Goal: Task Accomplishment & Management: Use online tool/utility

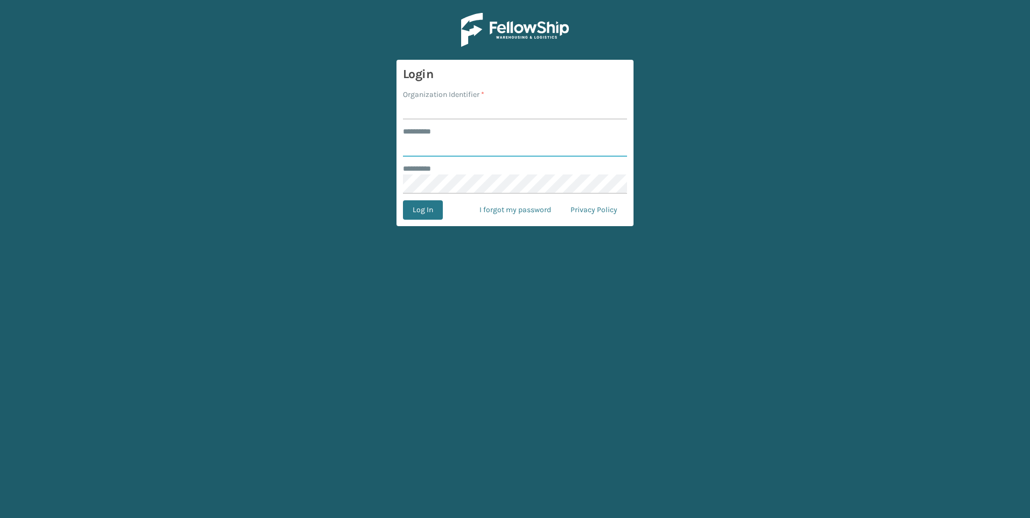
type input "***"
click at [435, 109] on input "Organization Identifier *" at bounding box center [515, 109] width 224 height 19
type input "Fellowship - West"
click at [434, 206] on button "Log In" at bounding box center [423, 209] width 40 height 19
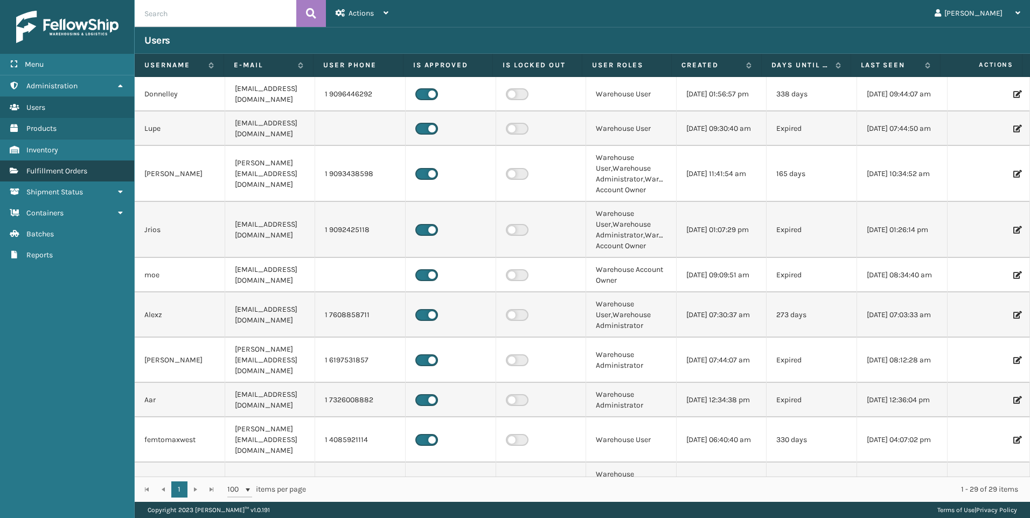
click at [57, 166] on span "Fulfillment Orders" at bounding box center [56, 170] width 61 height 9
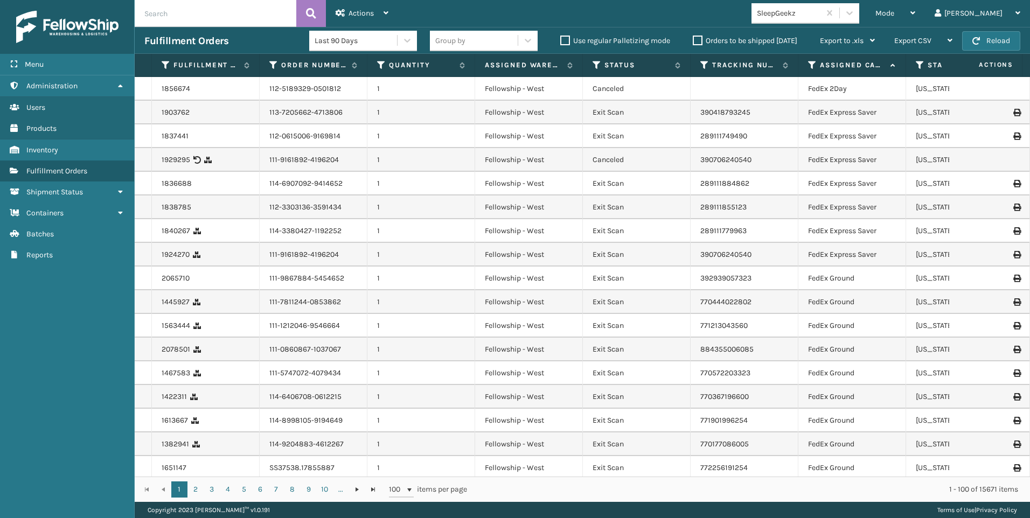
click at [821, 13] on div "SleepGeekz" at bounding box center [789, 13] width 64 height 11
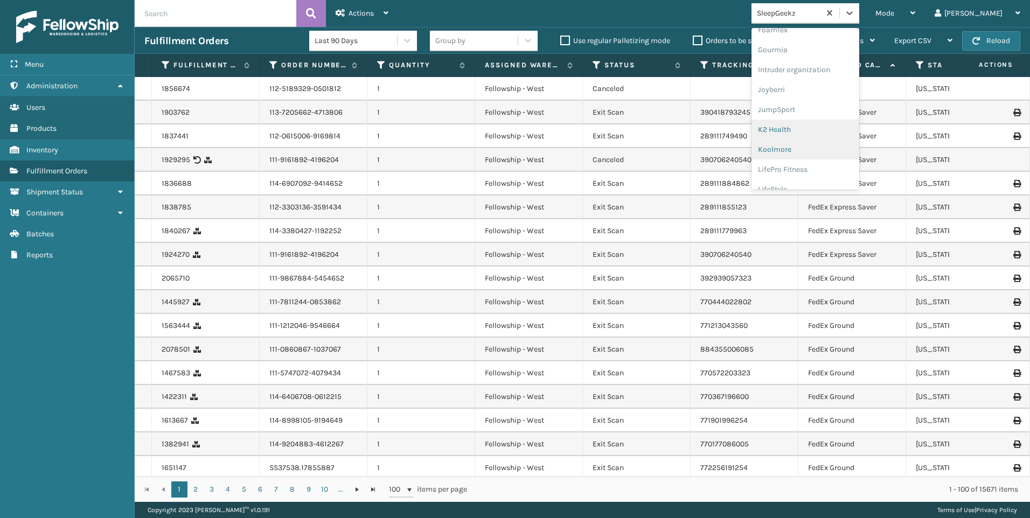
scroll to position [341, 0]
click at [836, 82] on div "Koolmore" at bounding box center [806, 78] width 108 height 20
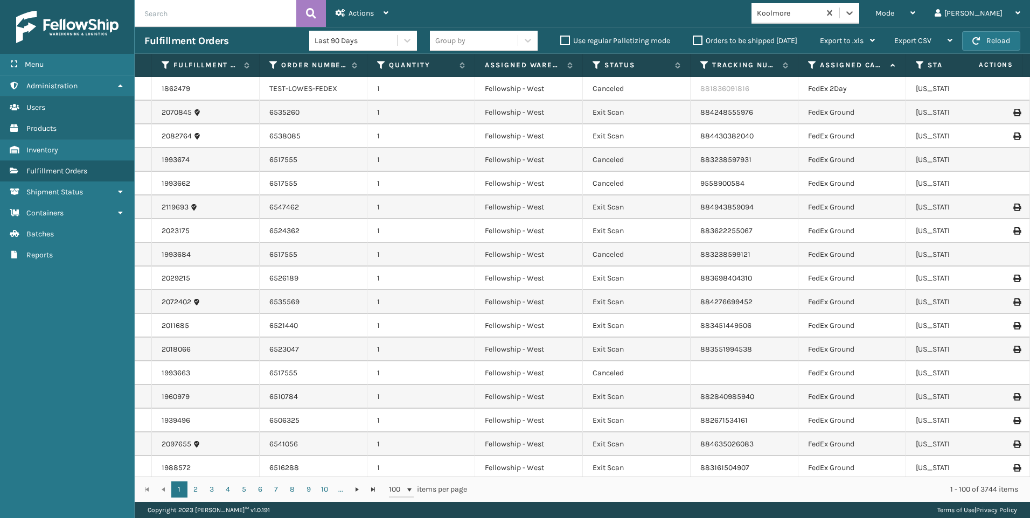
click at [915, 20] on div "Mode" at bounding box center [896, 13] width 40 height 27
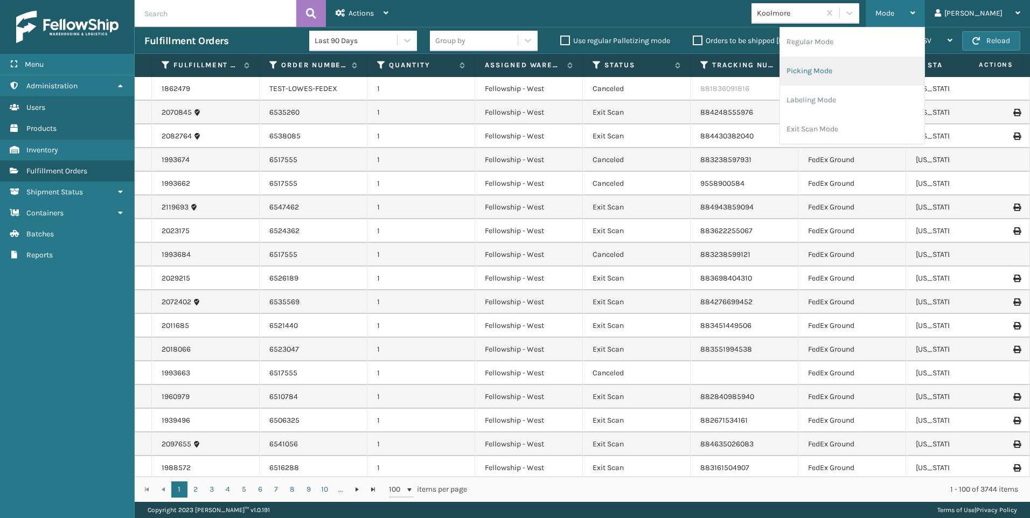
click at [856, 79] on li "Picking Mode" at bounding box center [852, 71] width 144 height 29
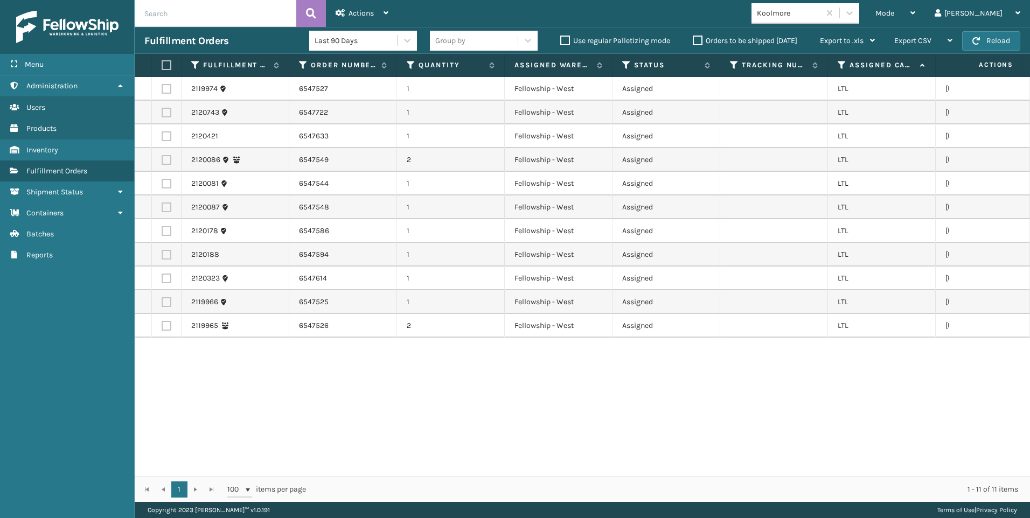
drag, startPoint x: 163, startPoint y: 60, endPoint x: 170, endPoint y: 62, distance: 6.7
click at [166, 62] on label at bounding box center [165, 65] width 6 height 10
click at [162, 62] on input "checkbox" at bounding box center [162, 65] width 1 height 7
checkbox input "true"
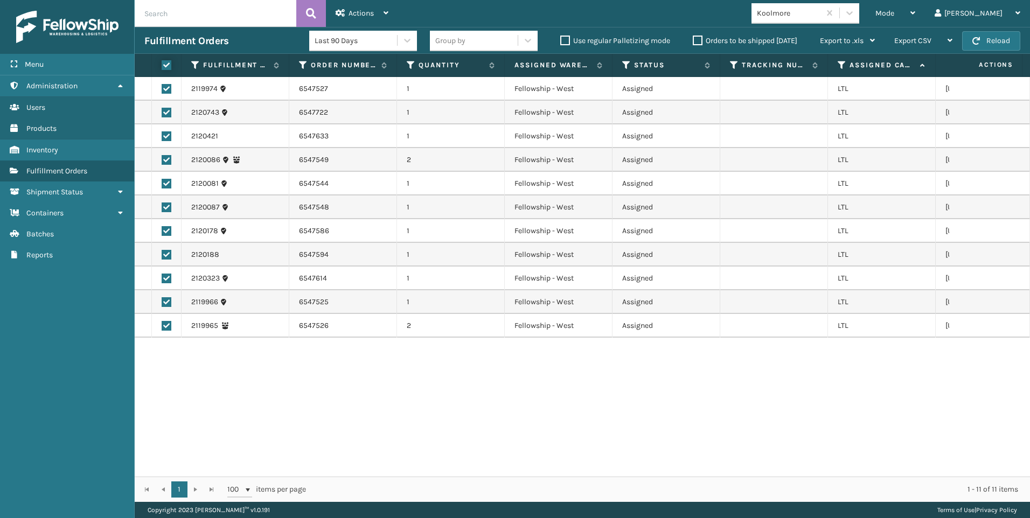
checkbox input "true"
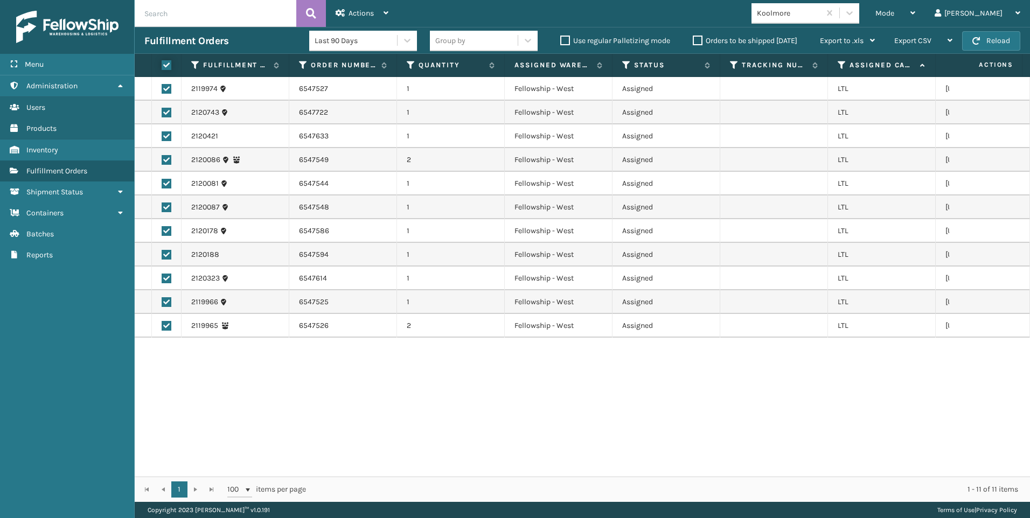
checkbox input "true"
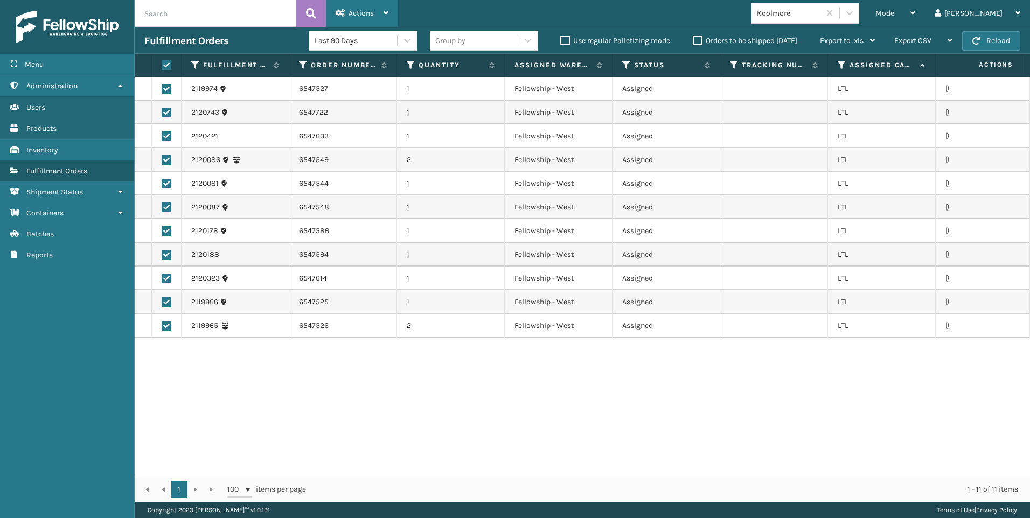
click at [355, 11] on span "Actions" at bounding box center [361, 13] width 25 height 9
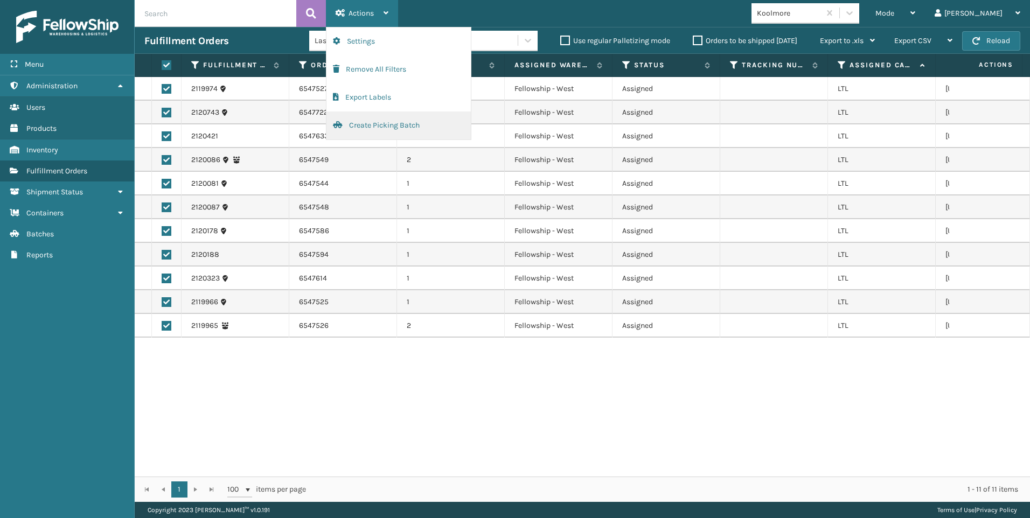
click at [390, 120] on button "Create Picking Batch" at bounding box center [399, 126] width 144 height 28
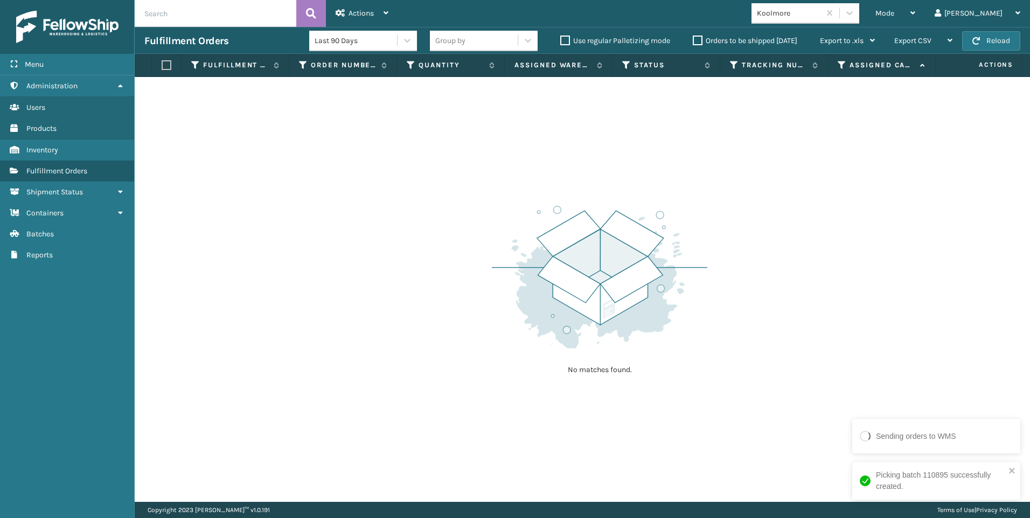
click at [821, 13] on div "Koolmore" at bounding box center [789, 13] width 64 height 11
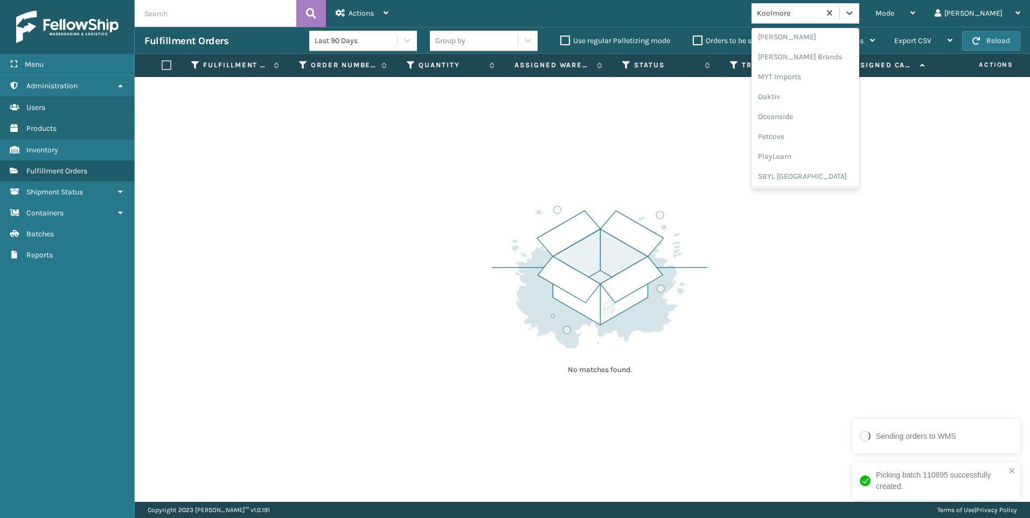
scroll to position [540, 0]
click at [848, 157] on div "SleepGeekz" at bounding box center [806, 158] width 108 height 20
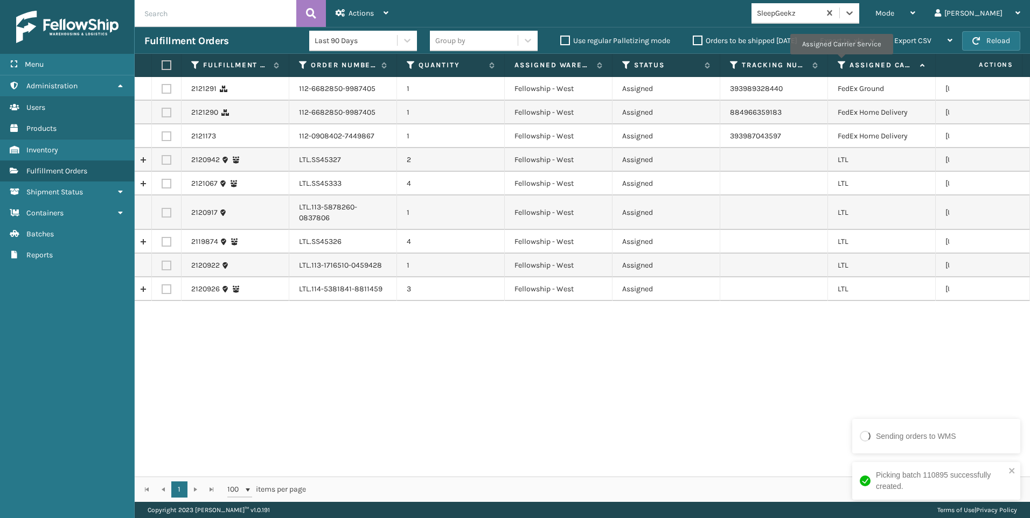
click at [841, 62] on icon at bounding box center [842, 65] width 9 height 10
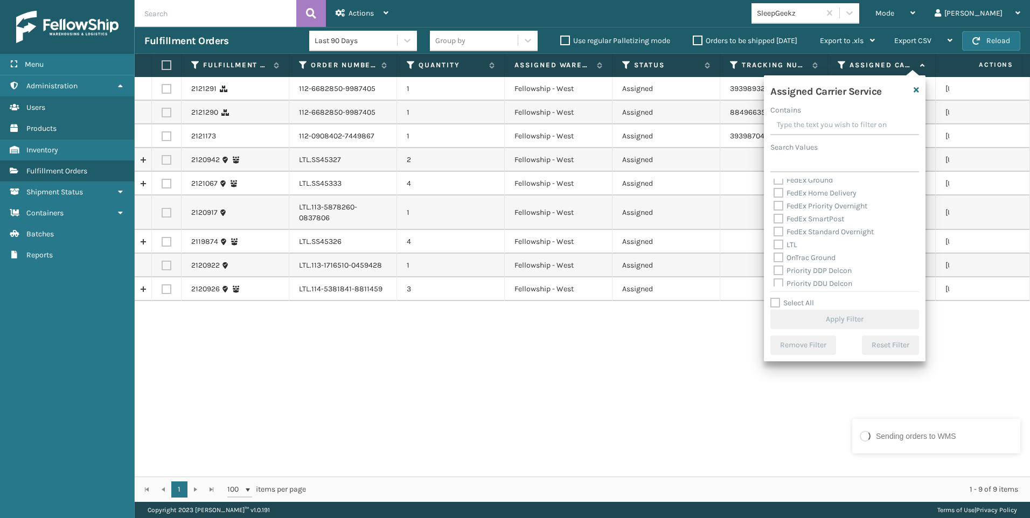
scroll to position [108, 0]
click at [789, 235] on label "LTL" at bounding box center [786, 232] width 24 height 9
click at [774, 233] on input "LTL" at bounding box center [774, 229] width 1 height 7
checkbox input "true"
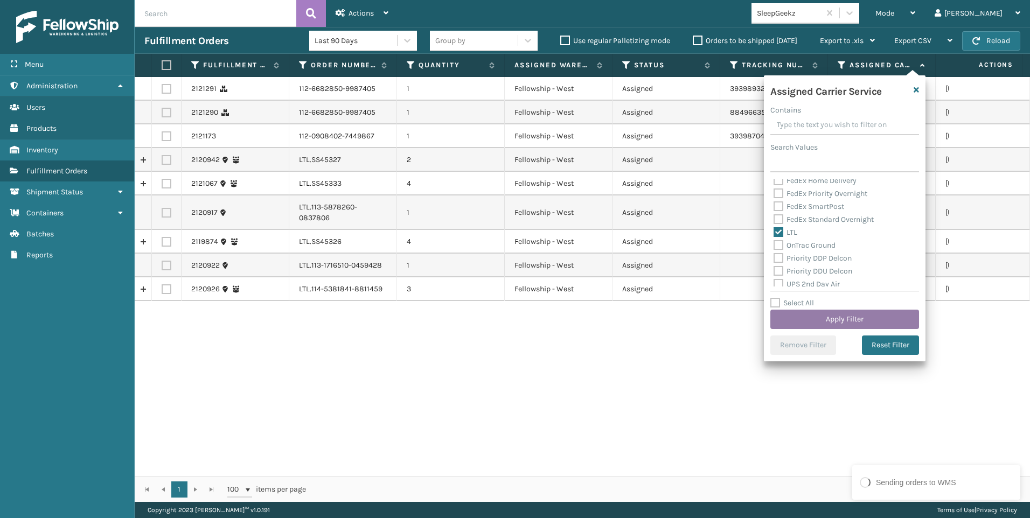
click at [818, 321] on button "Apply Filter" at bounding box center [845, 319] width 149 height 19
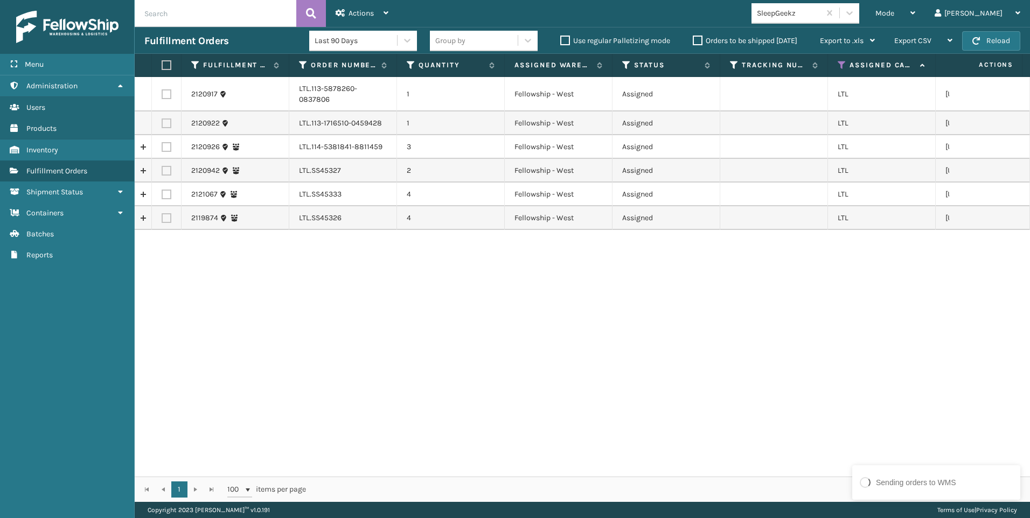
click at [172, 62] on th at bounding box center [167, 65] width 30 height 23
click at [164, 70] on th at bounding box center [167, 65] width 30 height 23
click at [168, 65] on label at bounding box center [165, 65] width 6 height 10
click at [162, 65] on input "checkbox" at bounding box center [162, 65] width 1 height 7
checkbox input "true"
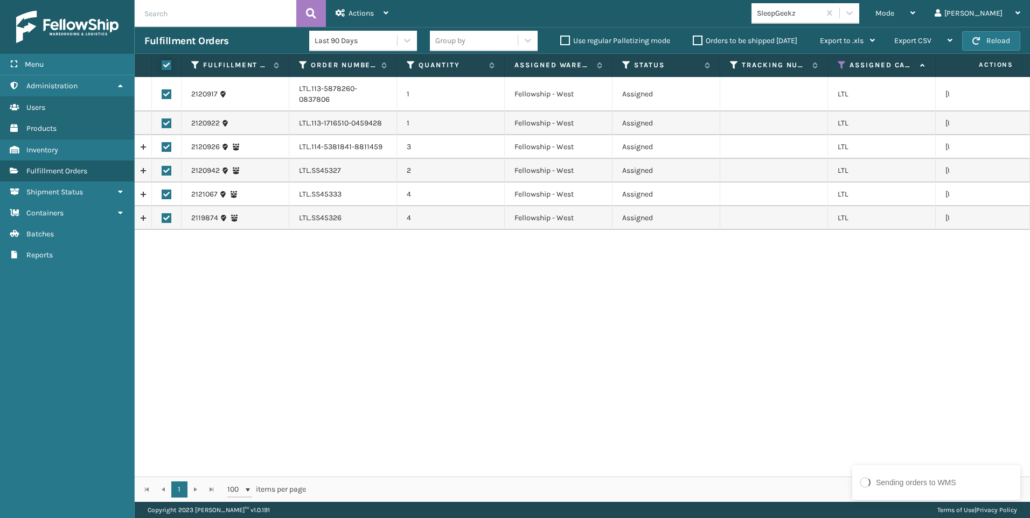
checkbox input "true"
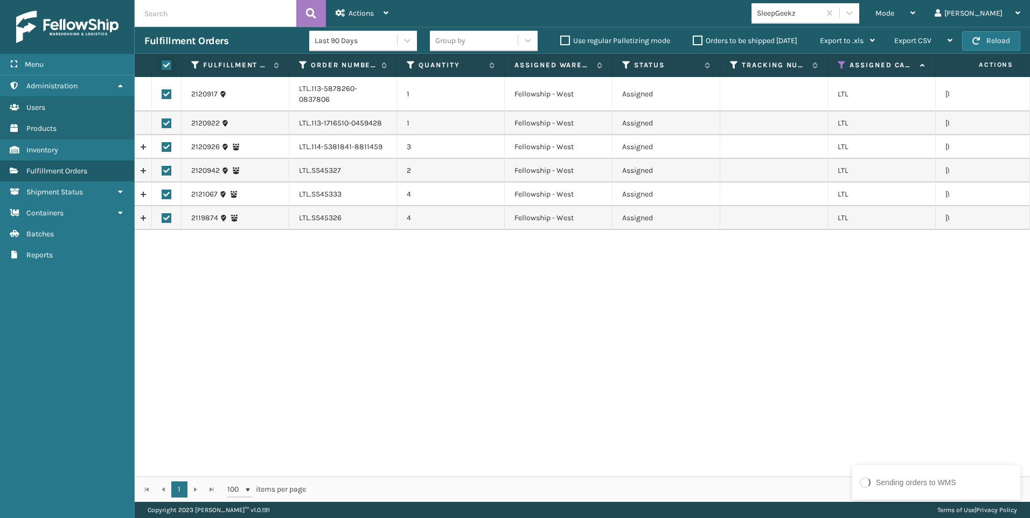
checkbox input "true"
drag, startPoint x: 352, startPoint y: 19, endPoint x: 400, endPoint y: 47, distance: 55.8
click at [351, 19] on div "Actions" at bounding box center [362, 13] width 53 height 27
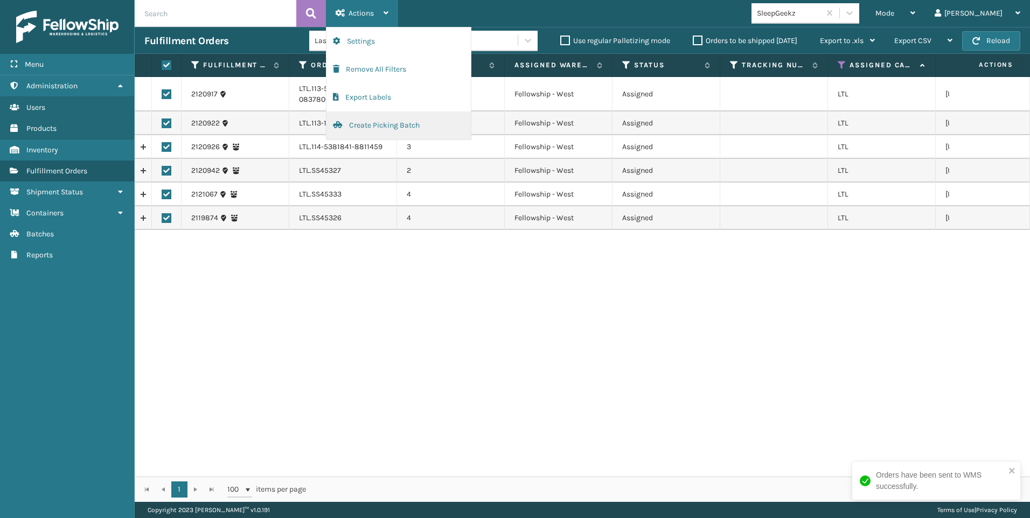
click at [392, 120] on button "Create Picking Batch" at bounding box center [399, 126] width 144 height 28
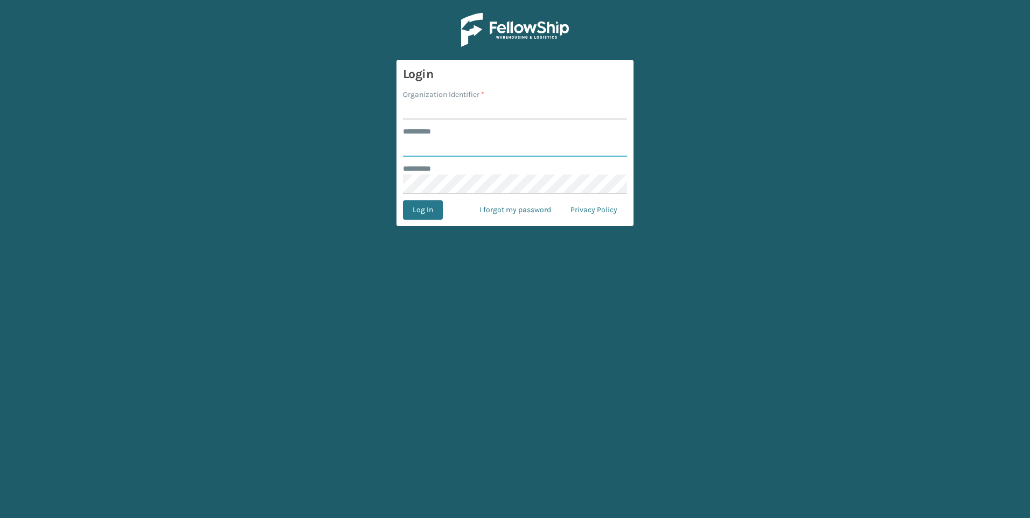
type input "***"
click at [550, 109] on input "Organization Identifier *" at bounding box center [515, 109] width 224 height 19
type input "Fellowship - West"
click at [442, 206] on button "Log In" at bounding box center [423, 209] width 40 height 19
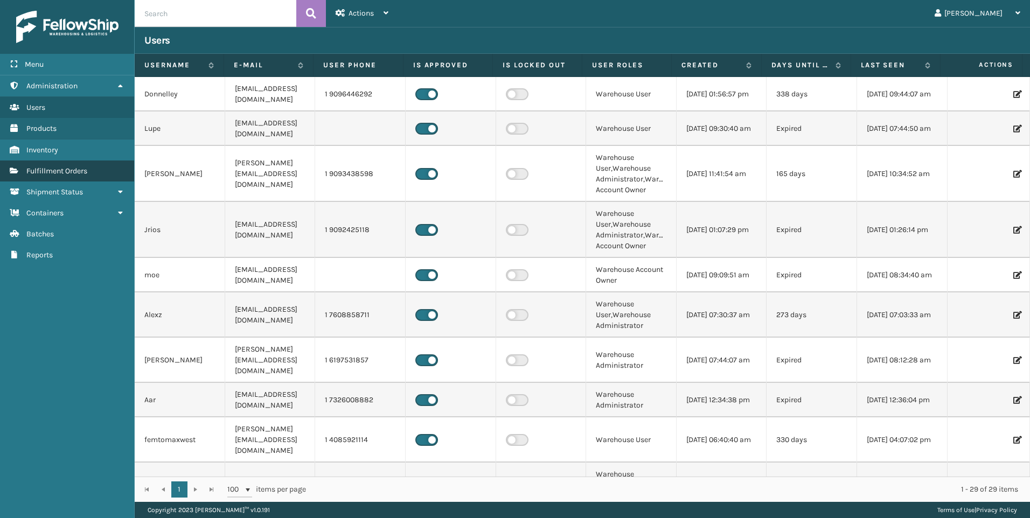
click at [86, 176] on link "Fulfillment Orders" at bounding box center [67, 171] width 134 height 21
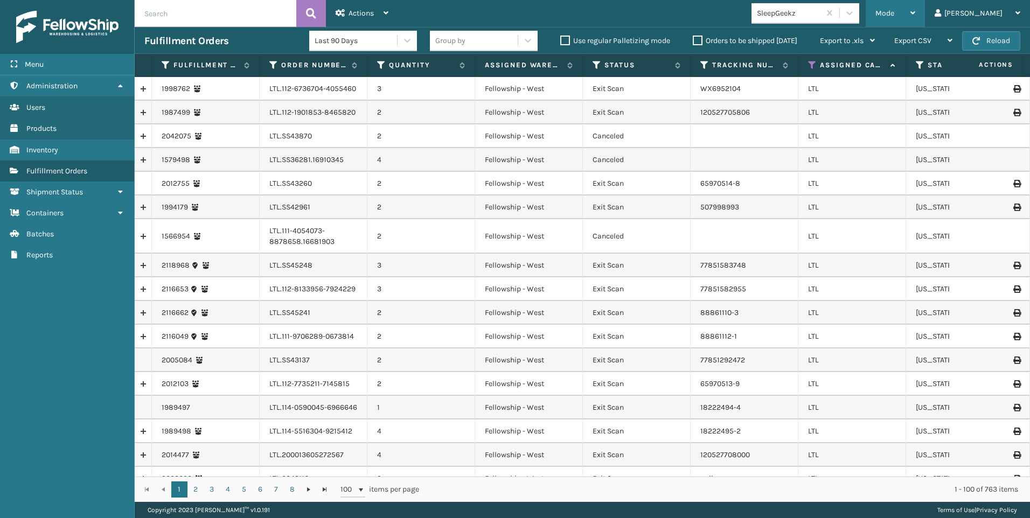
click at [894, 15] on span "Mode" at bounding box center [885, 13] width 19 height 9
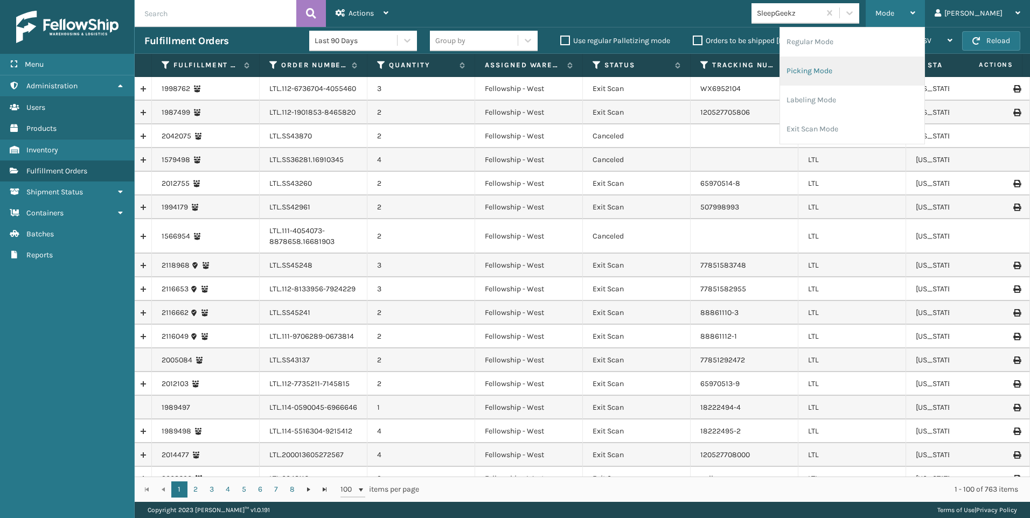
click at [905, 60] on li "Picking Mode" at bounding box center [852, 71] width 144 height 29
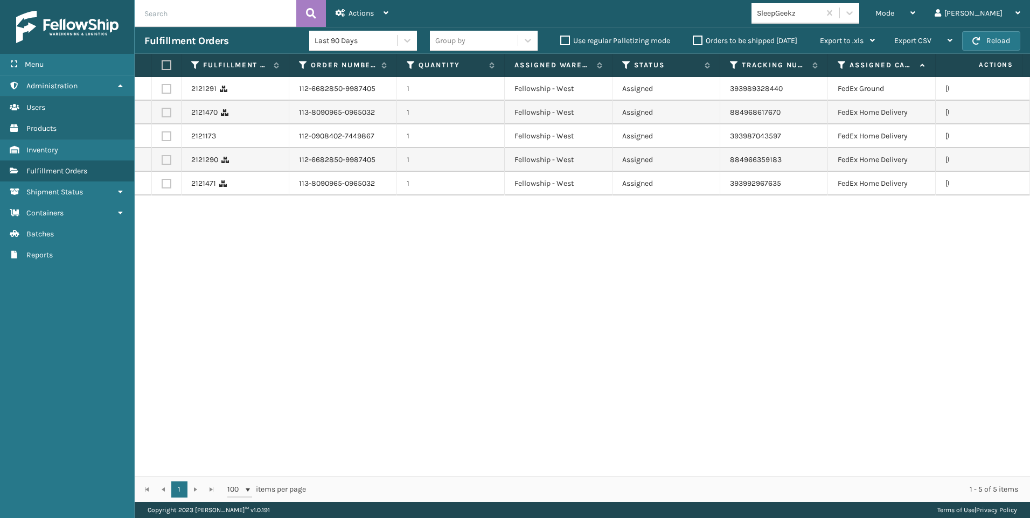
click at [821, 14] on div "SleepGeekz" at bounding box center [789, 13] width 64 height 11
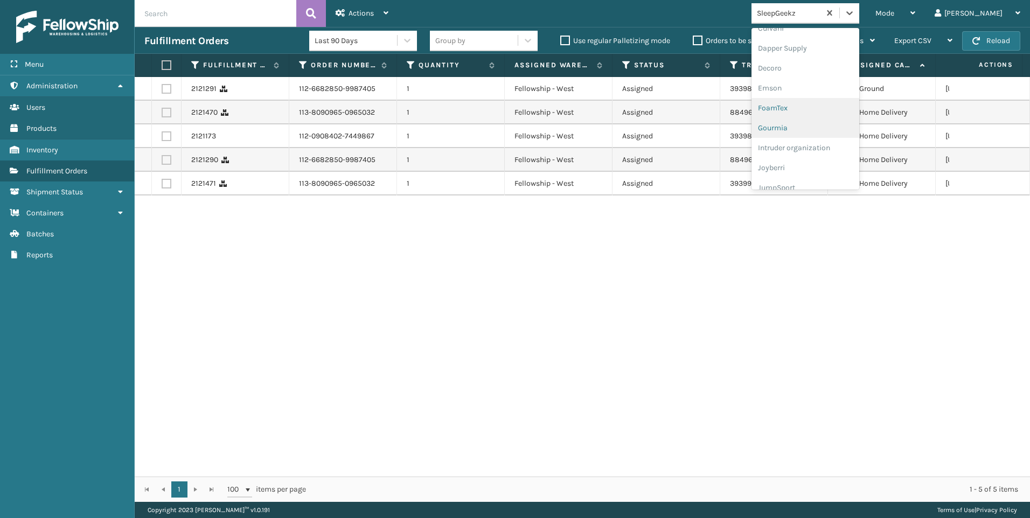
scroll to position [341, 0]
click at [837, 74] on div "Koolmore" at bounding box center [806, 78] width 108 height 20
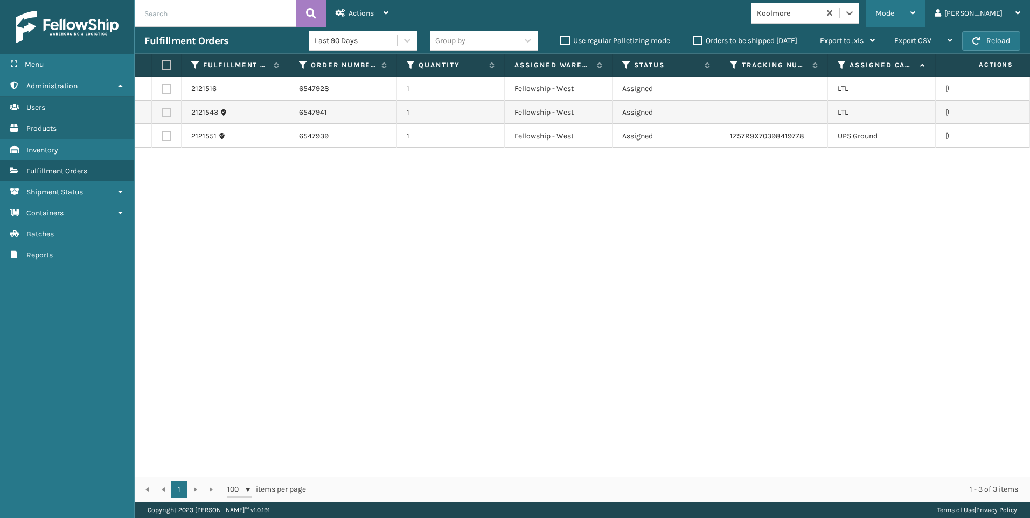
click at [894, 10] on span "Mode" at bounding box center [885, 13] width 19 height 9
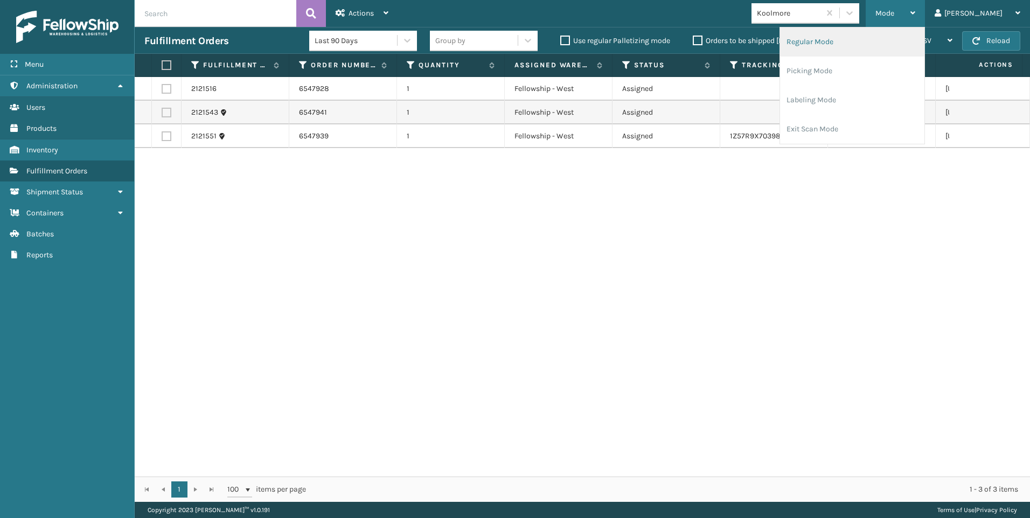
click at [901, 43] on li "Regular Mode" at bounding box center [852, 41] width 144 height 29
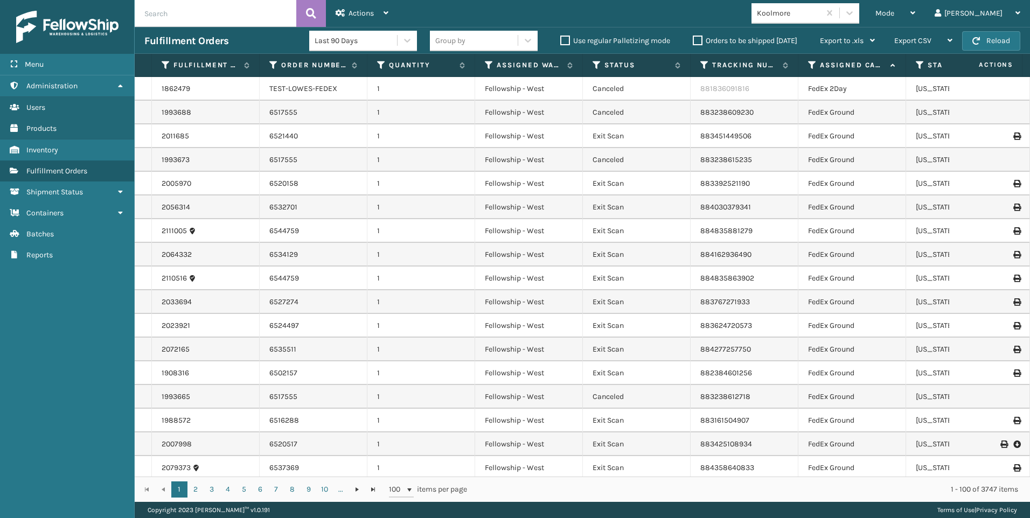
click at [211, 12] on input "text" at bounding box center [216, 13] width 162 height 27
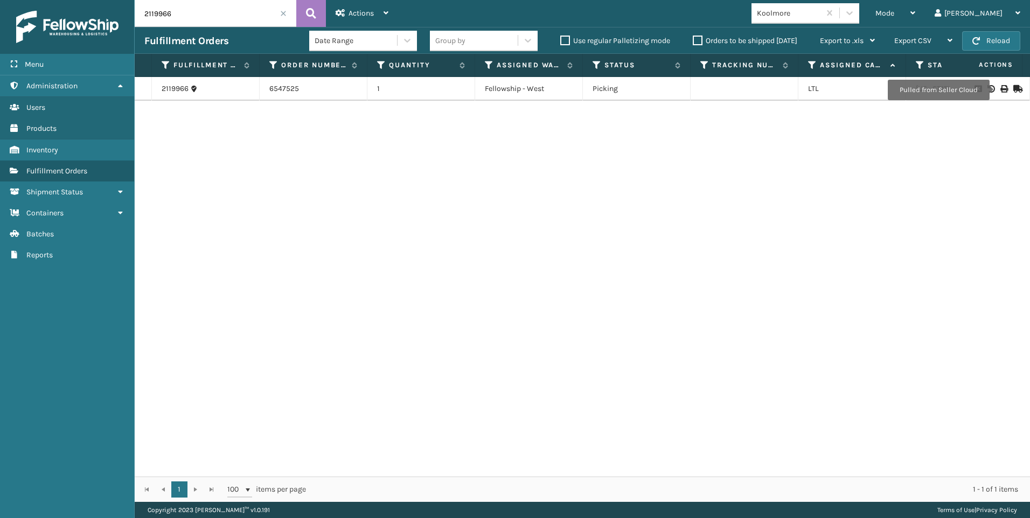
click at [1001, 90] on icon at bounding box center [1004, 89] width 6 height 8
drag, startPoint x: 136, startPoint y: 16, endPoint x: 82, endPoint y: 12, distance: 54.0
click at [89, 0] on div "Menu Administration Users Products Inventory Fulfillment Orders Shipment Status…" at bounding box center [515, 0] width 1030 height 0
click at [1001, 89] on icon at bounding box center [1004, 89] width 6 height 8
click at [148, 9] on input "2119965" at bounding box center [216, 13] width 162 height 27
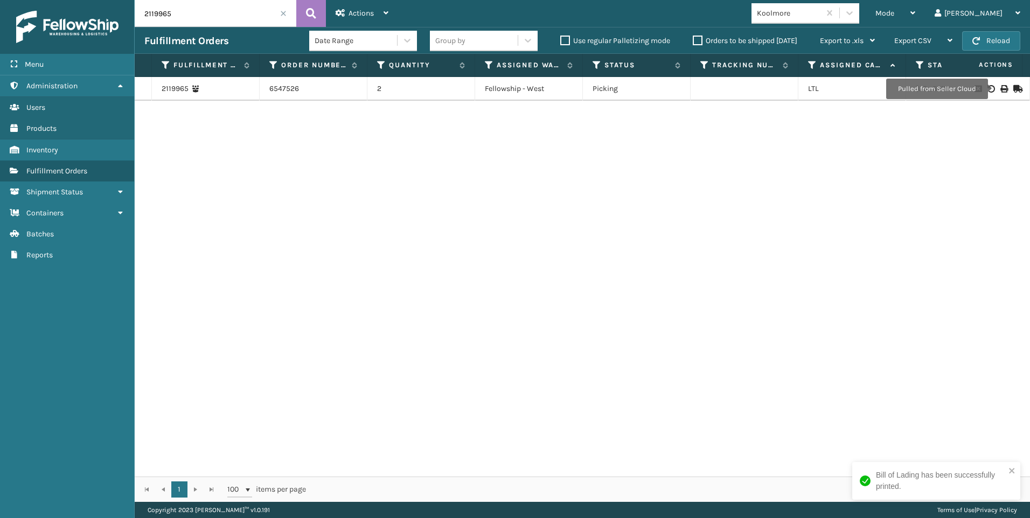
drag, startPoint x: 162, startPoint y: 13, endPoint x: 60, endPoint y: 17, distance: 101.9
click at [63, 0] on div "Menu Administration Users Products Inventory Fulfillment Orders Shipment Status…" at bounding box center [515, 0] width 1030 height 0
click at [1001, 87] on icon at bounding box center [1004, 89] width 6 height 8
drag, startPoint x: 192, startPoint y: 17, endPoint x: 43, endPoint y: 27, distance: 150.1
click at [45, 0] on div "Menu Administration Users Products Inventory Fulfillment Orders Shipment Status…" at bounding box center [515, 0] width 1030 height 0
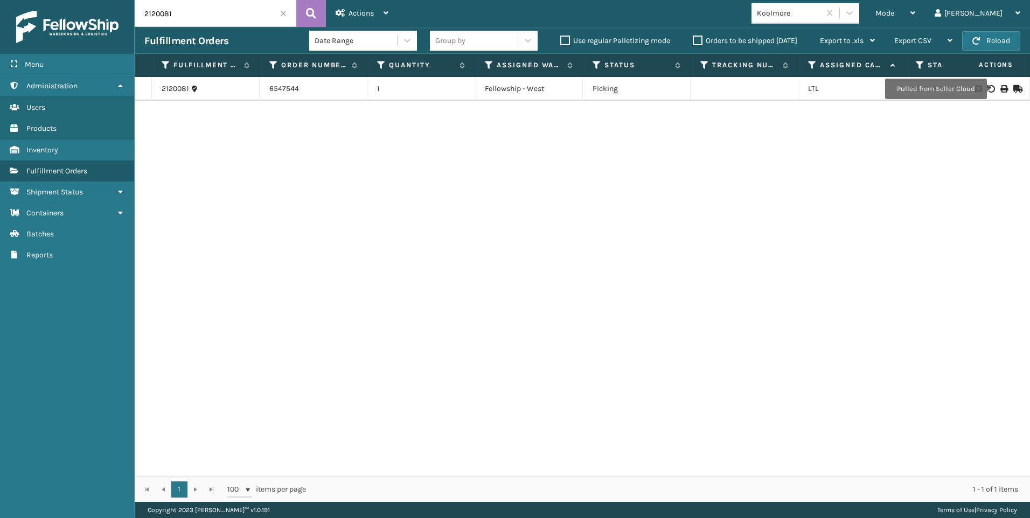
click at [1001, 89] on icon at bounding box center [1004, 89] width 6 height 8
drag, startPoint x: 143, startPoint y: 13, endPoint x: 162, endPoint y: 11, distance: 19.1
click at [92, 0] on div "Menu Administration Users Products Inventory Fulfillment Orders Shipment Status…" at bounding box center [515, 0] width 1030 height 0
drag, startPoint x: 220, startPoint y: 7, endPoint x: 32, endPoint y: 12, distance: 188.1
click at [54, 0] on div "Menu Administration Users Products Inventory Fulfillment Orders Shipment Status…" at bounding box center [515, 0] width 1030 height 0
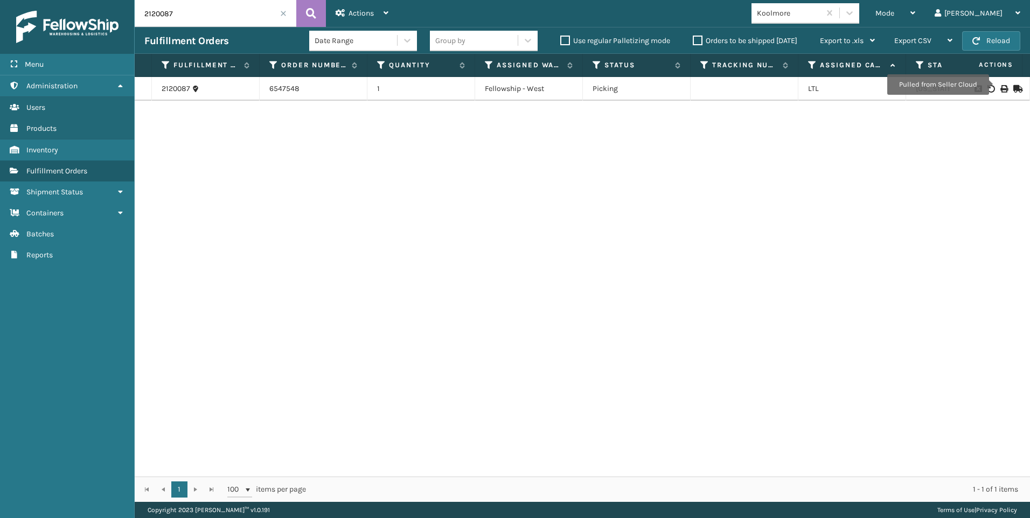
click at [1001, 87] on icon at bounding box center [1004, 89] width 6 height 8
drag, startPoint x: 159, startPoint y: 13, endPoint x: 82, endPoint y: 24, distance: 77.3
click at [77, 0] on div "Menu Administration Users Products Inventory Fulfillment Orders Shipment Status…" at bounding box center [515, 0] width 1030 height 0
click at [1014, 91] on icon at bounding box center [1017, 89] width 6 height 8
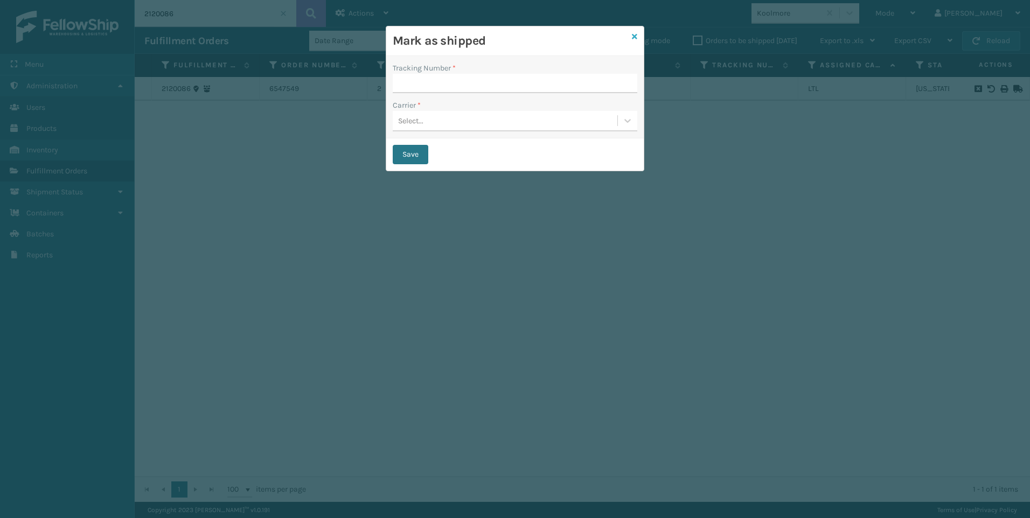
click at [634, 34] on icon at bounding box center [634, 37] width 5 height 8
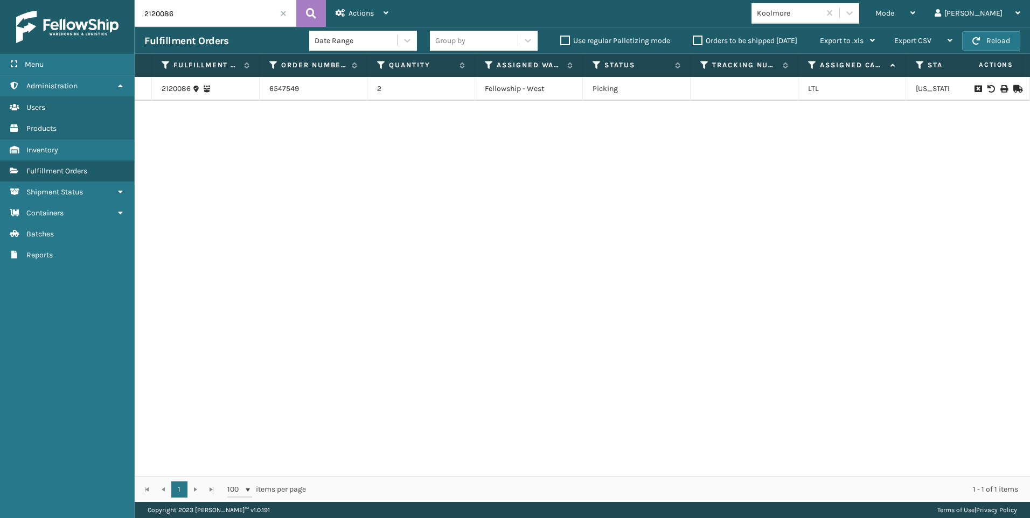
click at [991, 88] on div at bounding box center [989, 89] width 61 height 8
click at [1001, 88] on icon at bounding box center [1004, 89] width 6 height 8
click at [152, 10] on input "2120086" at bounding box center [216, 13] width 162 height 27
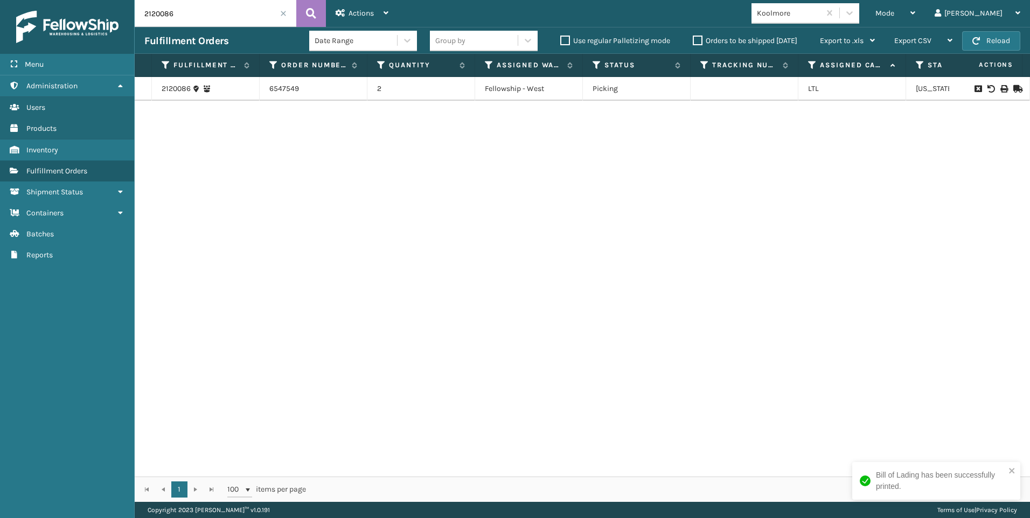
drag, startPoint x: 172, startPoint y: 11, endPoint x: 7, endPoint y: 19, distance: 165.1
click at [57, 0] on div "Menu Administration Users Products Inventory Fulfillment Orders Shipment Status…" at bounding box center [515, 0] width 1030 height 0
click at [1001, 91] on icon at bounding box center [1004, 89] width 6 height 8
drag, startPoint x: 179, startPoint y: 16, endPoint x: 66, endPoint y: 17, distance: 113.2
click at [66, 0] on div "Menu Administration Users Products Inventory Fulfillment Orders Shipment Status…" at bounding box center [515, 0] width 1030 height 0
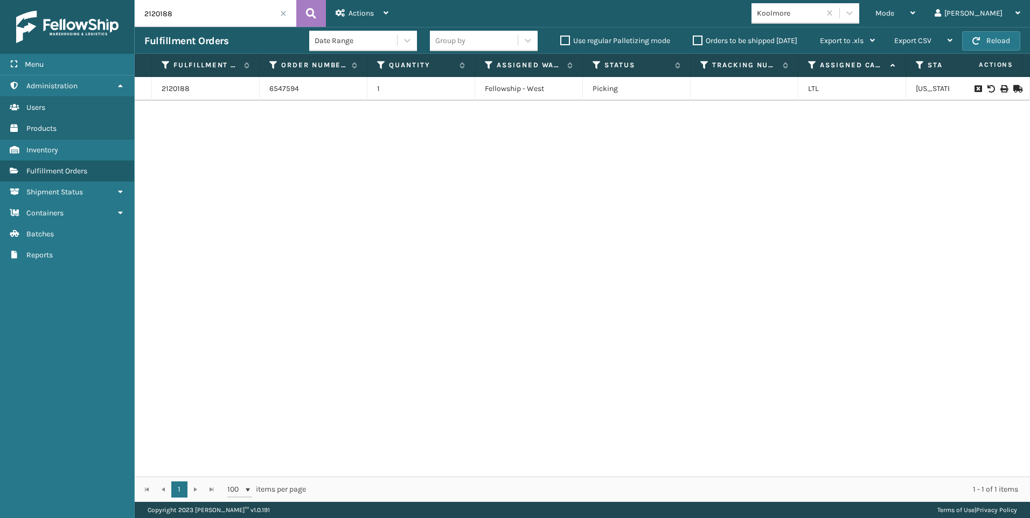
click at [1001, 90] on icon at bounding box center [1004, 89] width 6 height 8
drag, startPoint x: 162, startPoint y: 11, endPoint x: 78, endPoint y: 14, distance: 83.6
click at [82, 0] on div "Menu Administration Users Products Inventory Fulfillment Orders Shipment Status…" at bounding box center [515, 0] width 1030 height 0
click at [1001, 88] on icon at bounding box center [1004, 89] width 6 height 8
drag, startPoint x: 174, startPoint y: 11, endPoint x: 108, endPoint y: 14, distance: 66.3
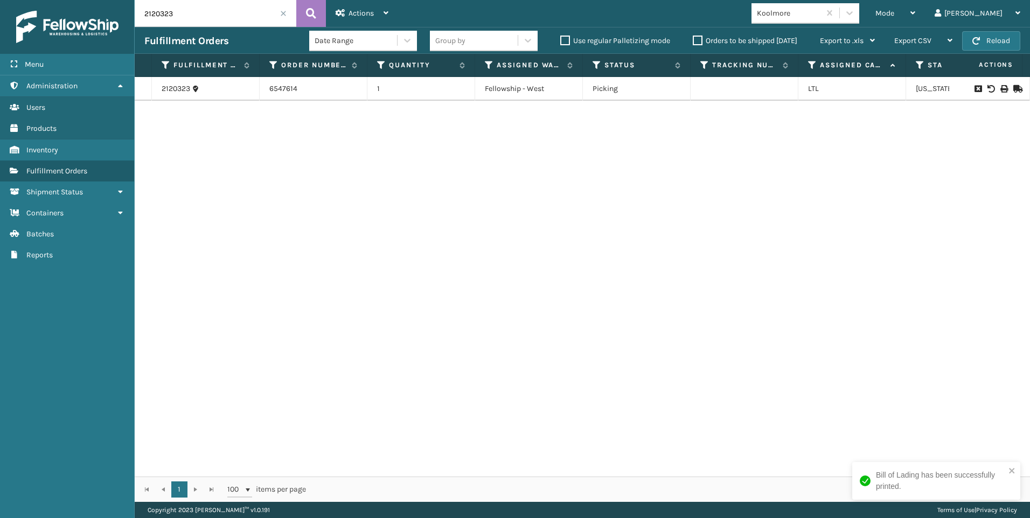
click at [116, 0] on div "Menu Administration Users Products Inventory Fulfillment Orders Shipment Status…" at bounding box center [515, 0] width 1030 height 0
click at [1001, 89] on icon at bounding box center [1004, 89] width 6 height 8
click at [225, 10] on input "2120421" at bounding box center [216, 13] width 162 height 27
drag, startPoint x: 138, startPoint y: 11, endPoint x: 51, endPoint y: 15, distance: 87.4
click at [75, 0] on div "Menu Administration Users Products Inventory Fulfillment Orders Shipment Status…" at bounding box center [515, 0] width 1030 height 0
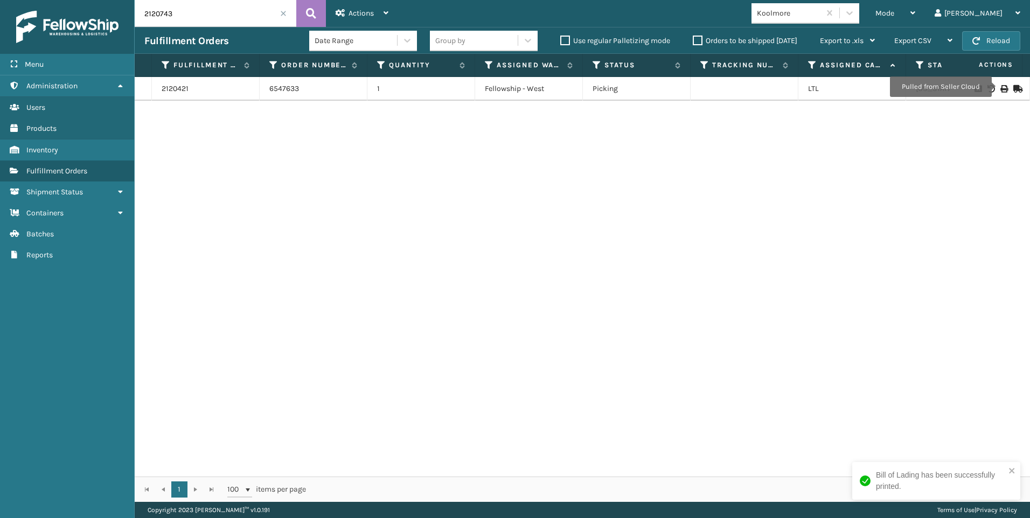
type input "2120743"
click at [1001, 87] on icon at bounding box center [1004, 89] width 6 height 8
drag, startPoint x: 190, startPoint y: 12, endPoint x: 51, endPoint y: 10, distance: 139.0
click at [73, 0] on div "Menu Administration Users Products Inventory Fulfillment Orders Shipment Status…" at bounding box center [515, 0] width 1030 height 0
click at [284, 16] on span at bounding box center [283, 13] width 6 height 6
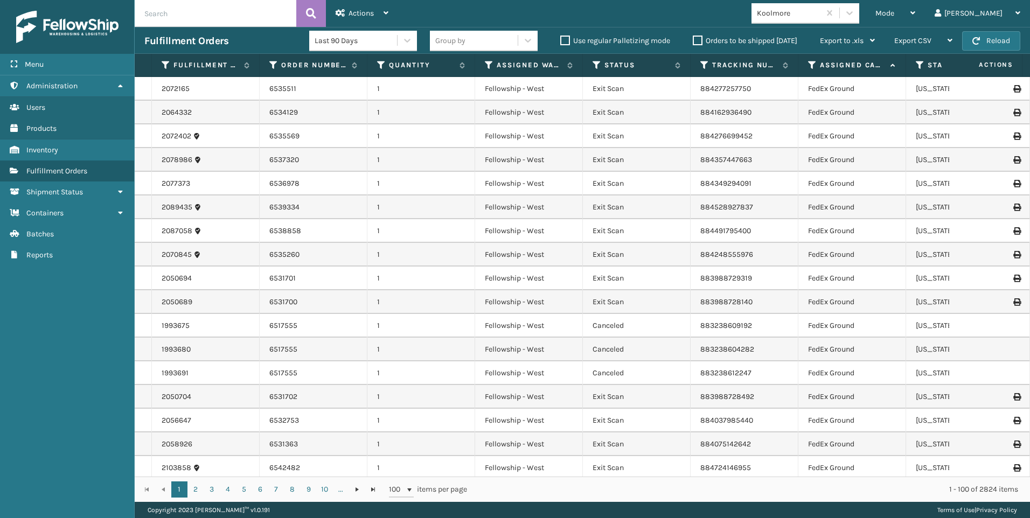
click at [894, 9] on span "Mode" at bounding box center [885, 13] width 19 height 9
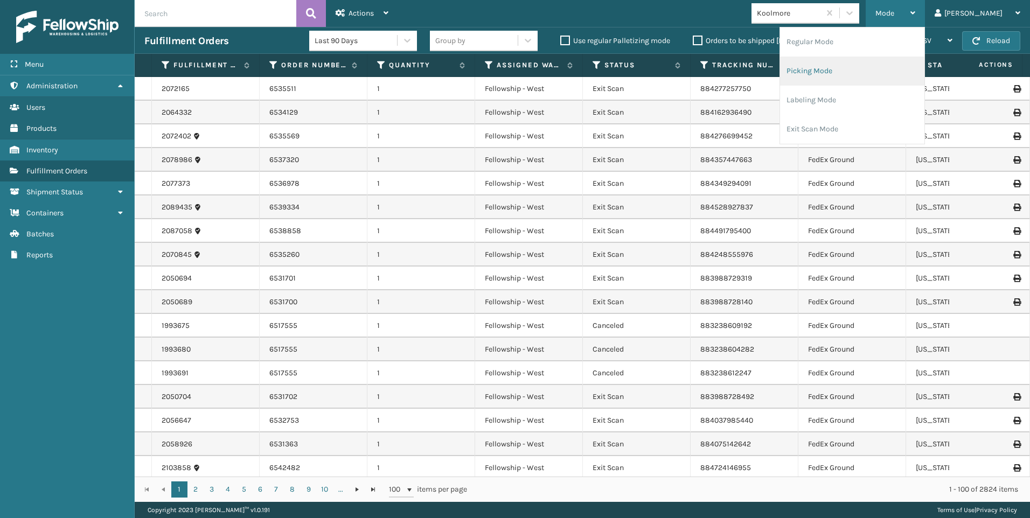
click at [924, 66] on li "Picking Mode" at bounding box center [852, 71] width 144 height 29
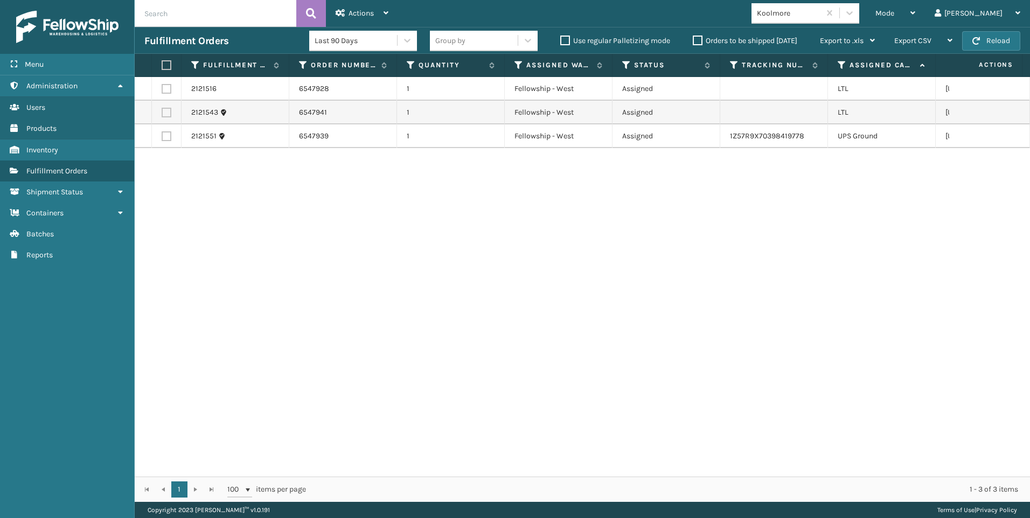
drag, startPoint x: 166, startPoint y: 90, endPoint x: 166, endPoint y: 110, distance: 19.9
click at [165, 90] on label at bounding box center [167, 89] width 10 height 10
click at [162, 90] on input "checkbox" at bounding box center [162, 87] width 1 height 7
checkbox input "true"
click at [166, 110] on label at bounding box center [167, 113] width 10 height 10
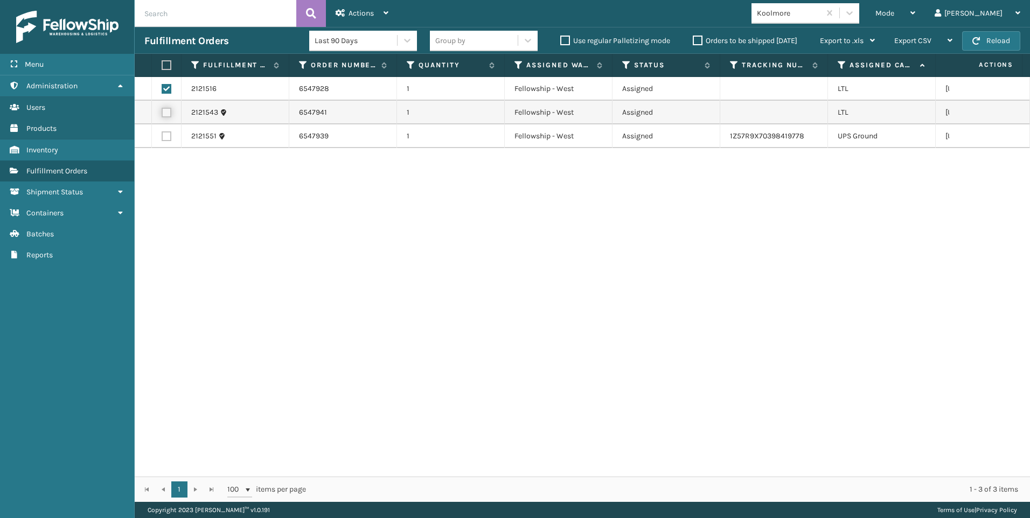
click at [162, 110] on input "checkbox" at bounding box center [162, 111] width 1 height 7
checkbox input "true"
click at [358, 19] on div "Actions" at bounding box center [362, 13] width 53 height 27
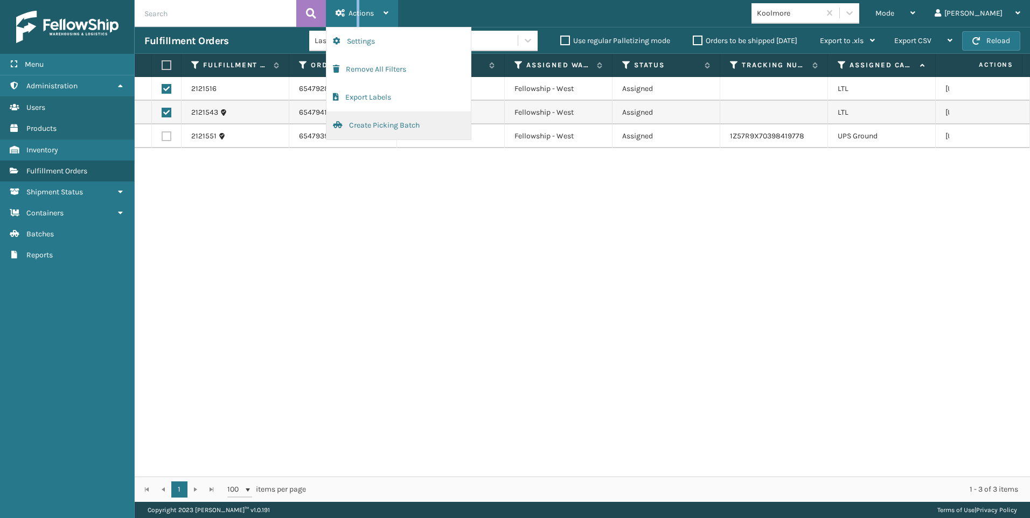
drag, startPoint x: 358, startPoint y: 19, endPoint x: 384, endPoint y: 121, distance: 105.1
click at [384, 121] on button "Create Picking Batch" at bounding box center [399, 126] width 144 height 28
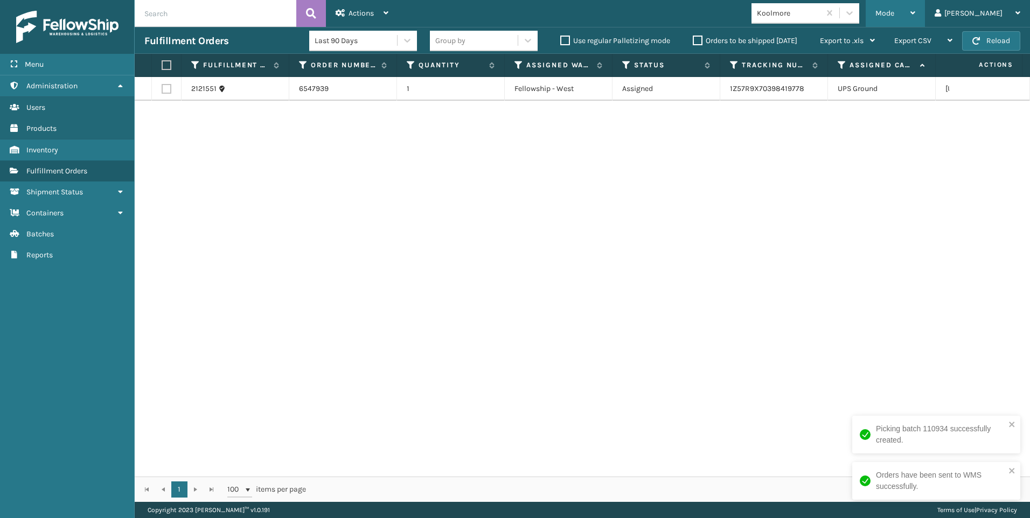
click at [894, 16] on span "Mode" at bounding box center [885, 13] width 19 height 9
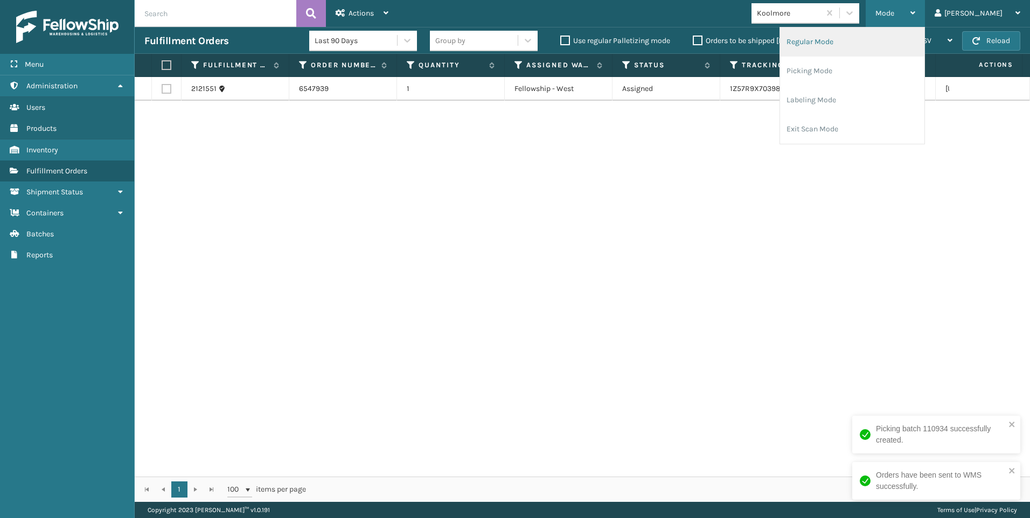
click at [903, 45] on li "Regular Mode" at bounding box center [852, 41] width 144 height 29
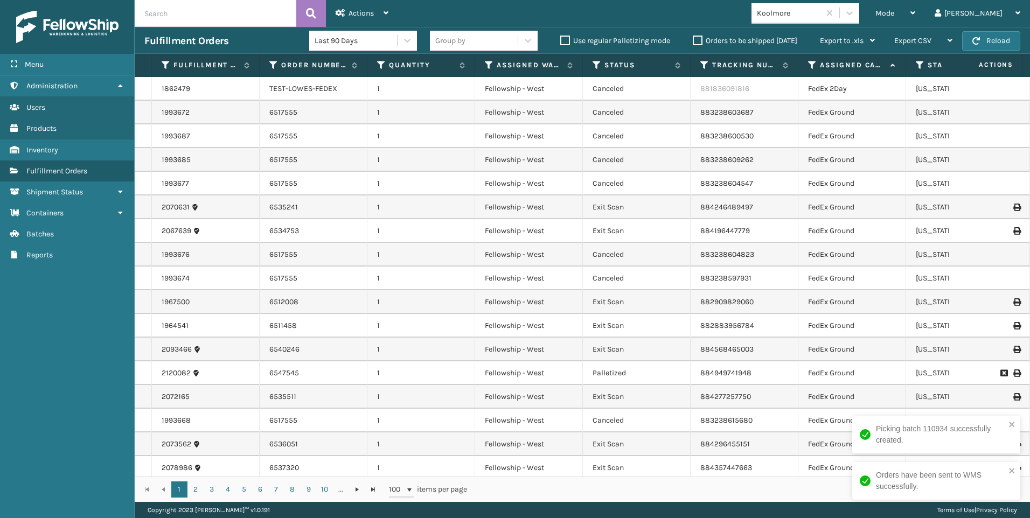
click at [204, 15] on input "text" at bounding box center [216, 13] width 162 height 27
paste input "2121516"
click at [308, 11] on icon at bounding box center [311, 13] width 10 height 16
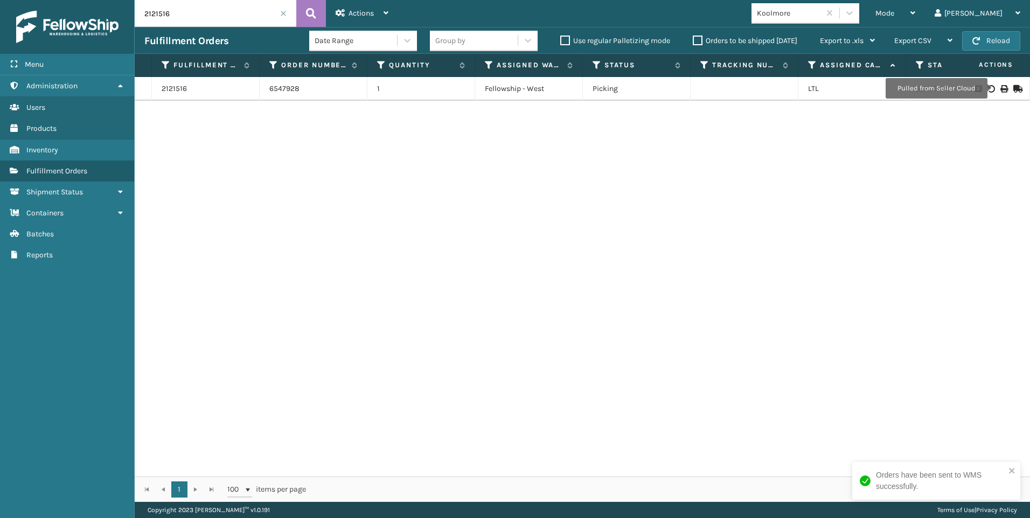
click at [1001, 88] on icon at bounding box center [1004, 89] width 6 height 8
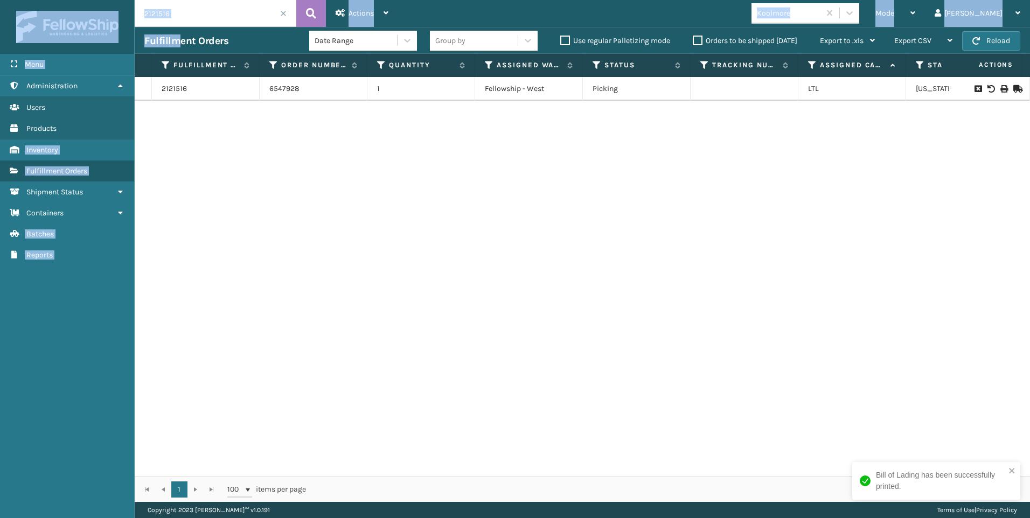
drag, startPoint x: 176, startPoint y: 27, endPoint x: 123, endPoint y: 25, distance: 52.8
click at [123, 0] on div "Menu Administration Users Products Inventory Fulfillment Orders Shipment Status…" at bounding box center [515, 0] width 1030 height 0
click at [200, 13] on input "2121516" at bounding box center [216, 13] width 162 height 27
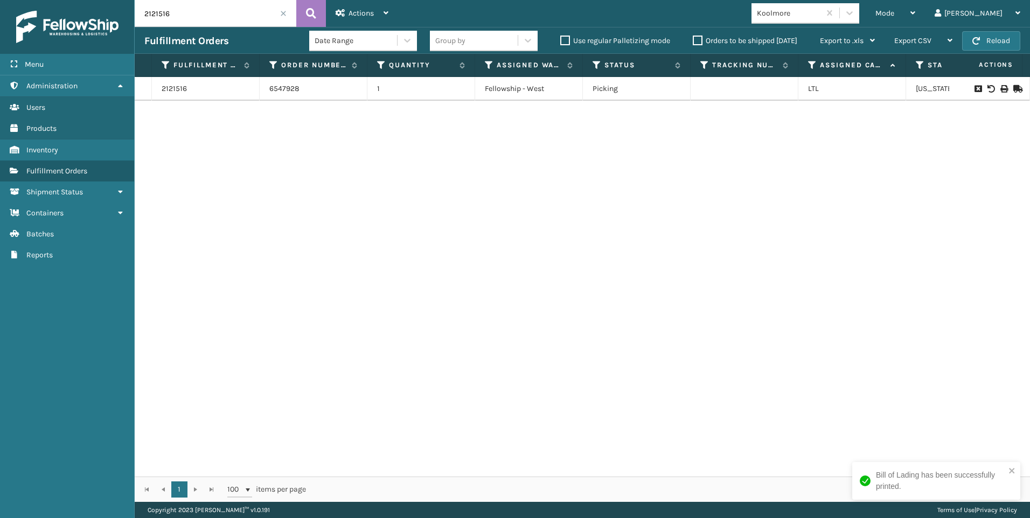
click at [200, 13] on input "2121516" at bounding box center [216, 13] width 162 height 27
paste input "43"
type input "2121543"
click at [313, 11] on icon at bounding box center [311, 13] width 10 height 16
click at [991, 90] on div at bounding box center [989, 89] width 61 height 8
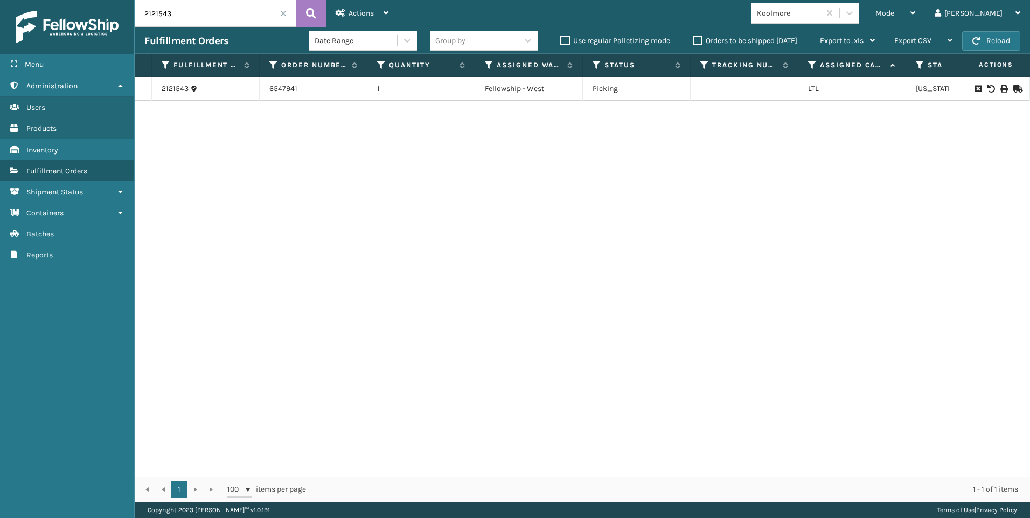
click at [1001, 88] on icon at bounding box center [1004, 89] width 6 height 8
click at [286, 11] on span at bounding box center [283, 13] width 6 height 6
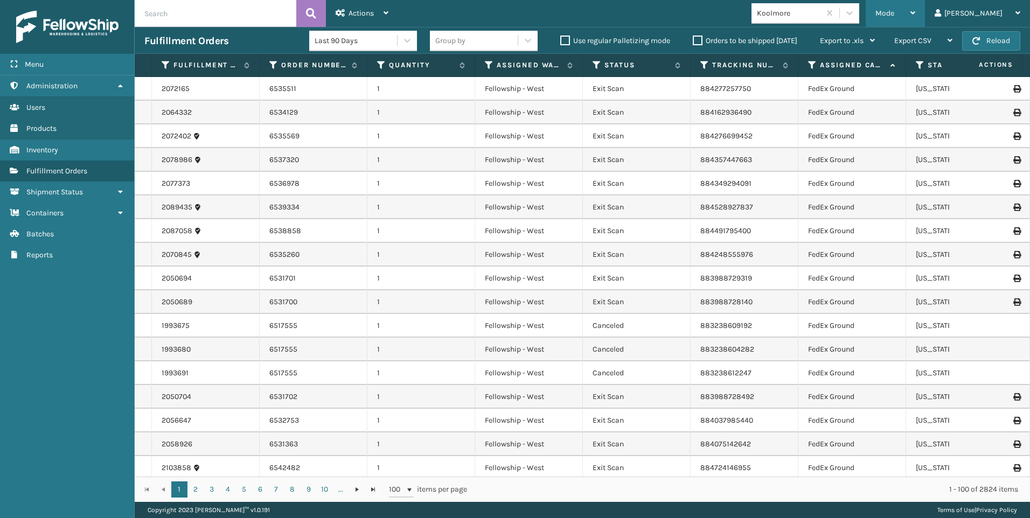
click at [894, 13] on span "Mode" at bounding box center [885, 13] width 19 height 9
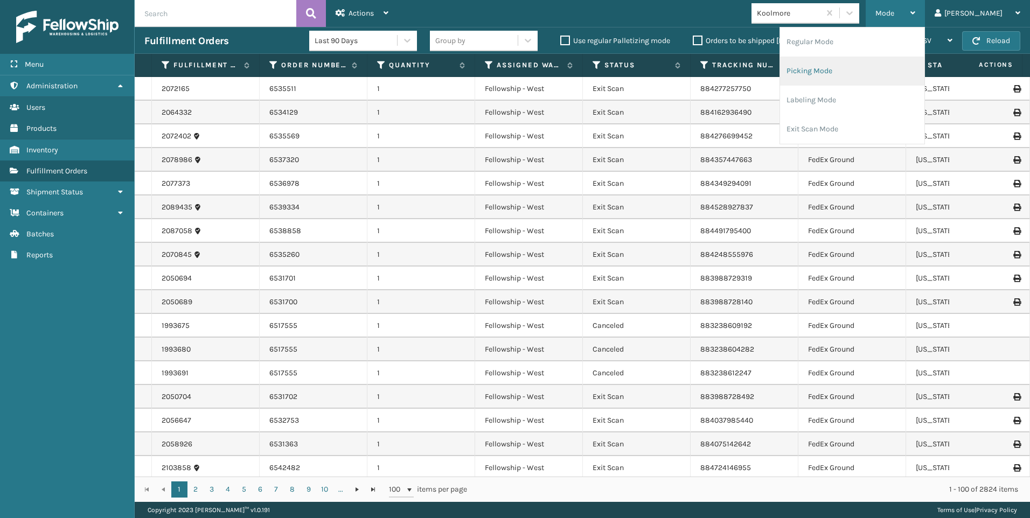
click at [906, 68] on li "Picking Mode" at bounding box center [852, 71] width 144 height 29
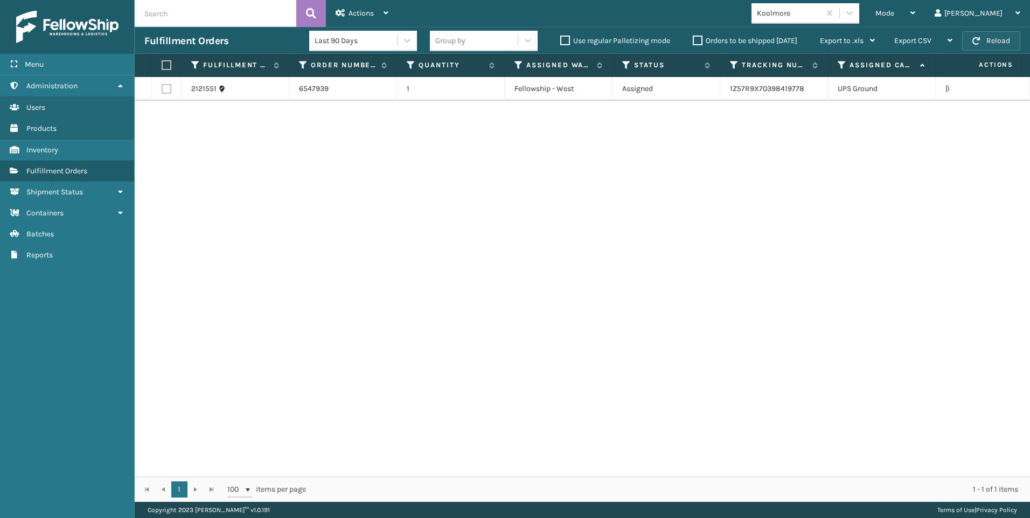
click at [996, 41] on button "Reload" at bounding box center [991, 40] width 58 height 19
click at [920, 16] on div "Mode Regular Mode Picking Mode Labeling Mode Exit Scan Mode" at bounding box center [895, 13] width 59 height 27
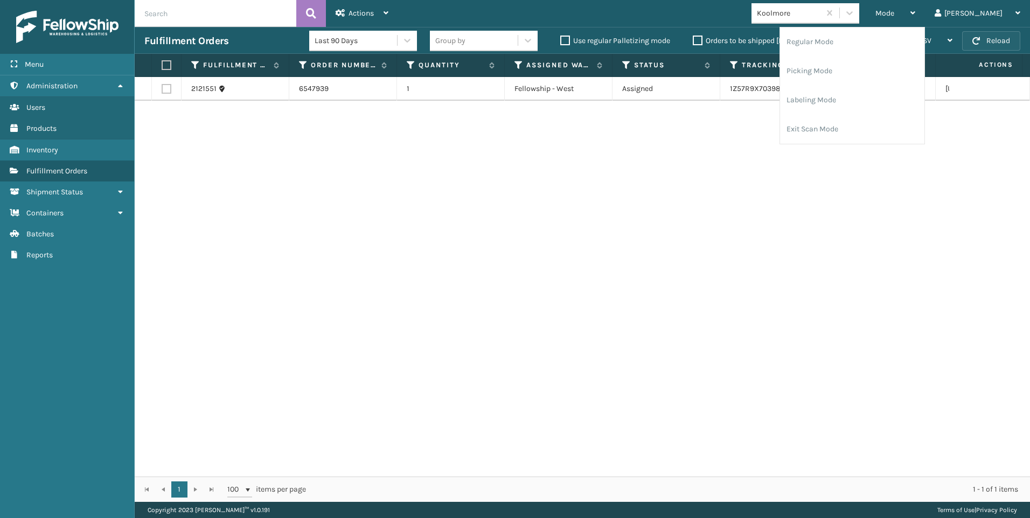
click at [1012, 33] on button "Reload" at bounding box center [991, 40] width 58 height 19
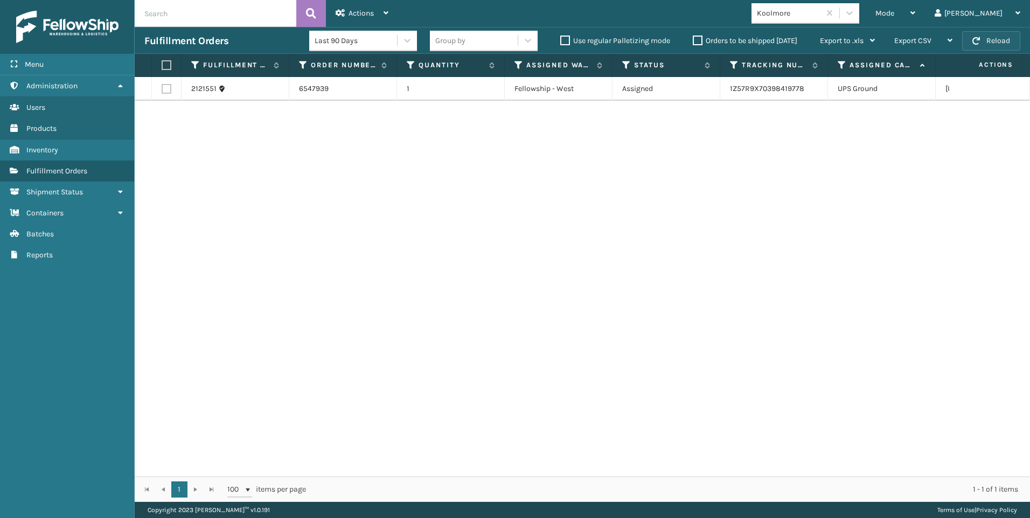
click at [994, 39] on button "Reload" at bounding box center [991, 40] width 58 height 19
click at [995, 39] on button "Reload" at bounding box center [991, 40] width 58 height 19
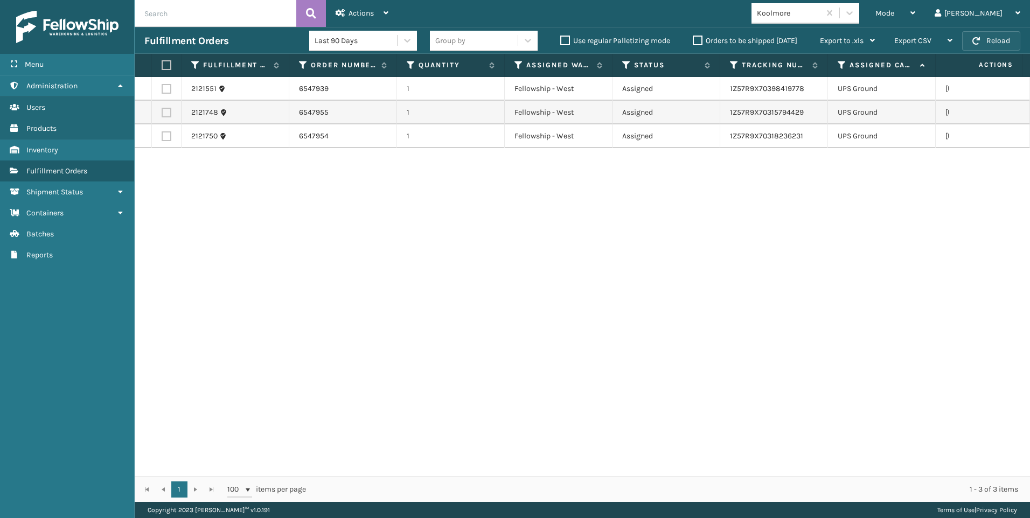
click at [989, 40] on button "Reload" at bounding box center [991, 40] width 58 height 19
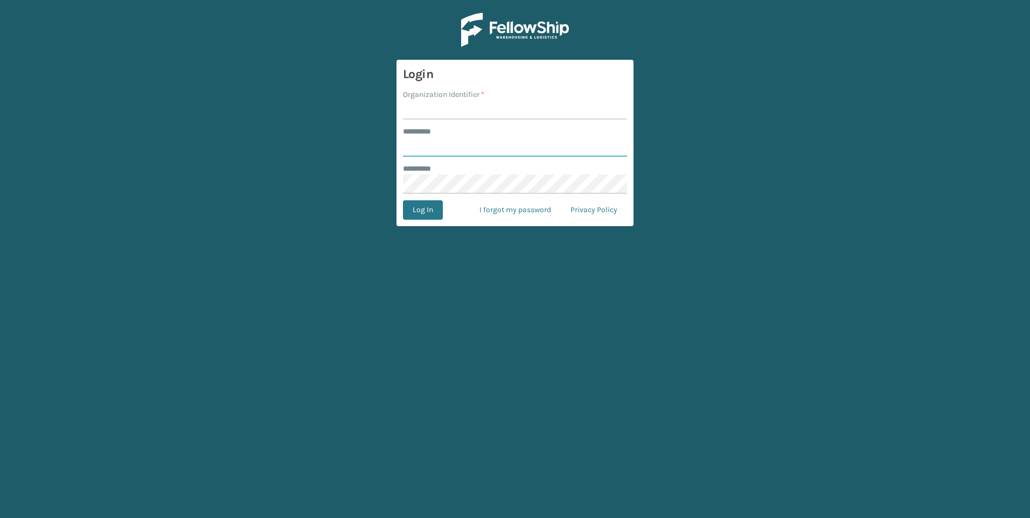
type input "***"
click at [487, 108] on input "Organization Identifier *" at bounding box center [515, 109] width 224 height 19
type input "Fellowship - West"
click at [418, 208] on button "Log In" at bounding box center [423, 209] width 40 height 19
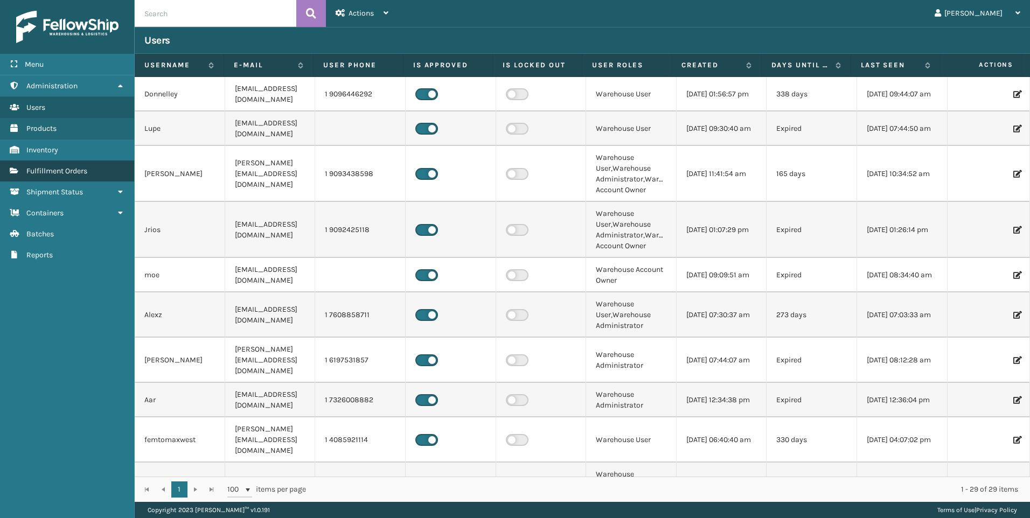
click at [73, 168] on span "Fulfillment Orders" at bounding box center [56, 170] width 61 height 9
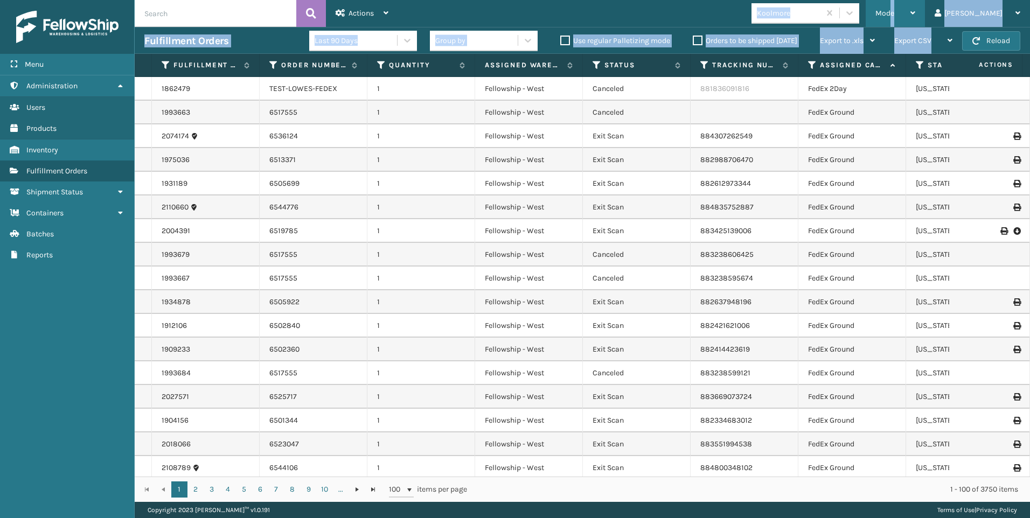
click at [938, 26] on div "Actions Settings Remove All Filters Export Labels Bulk Print Close Out Palletiz…" at bounding box center [583, 251] width 896 height 502
drag, startPoint x: 938, startPoint y: 26, endPoint x: 692, endPoint y: 11, distance: 246.2
click at [692, 11] on div "Mode Regular Mode Picking Mode Labeling Mode Exit Scan Mode Koolmore Liz Log Out" at bounding box center [714, 13] width 632 height 27
click at [915, 12] on div "Mode" at bounding box center [896, 13] width 40 height 27
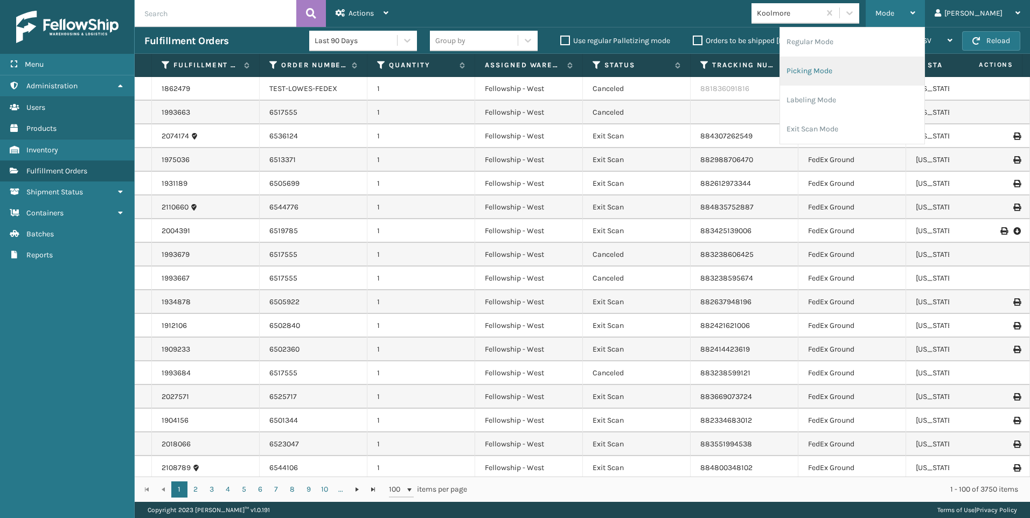
click at [885, 70] on li "Picking Mode" at bounding box center [852, 71] width 144 height 29
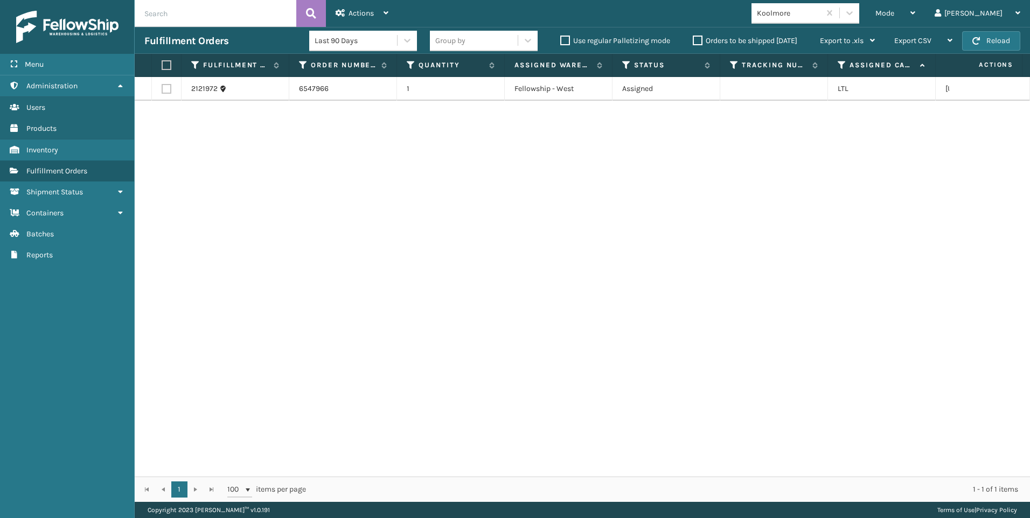
click at [164, 86] on label at bounding box center [167, 89] width 10 height 10
click at [162, 86] on input "checkbox" at bounding box center [162, 87] width 1 height 7
checkbox input "true"
click at [334, 10] on header "Actions Settings Remove All Filters Export Labels Create Picking Batch Mode Reg…" at bounding box center [583, 13] width 896 height 27
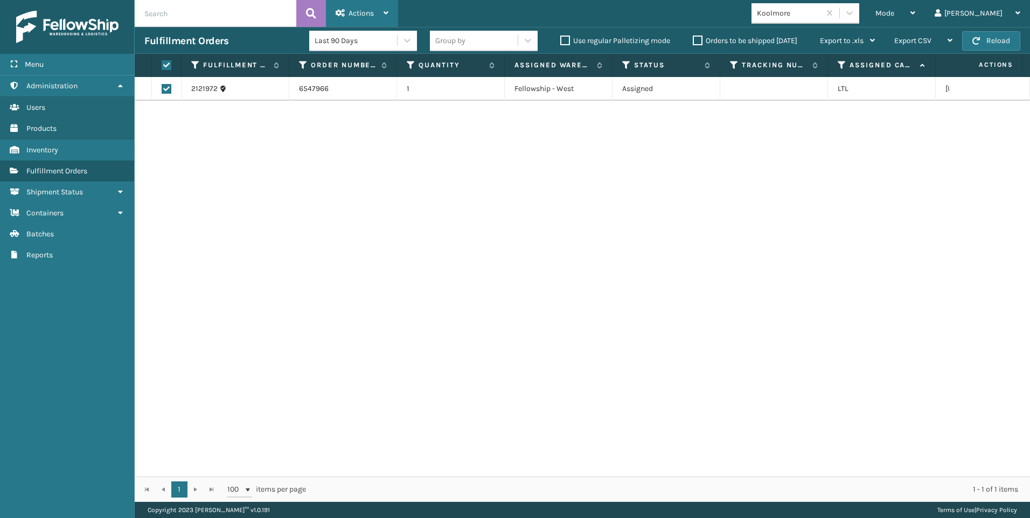
click at [376, 23] on div "Actions" at bounding box center [362, 13] width 53 height 27
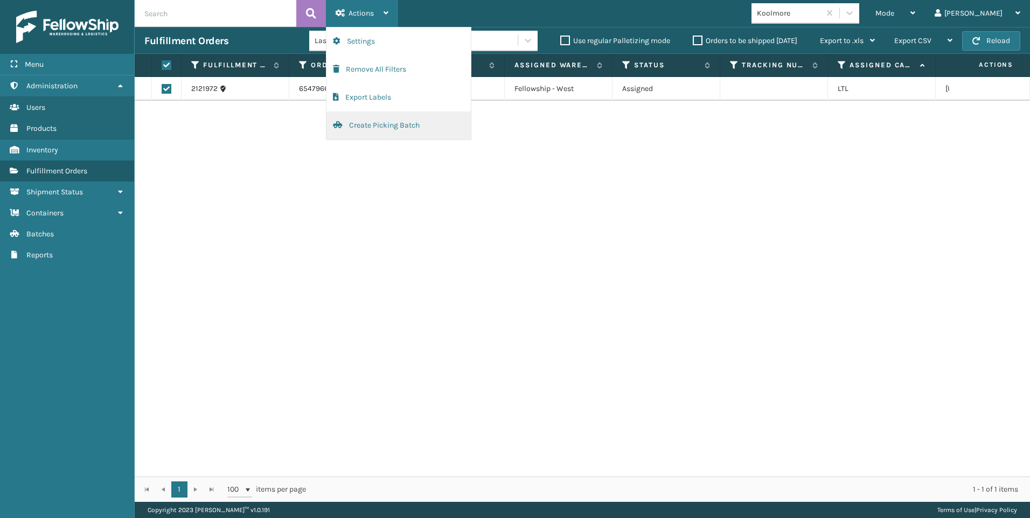
click at [401, 117] on button "Create Picking Batch" at bounding box center [399, 126] width 144 height 28
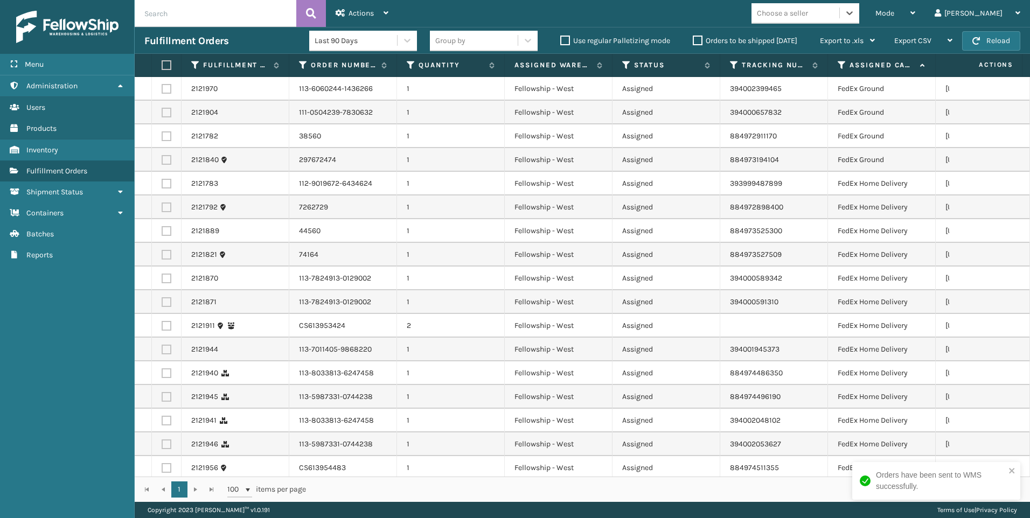
click at [808, 17] on div "Choose a seller" at bounding box center [782, 13] width 51 height 11
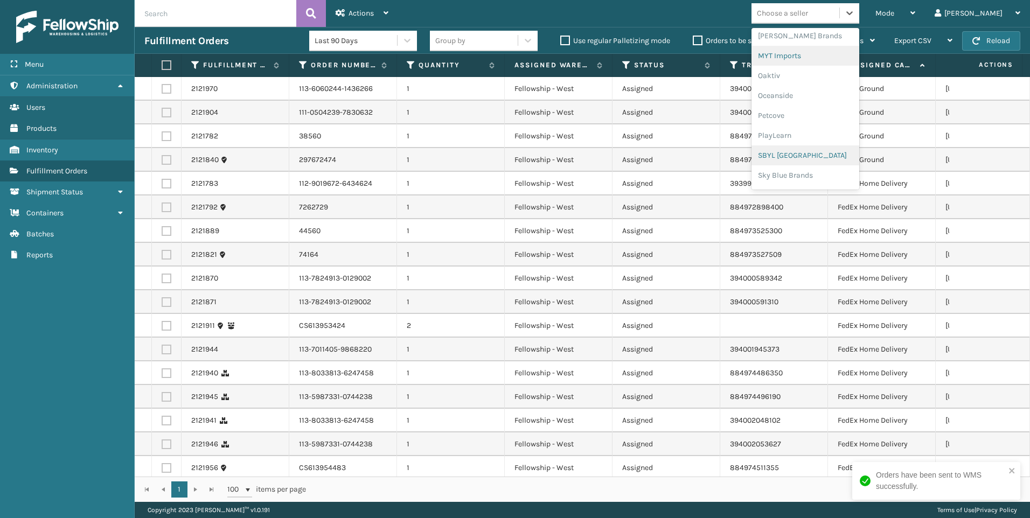
scroll to position [540, 0]
click at [856, 150] on div "SleepGeekz" at bounding box center [806, 158] width 108 height 20
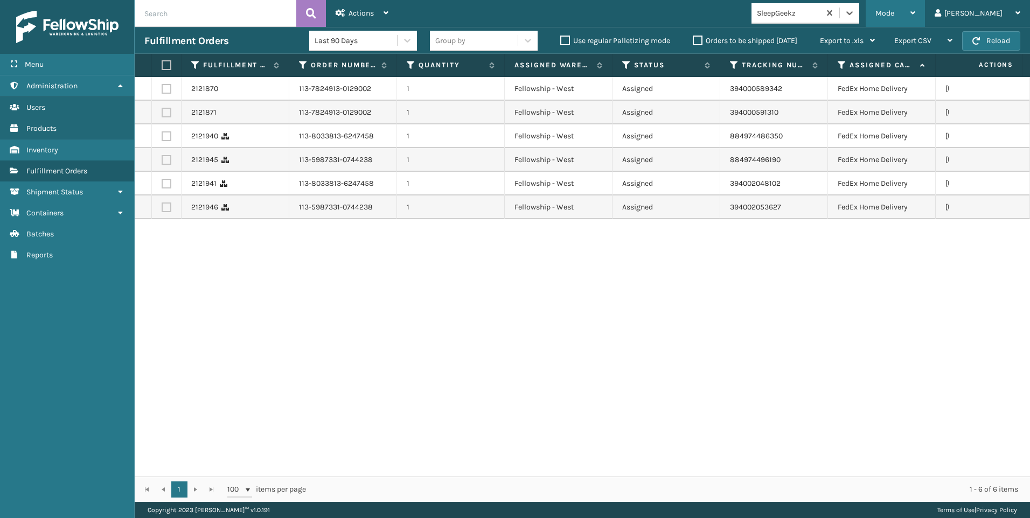
click at [894, 10] on span "Mode" at bounding box center [885, 13] width 19 height 9
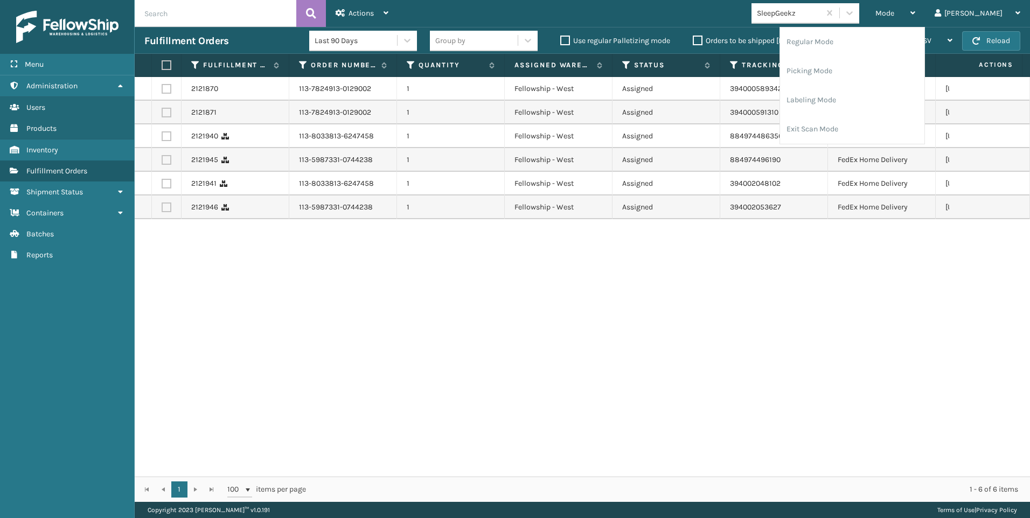
click at [821, 15] on div "SleepGeekz" at bounding box center [789, 13] width 64 height 11
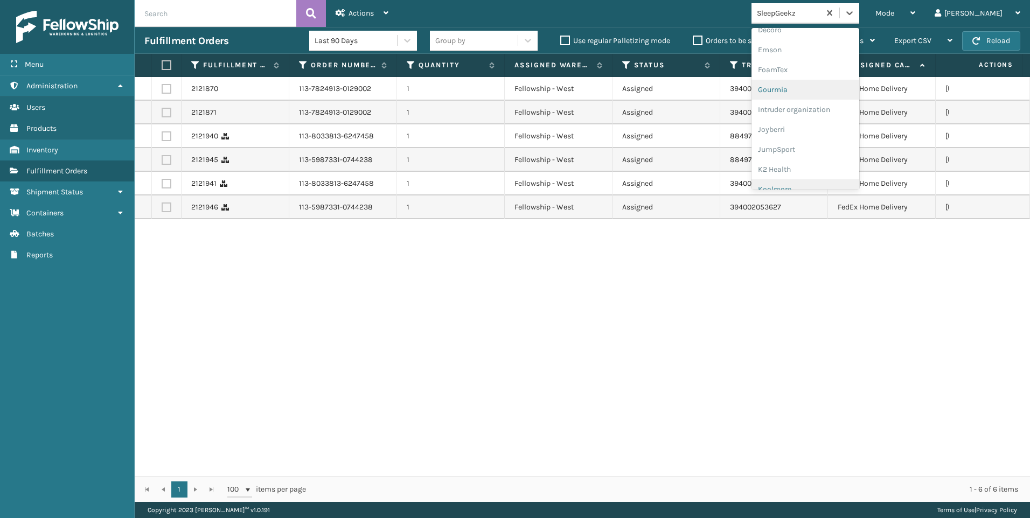
scroll to position [269, 0]
drag, startPoint x: 844, startPoint y: 145, endPoint x: 940, endPoint y: 1, distance: 173.1
click at [844, 145] on div "Koolmore" at bounding box center [806, 150] width 108 height 20
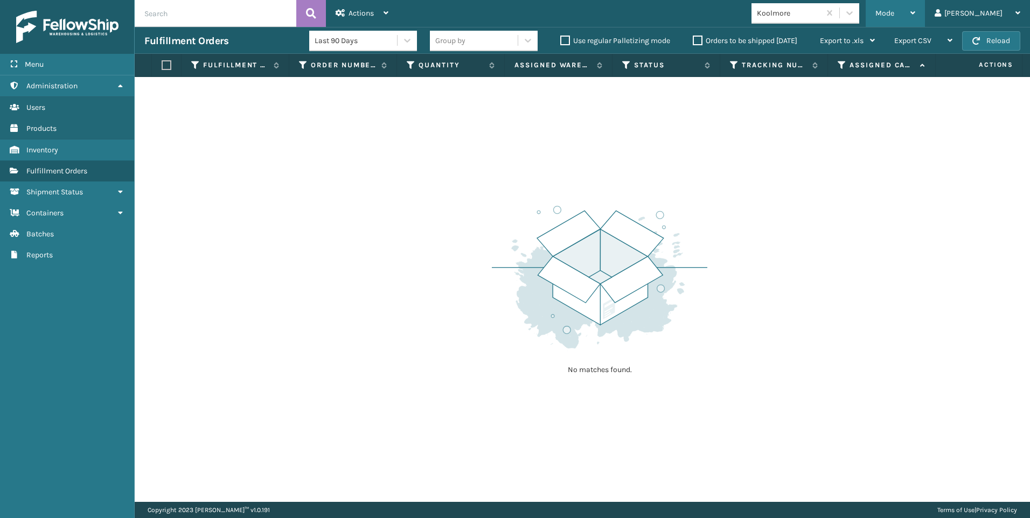
click at [915, 8] on div "Mode" at bounding box center [896, 13] width 40 height 27
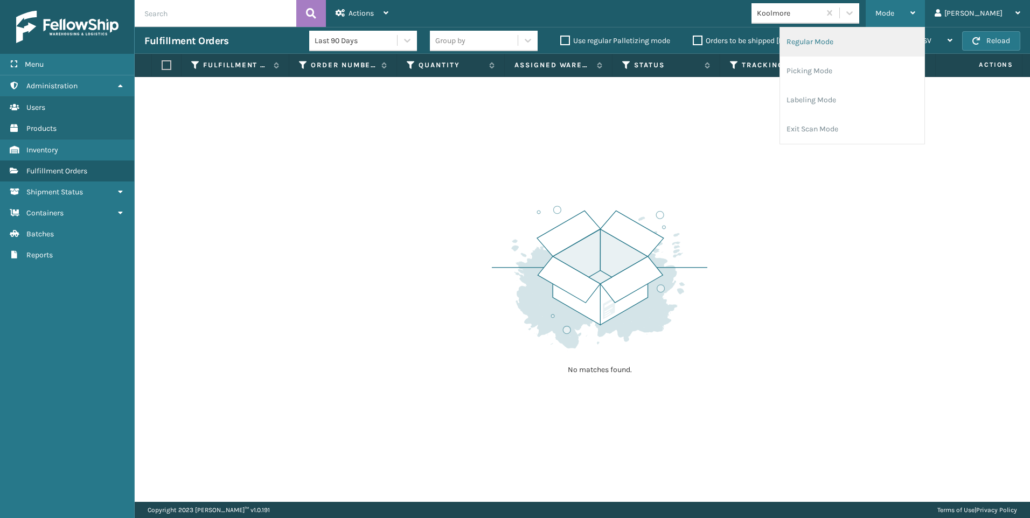
click at [865, 36] on li "Regular Mode" at bounding box center [852, 41] width 144 height 29
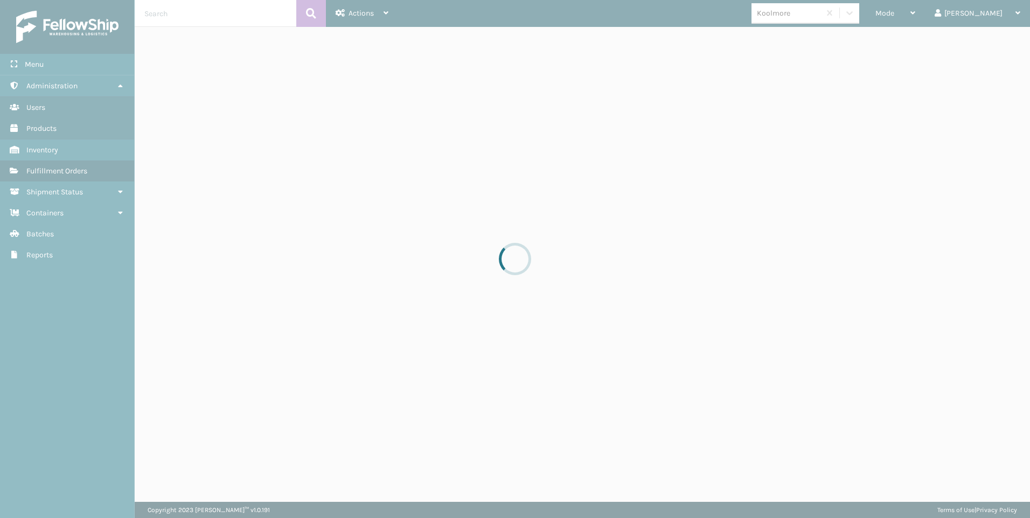
click at [199, 18] on input "text" at bounding box center [216, 13] width 162 height 27
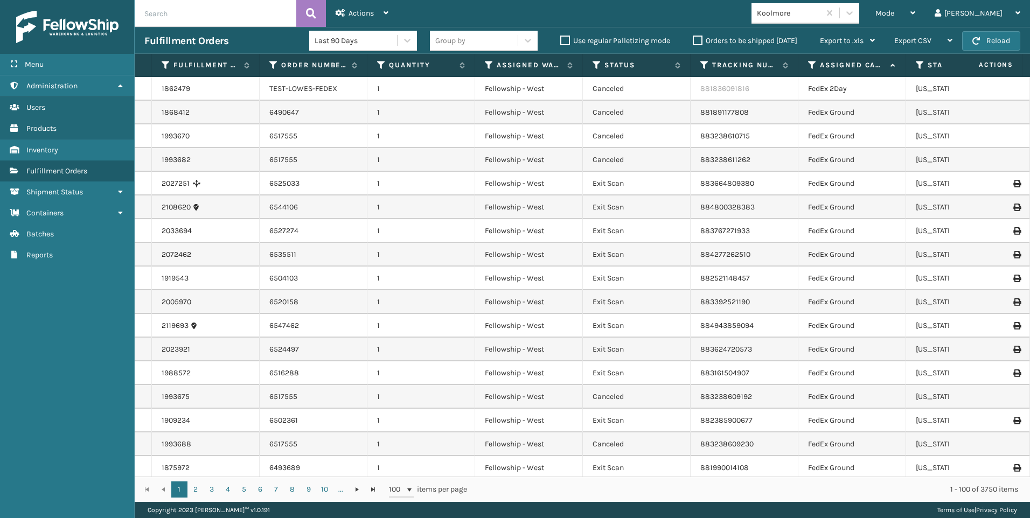
click at [199, 18] on input "text" at bounding box center [216, 13] width 162 height 27
paste input "6547966"
type input "6547966"
click at [322, 16] on button at bounding box center [311, 13] width 30 height 27
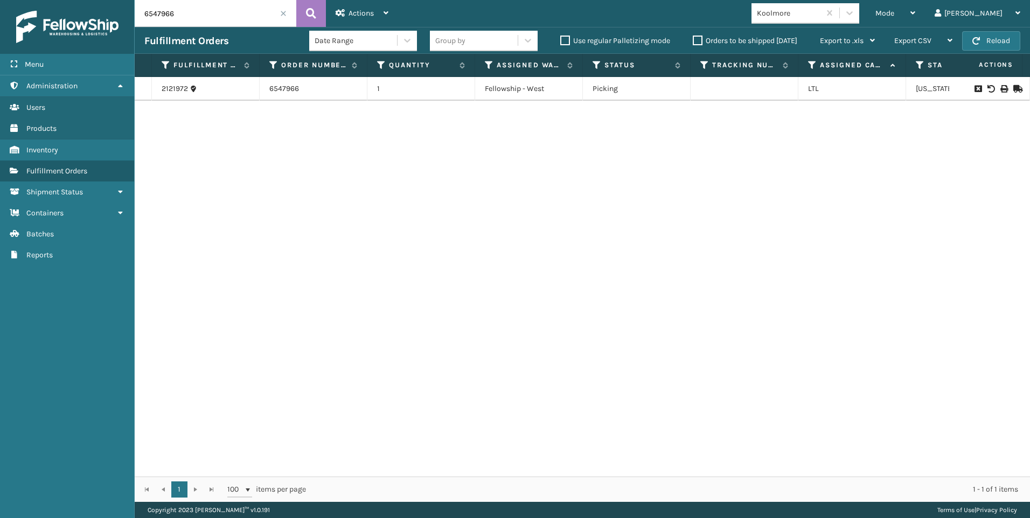
click at [1001, 91] on icon at bounding box center [1004, 89] width 6 height 8
click at [289, 11] on input "6547966" at bounding box center [216, 13] width 162 height 27
click at [286, 12] on span at bounding box center [283, 13] width 6 height 6
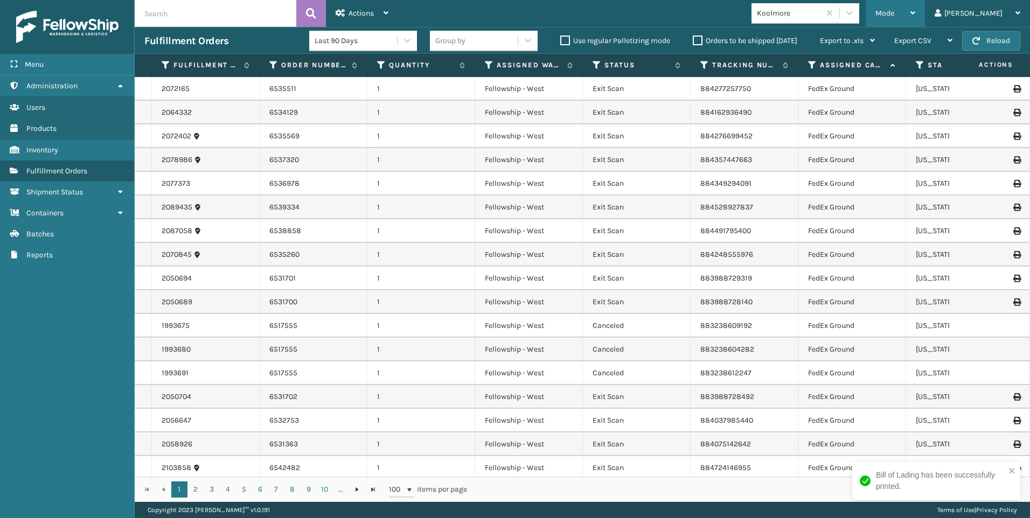
click at [915, 13] on div "Mode" at bounding box center [896, 13] width 40 height 27
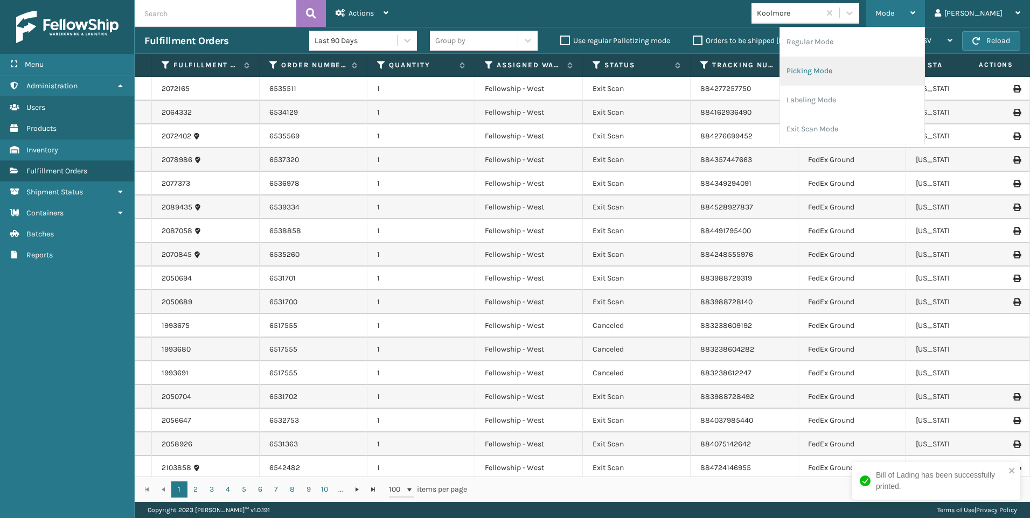
click at [897, 67] on li "Picking Mode" at bounding box center [852, 71] width 144 height 29
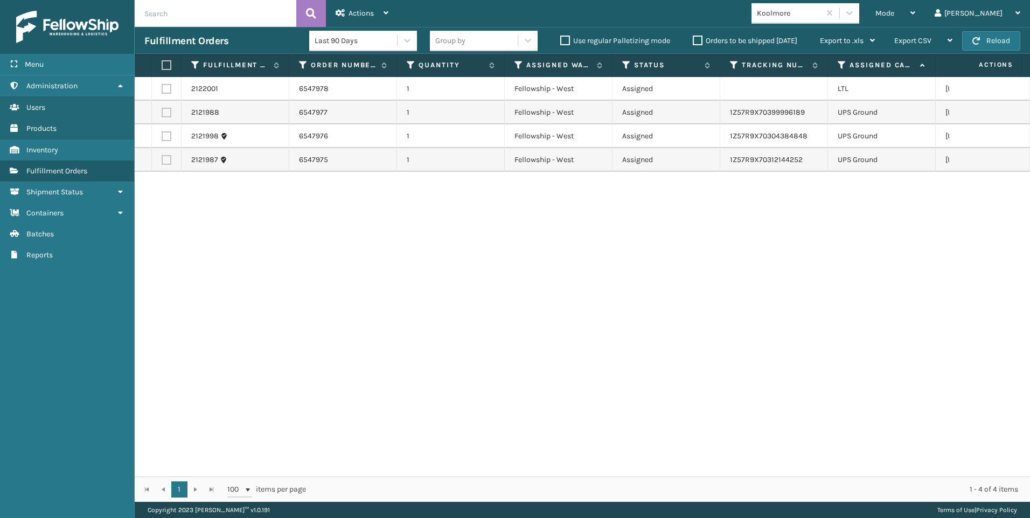
click at [878, 322] on div "2122001 6547978 1 Fellowship - West Assigned LTL Michigan 2121988 6547977 1 Fel…" at bounding box center [583, 277] width 896 height 400
click at [613, 299] on div "2122001 6547978 1 Fellowship - West Assigned LTL Michigan 2121988 6547977 1 Fel…" at bounding box center [583, 277] width 896 height 400
click at [828, 1] on div "Mode Regular Mode Picking Mode Labeling Mode Exit Scan Mode Koolmore Liz Log Out" at bounding box center [714, 13] width 632 height 27
click at [923, 289] on div "2122001 6547978 1 Fellowship - West Assigned LTL Michigan 2121988 6547977 1 Fel…" at bounding box center [583, 277] width 896 height 400
click at [943, 278] on div "2122001 6547978 1 Fellowship - West Assigned LTL Michigan 2121988 6547977 1 Fel…" at bounding box center [583, 277] width 896 height 400
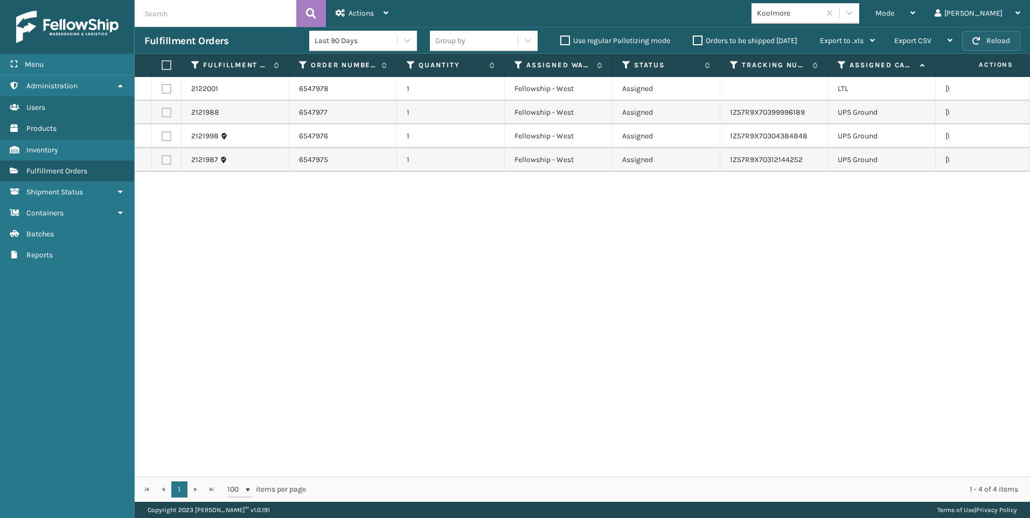
click at [968, 36] on button "Reload" at bounding box center [991, 40] width 58 height 19
click at [165, 91] on label at bounding box center [167, 89] width 10 height 10
click at [162, 91] on input "checkbox" at bounding box center [162, 87] width 1 height 7
checkbox input "true"
click at [370, 16] on span "Actions" at bounding box center [361, 13] width 25 height 9
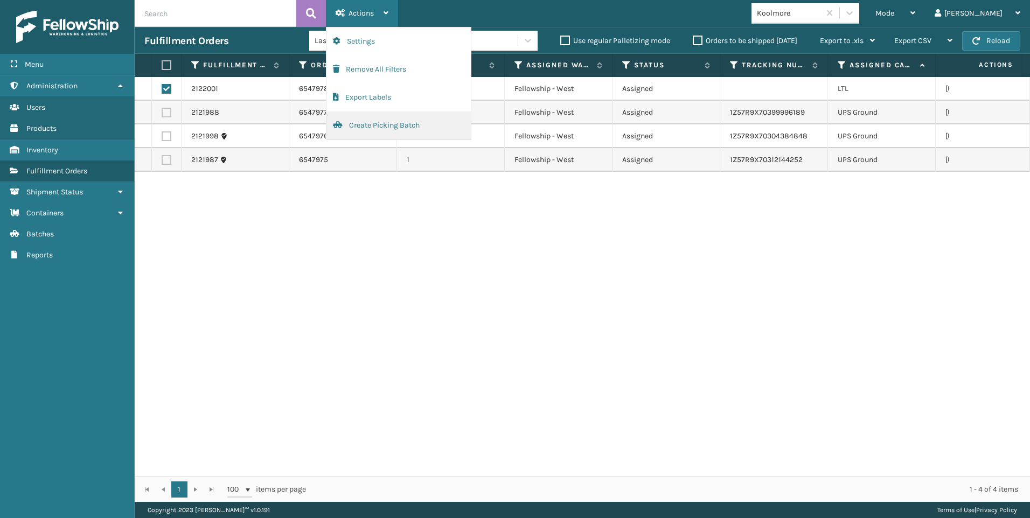
click at [386, 129] on button "Create Picking Batch" at bounding box center [399, 126] width 144 height 28
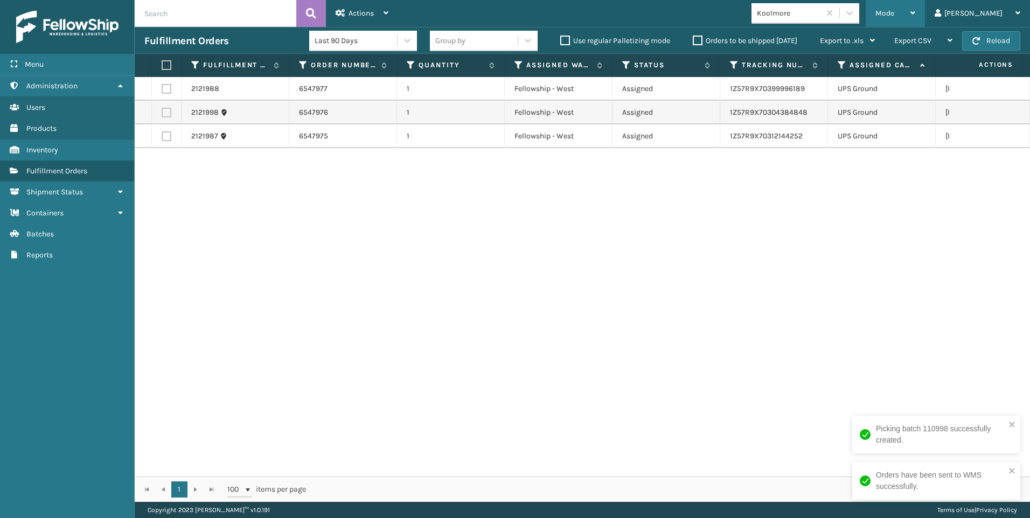
click at [894, 16] on span "Mode" at bounding box center [885, 13] width 19 height 9
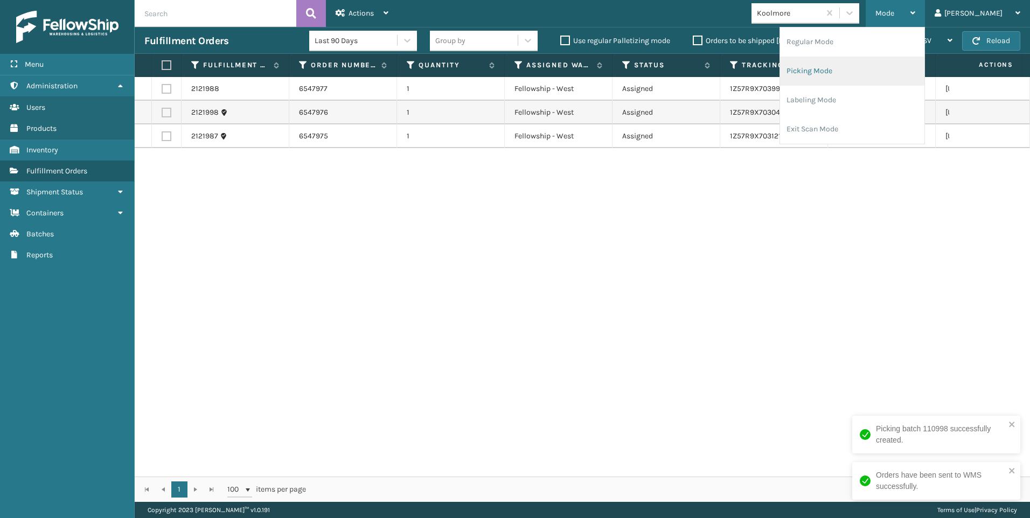
drag, startPoint x: 933, startPoint y: 16, endPoint x: 860, endPoint y: 59, distance: 84.1
click at [860, 59] on li "Picking Mode" at bounding box center [852, 71] width 144 height 29
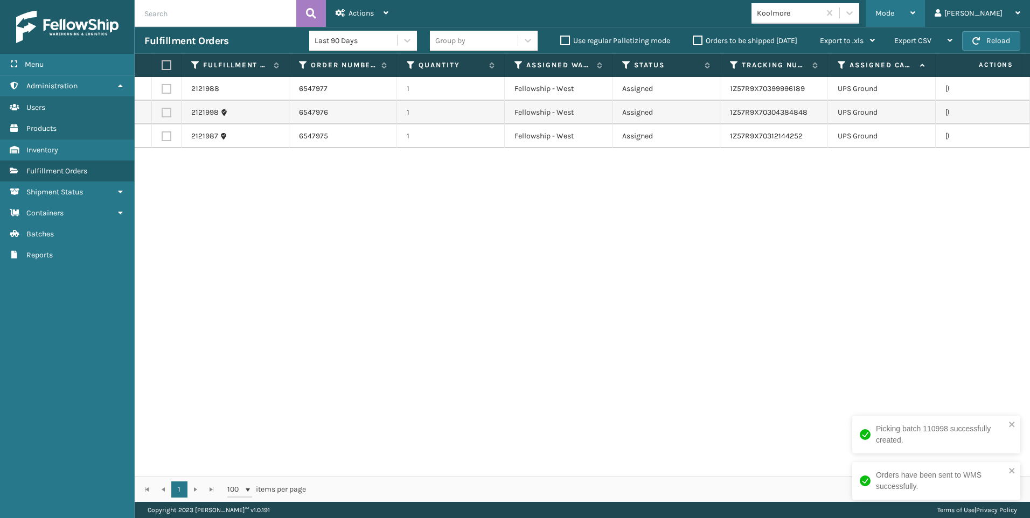
click at [915, 6] on div "Mode" at bounding box center [896, 13] width 40 height 27
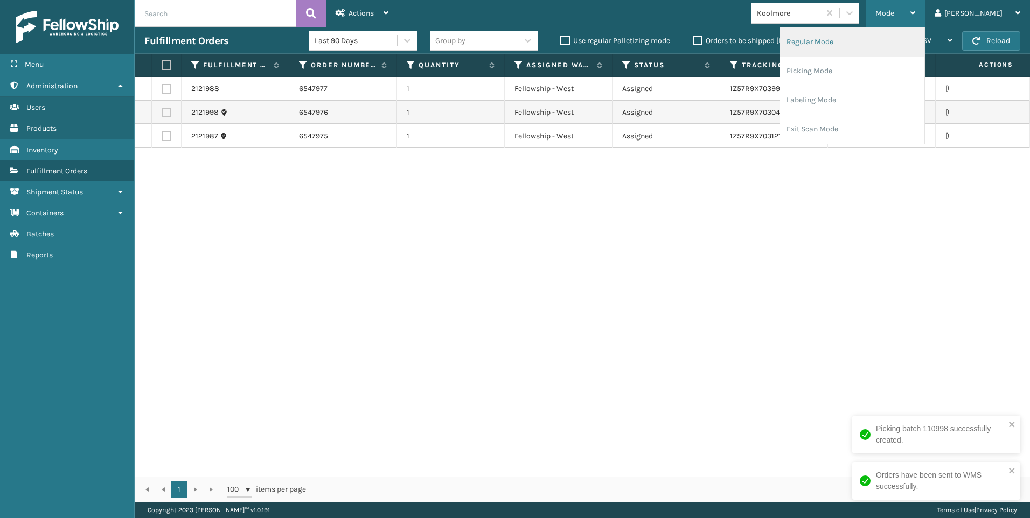
click at [858, 38] on li "Regular Mode" at bounding box center [852, 41] width 144 height 29
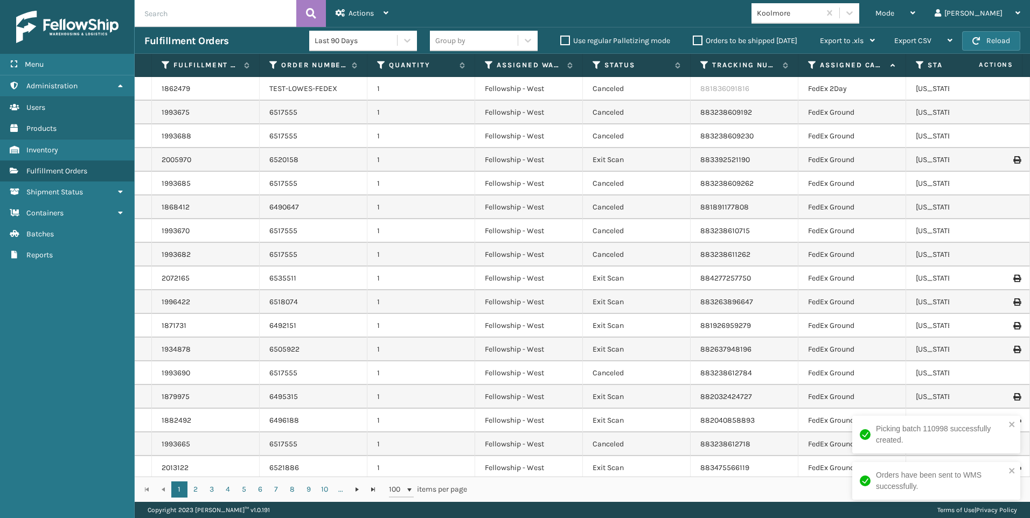
click at [213, 15] on input "text" at bounding box center [216, 13] width 162 height 27
paste input "6547978"
type input "6547978"
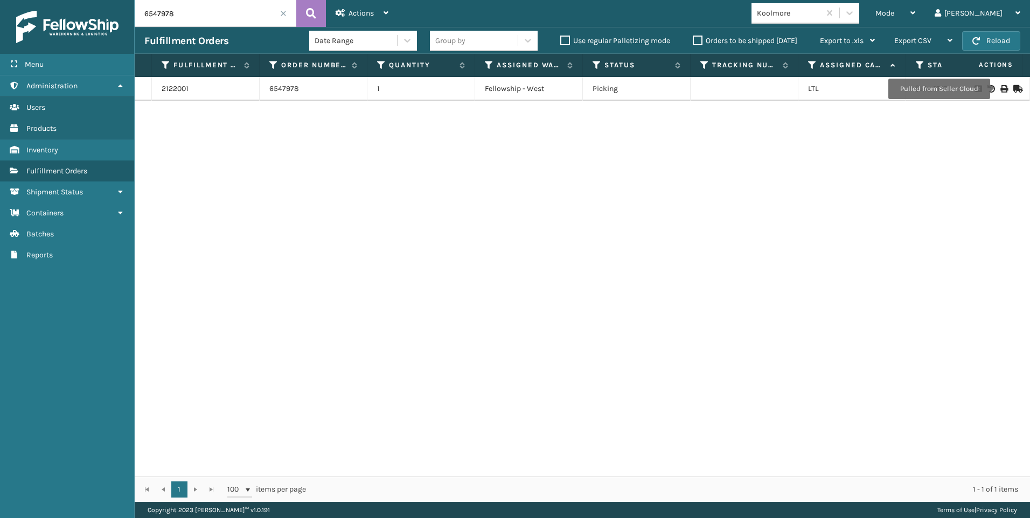
click at [1001, 89] on icon at bounding box center [1004, 89] width 6 height 8
click at [280, 18] on input "6547978" at bounding box center [216, 13] width 162 height 27
click at [282, 16] on span at bounding box center [283, 13] width 6 height 6
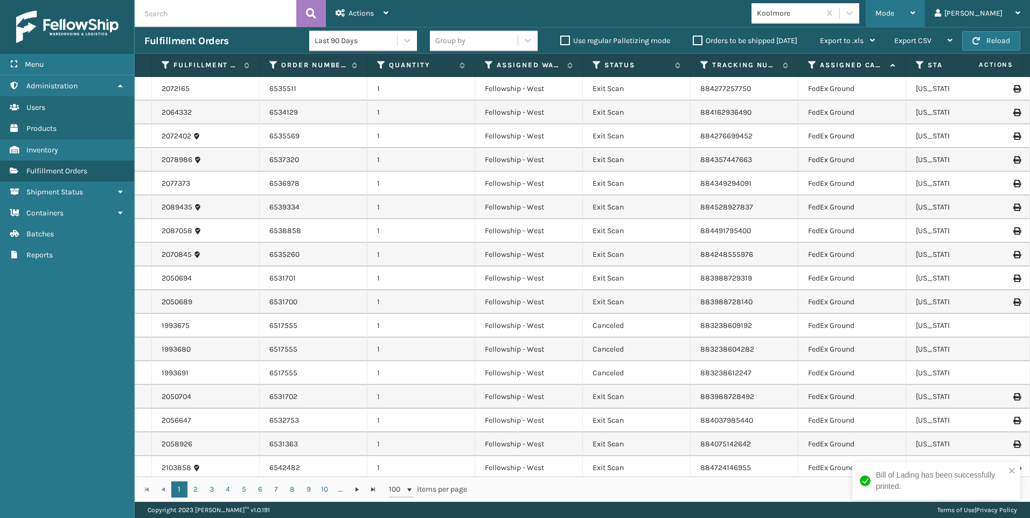
click at [915, 14] on div "Mode" at bounding box center [896, 13] width 40 height 27
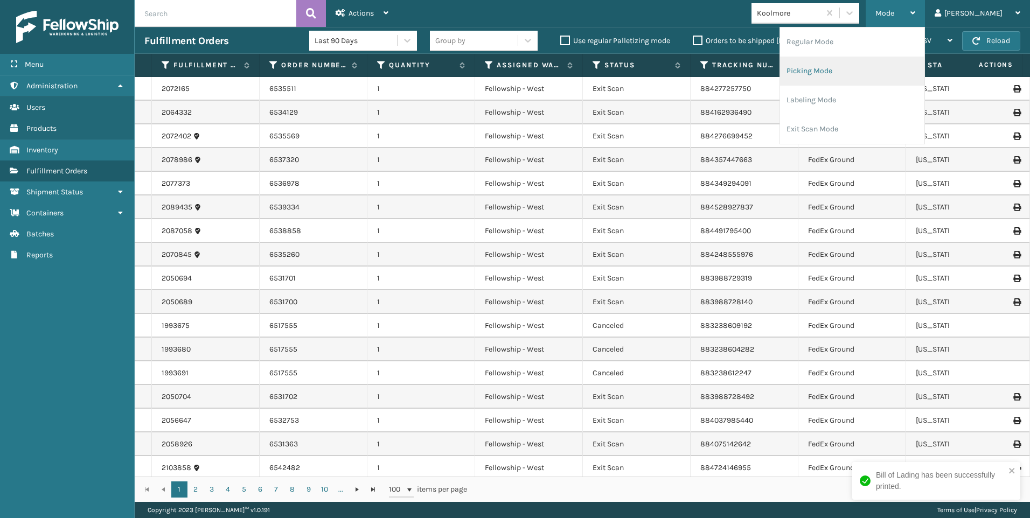
click at [857, 66] on li "Picking Mode" at bounding box center [852, 71] width 144 height 29
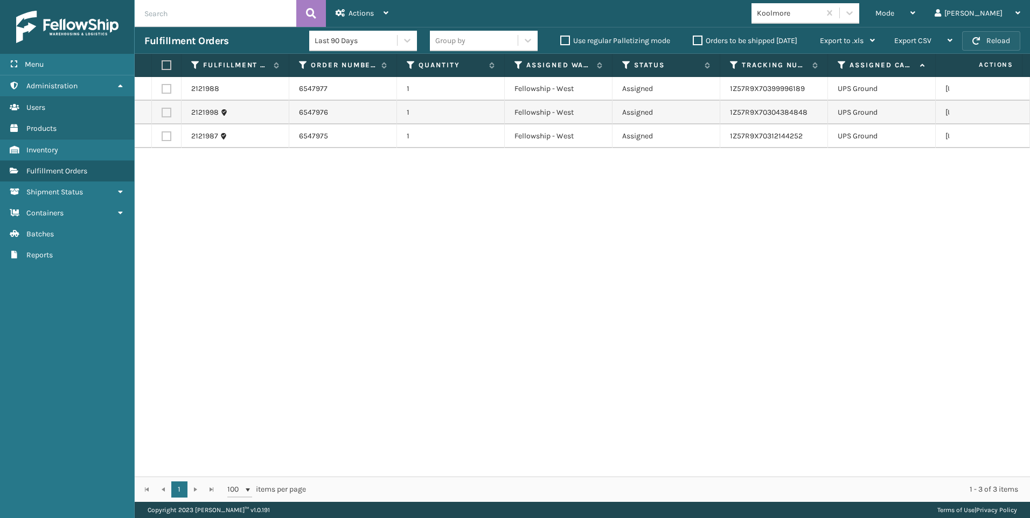
click at [1011, 38] on button "Reload" at bounding box center [991, 40] width 58 height 19
click at [860, 314] on div "2121988 6547977 1 Fellowship - West Assigned 1Z57R9X70399996189 UPS Ground Illi…" at bounding box center [583, 277] width 896 height 400
click at [987, 47] on button "Reload" at bounding box center [991, 40] width 58 height 19
click at [163, 88] on label at bounding box center [167, 89] width 10 height 10
click at [162, 88] on input "checkbox" at bounding box center [162, 87] width 1 height 7
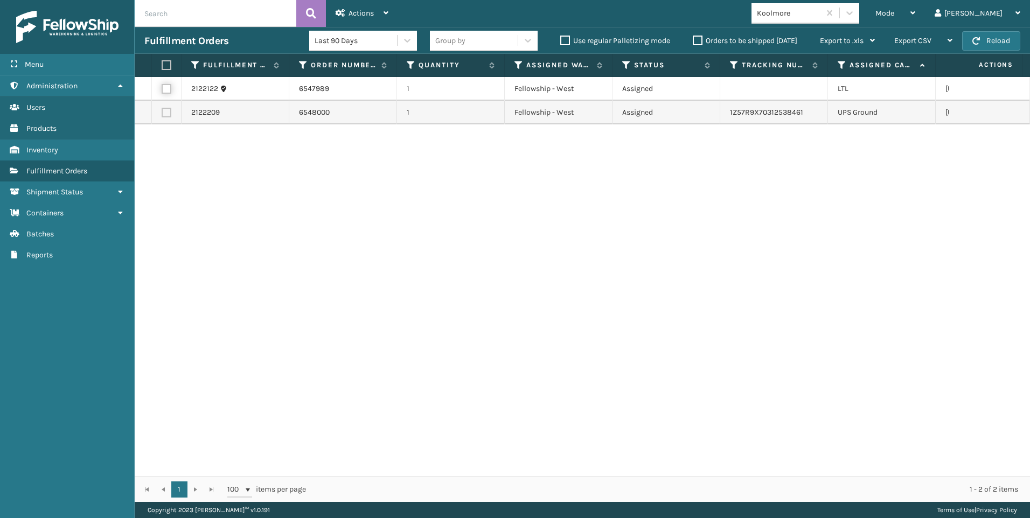
checkbox input "true"
click at [346, 6] on div "Actions" at bounding box center [362, 13] width 53 height 27
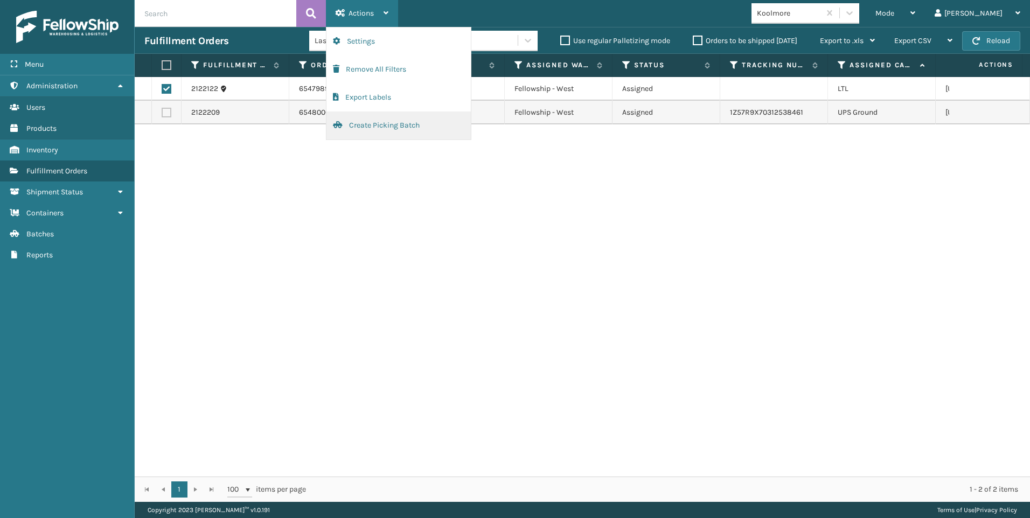
click at [392, 124] on button "Create Picking Batch" at bounding box center [399, 126] width 144 height 28
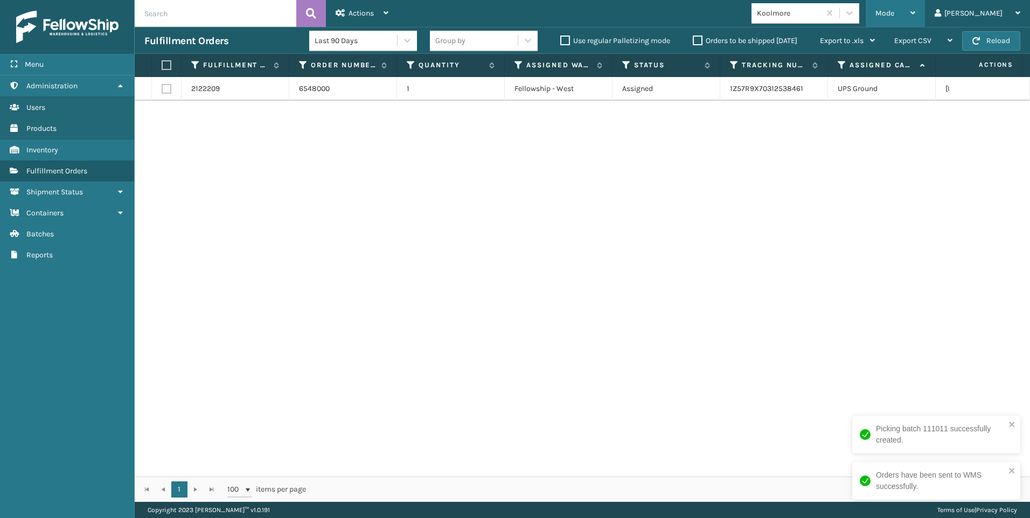
click at [915, 21] on div "Mode" at bounding box center [896, 13] width 40 height 27
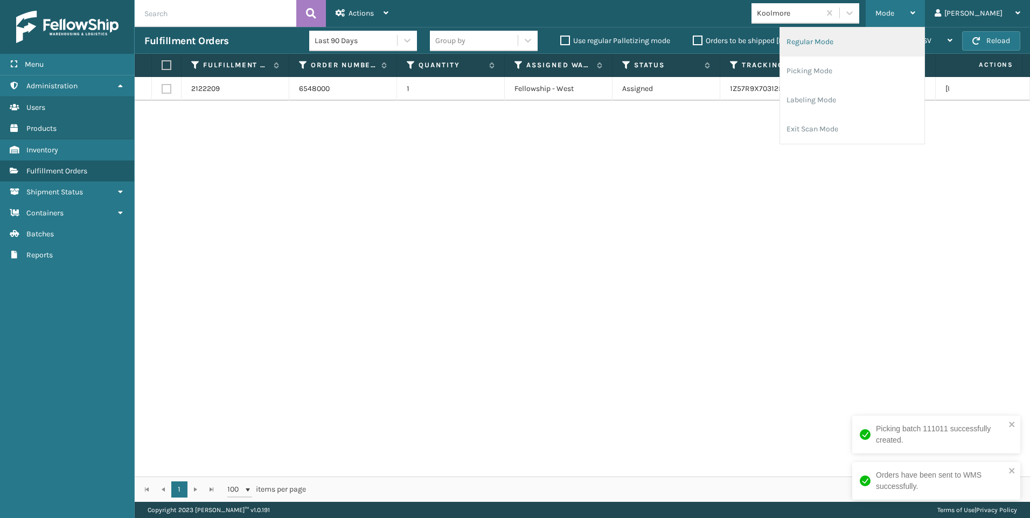
click at [912, 37] on li "Regular Mode" at bounding box center [852, 41] width 144 height 29
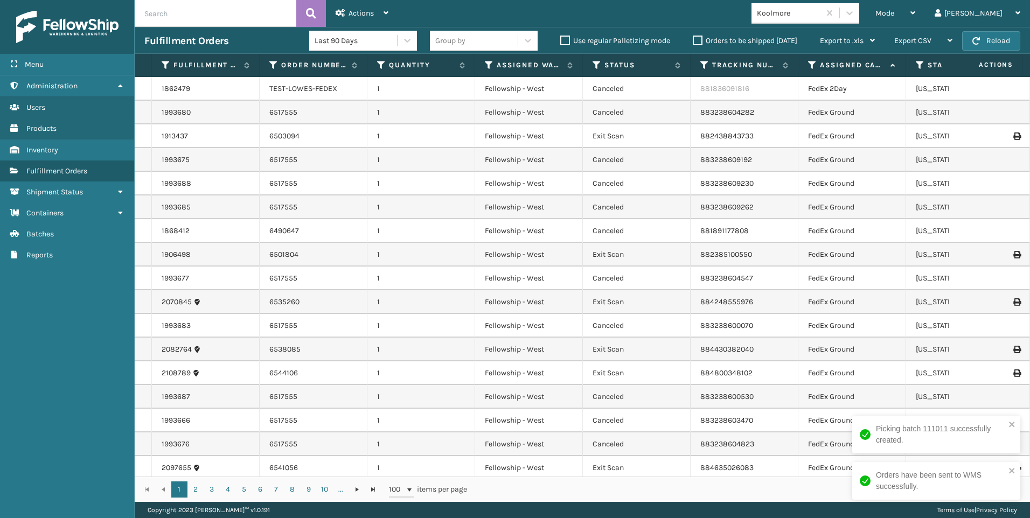
click at [204, 18] on input "text" at bounding box center [216, 13] width 162 height 27
drag, startPoint x: 204, startPoint y: 18, endPoint x: 211, endPoint y: 19, distance: 6.6
paste input "6547989"
type input "6547989"
click at [327, 1] on div "Actions Settings Remove All Filters Export Labels Bulk Print Close Out Palletiz…" at bounding box center [362, 13] width 72 height 27
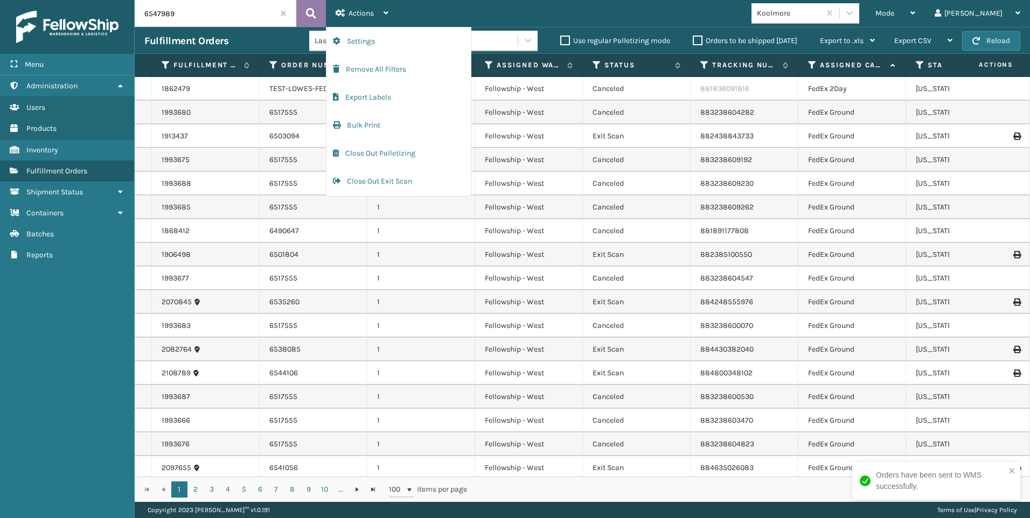
click at [317, 1] on button at bounding box center [311, 13] width 30 height 27
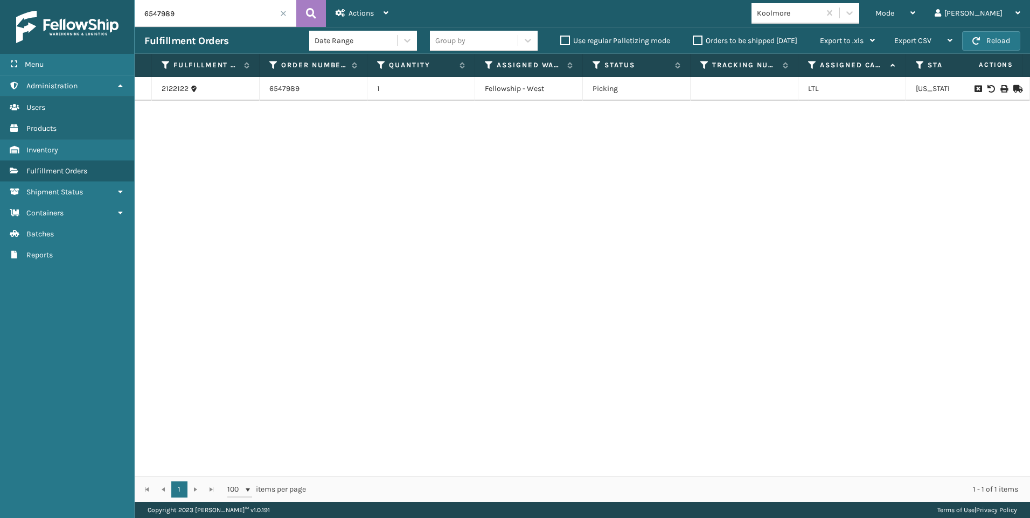
click at [998, 82] on td at bounding box center [989, 89] width 81 height 24
click at [1001, 89] on icon at bounding box center [1004, 89] width 6 height 8
click at [282, 13] on span at bounding box center [283, 13] width 6 height 6
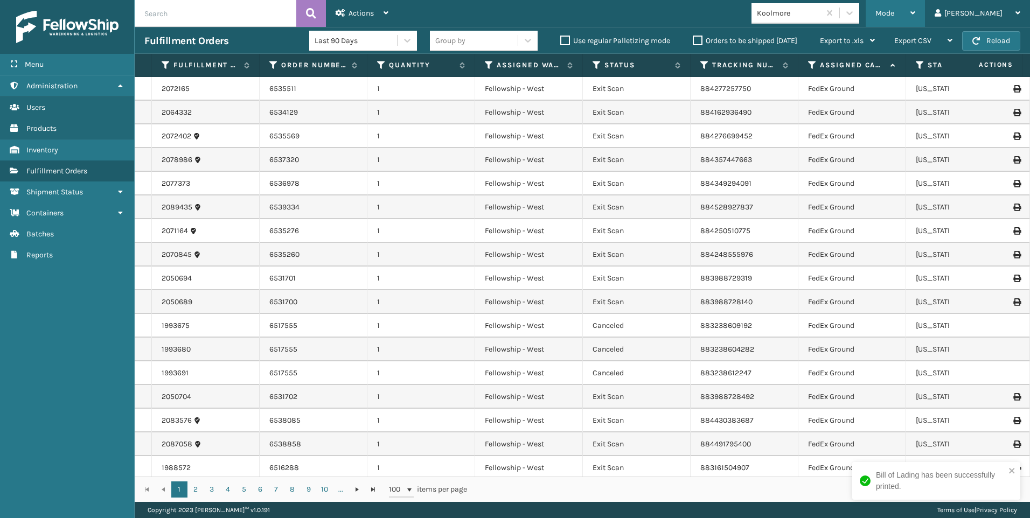
click at [894, 12] on span "Mode" at bounding box center [885, 13] width 19 height 9
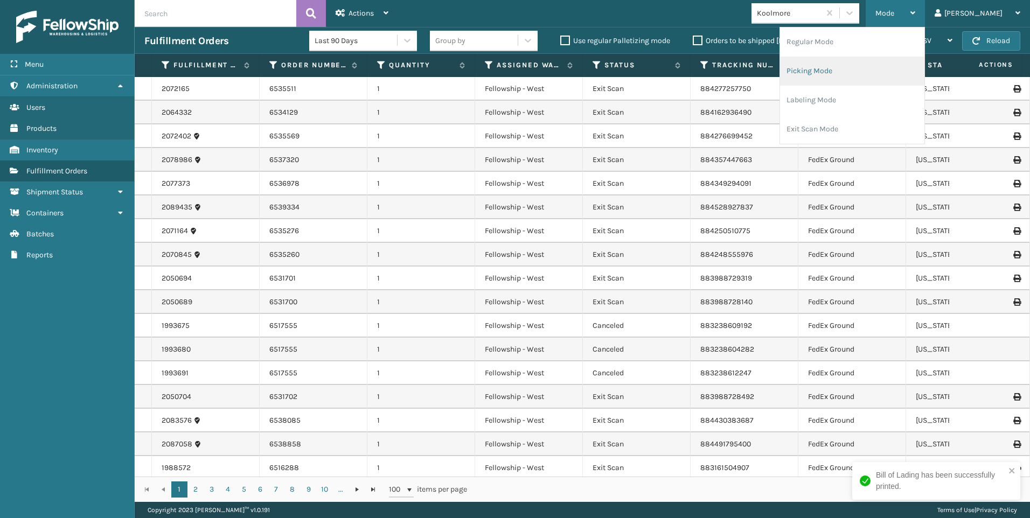
click at [905, 65] on li "Picking Mode" at bounding box center [852, 71] width 144 height 29
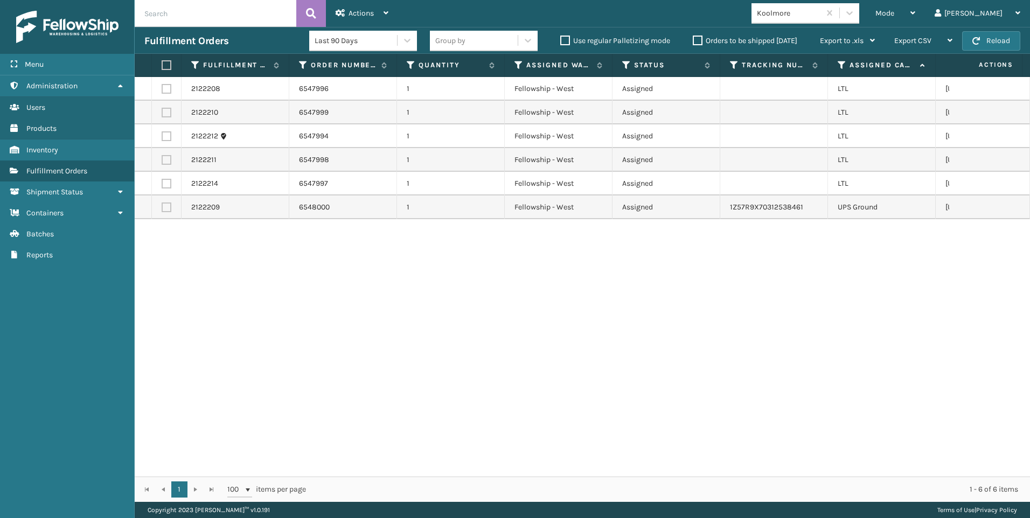
click at [164, 63] on label at bounding box center [165, 65] width 6 height 10
click at [162, 63] on input "checkbox" at bounding box center [162, 65] width 1 height 7
checkbox input "true"
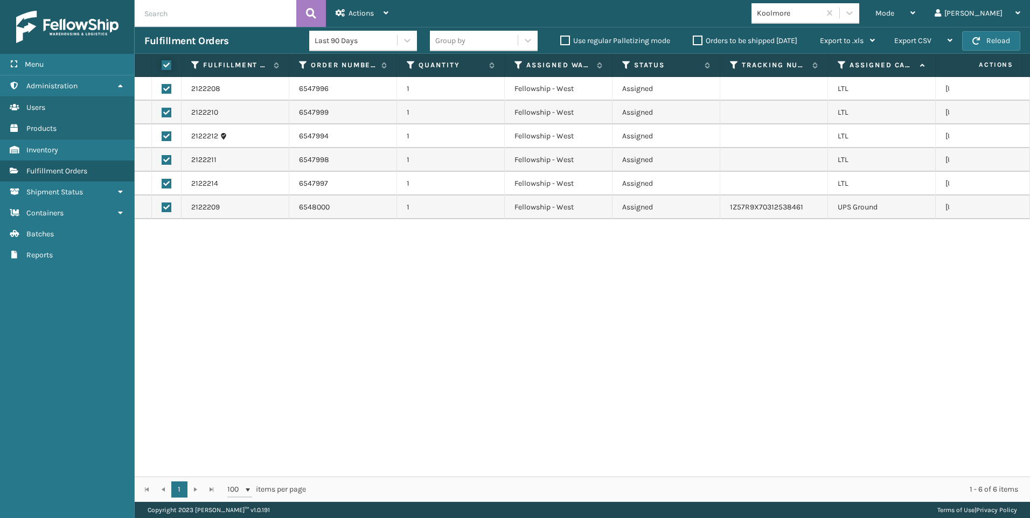
checkbox input "true"
click at [167, 207] on label at bounding box center [167, 208] width 10 height 10
click at [162, 207] on input "checkbox" at bounding box center [162, 206] width 1 height 7
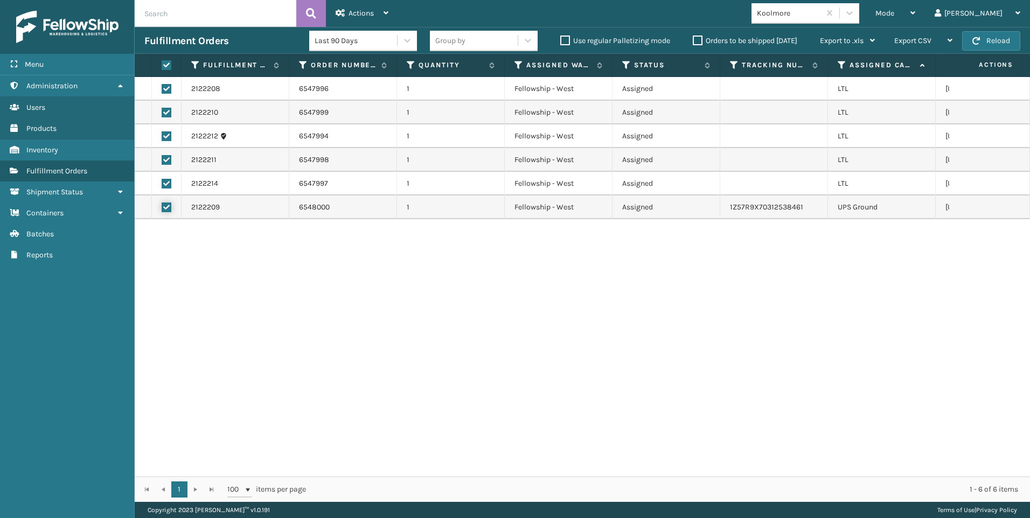
checkbox input "false"
click at [362, 8] on div "Actions" at bounding box center [362, 13] width 53 height 27
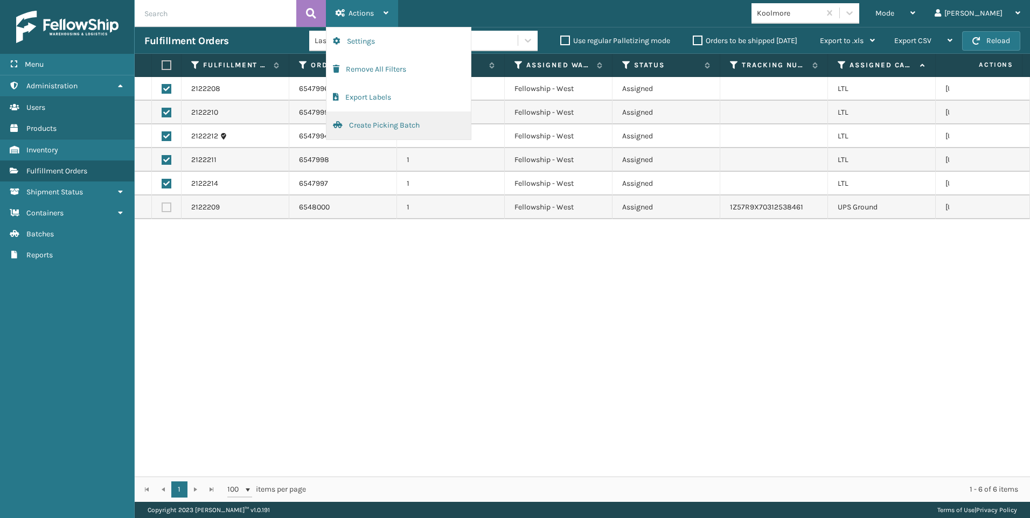
click at [412, 123] on button "Create Picking Batch" at bounding box center [399, 126] width 144 height 28
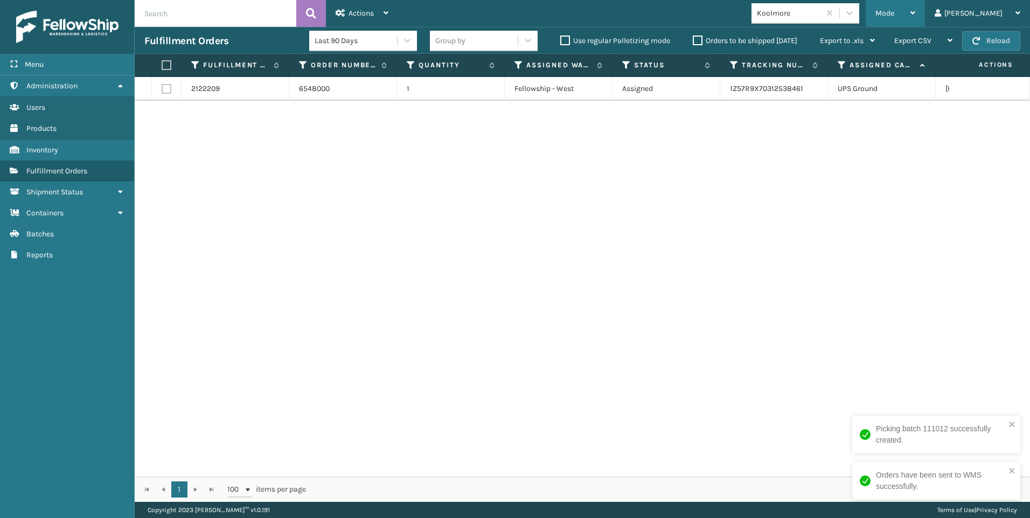
click at [915, 10] on div "Mode" at bounding box center [896, 13] width 40 height 27
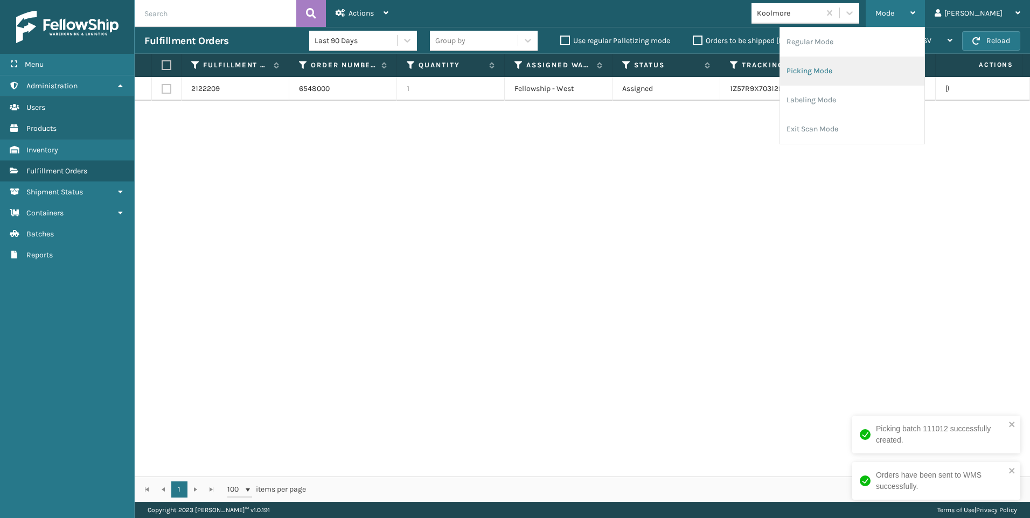
click at [902, 48] on li "Regular Mode" at bounding box center [852, 41] width 144 height 29
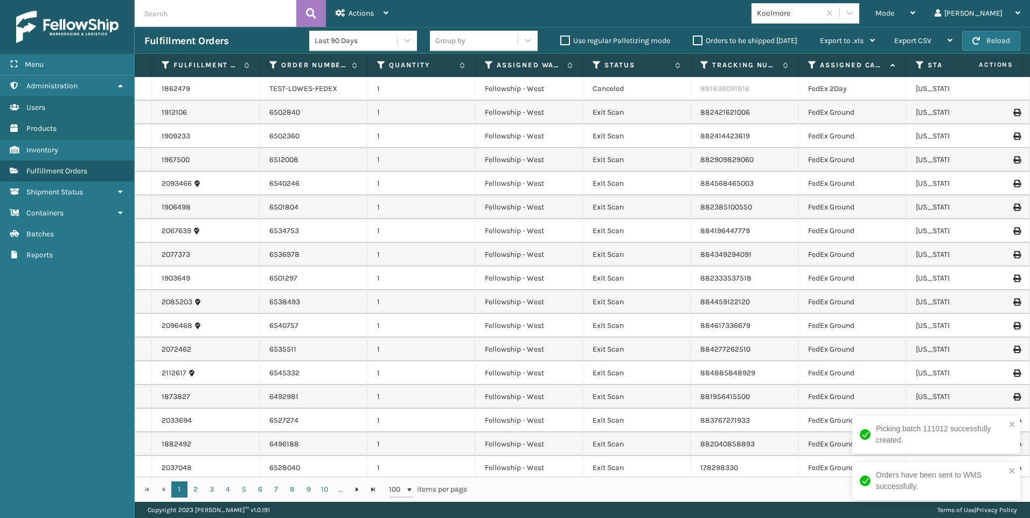
click at [234, 9] on input "text" at bounding box center [216, 13] width 162 height 27
paste input "2122211"
click at [317, 17] on button at bounding box center [311, 13] width 30 height 27
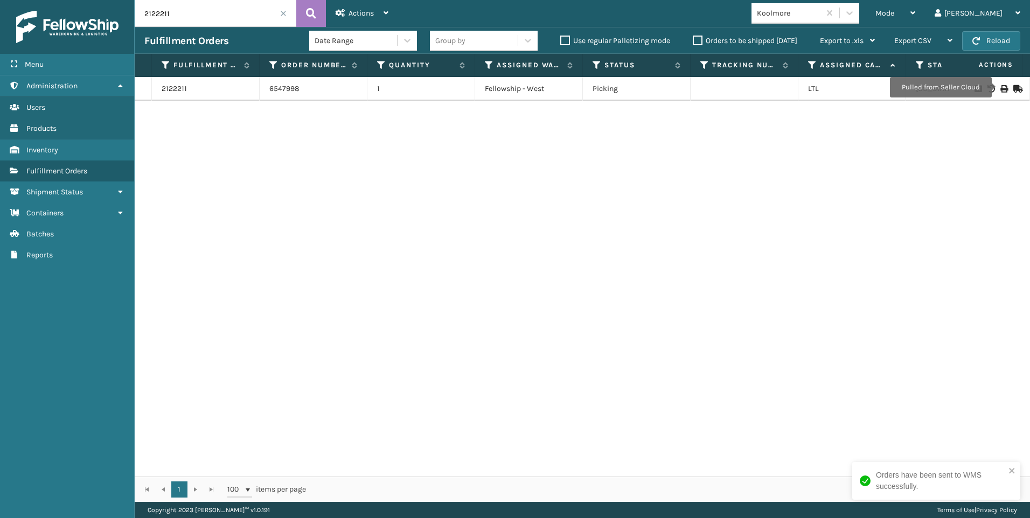
click at [1001, 88] on icon at bounding box center [1004, 89] width 6 height 8
drag, startPoint x: 208, startPoint y: 22, endPoint x: 100, endPoint y: 21, distance: 107.8
click at [100, 0] on div "Menu Administration Users Products Inventory Fulfillment Orders Shipment Status…" at bounding box center [515, 0] width 1030 height 0
drag, startPoint x: 133, startPoint y: 18, endPoint x: 217, endPoint y: 7, distance: 85.3
click at [219, 7] on input "2122211" at bounding box center [216, 13] width 162 height 27
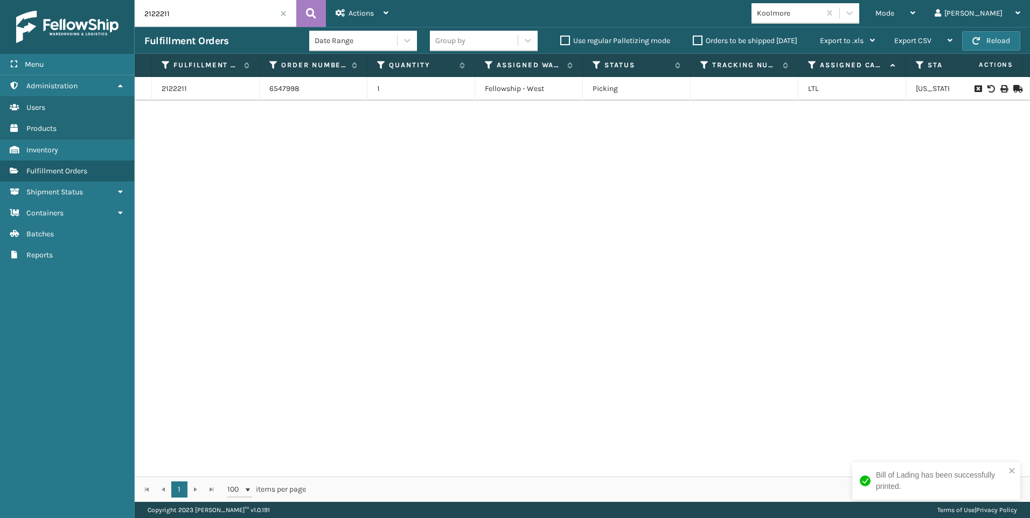
drag, startPoint x: 217, startPoint y: 7, endPoint x: 151, endPoint y: 11, distance: 65.8
click at [151, 11] on input "2122211" at bounding box center [216, 13] width 162 height 27
paste input "0"
click at [317, 1] on button at bounding box center [311, 13] width 30 height 27
click at [1001, 88] on icon at bounding box center [1004, 89] width 6 height 8
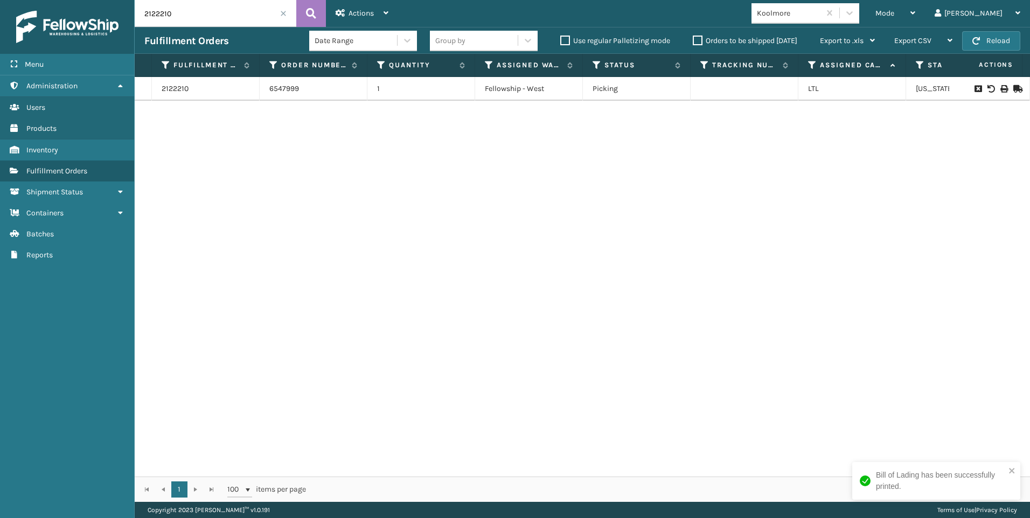
drag, startPoint x: 244, startPoint y: 18, endPoint x: 106, endPoint y: 16, distance: 137.4
click at [106, 0] on div "Menu Administration Users Products Inventory Fulfillment Orders Shipment Status…" at bounding box center [515, 0] width 1030 height 0
paste input "2"
click at [318, 15] on button at bounding box center [311, 13] width 30 height 27
click at [1001, 89] on icon at bounding box center [1004, 89] width 6 height 8
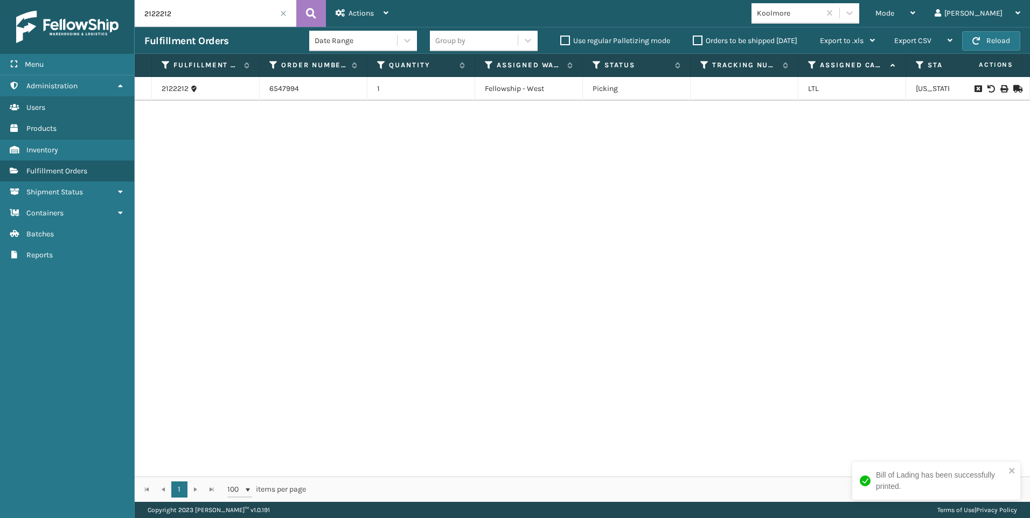
drag, startPoint x: 170, startPoint y: 19, endPoint x: 128, endPoint y: 18, distance: 42.0
click at [128, 0] on div "Menu Administration Users Products Inventory Fulfillment Orders Shipment Status…" at bounding box center [515, 0] width 1030 height 0
paste input "4"
click at [1001, 92] on icon at bounding box center [1004, 89] width 6 height 8
click at [186, 8] on input "2122214" at bounding box center [216, 13] width 162 height 27
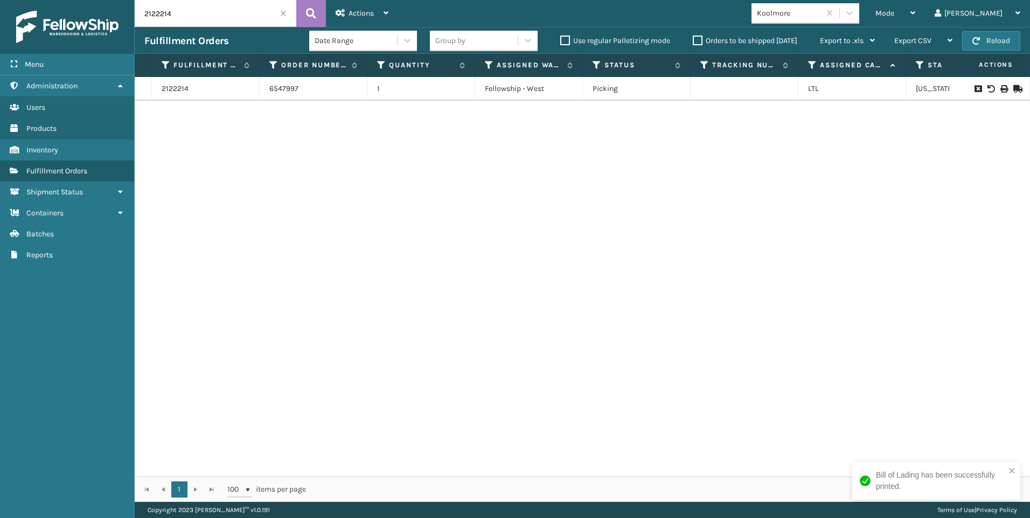
drag, startPoint x: 138, startPoint y: 10, endPoint x: 87, endPoint y: 9, distance: 51.2
click at [95, 0] on div "Menu Administration Users Products Inventory Fulfillment Orders Shipment Status…" at bounding box center [515, 0] width 1030 height 0
click at [213, 17] on input "2122214" at bounding box center [216, 13] width 162 height 27
type input "2"
paste input "2122208"
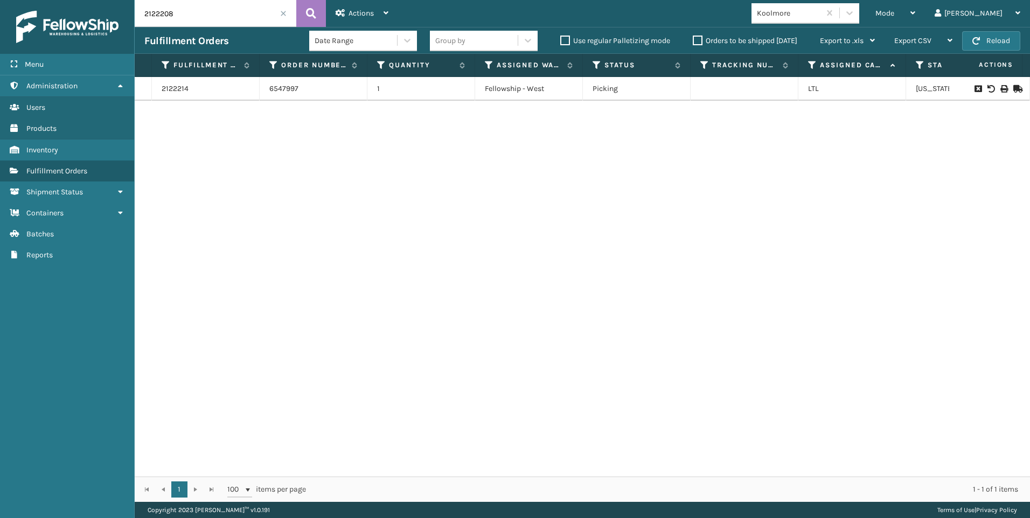
type input "2122208"
drag, startPoint x: 1000, startPoint y: 82, endPoint x: 995, endPoint y: 88, distance: 7.3
click at [998, 85] on td at bounding box center [989, 89] width 81 height 24
click at [1001, 89] on icon at bounding box center [1004, 89] width 6 height 8
click at [285, 10] on span at bounding box center [283, 13] width 6 height 6
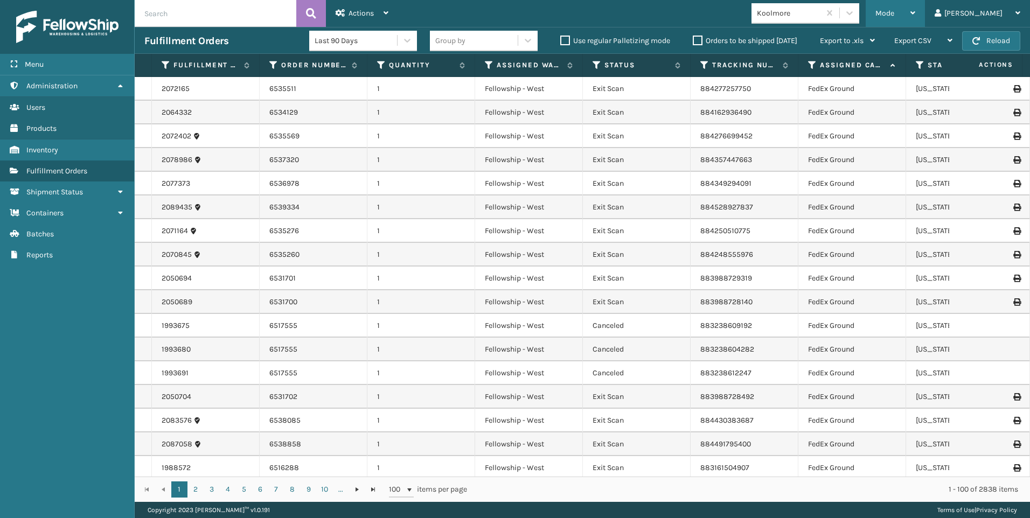
drag, startPoint x: 918, startPoint y: 24, endPoint x: 929, endPoint y: 21, distance: 12.3
click at [918, 24] on div "Mode Regular Mode Picking Mode Labeling Mode Exit Scan Mode" at bounding box center [895, 13] width 59 height 27
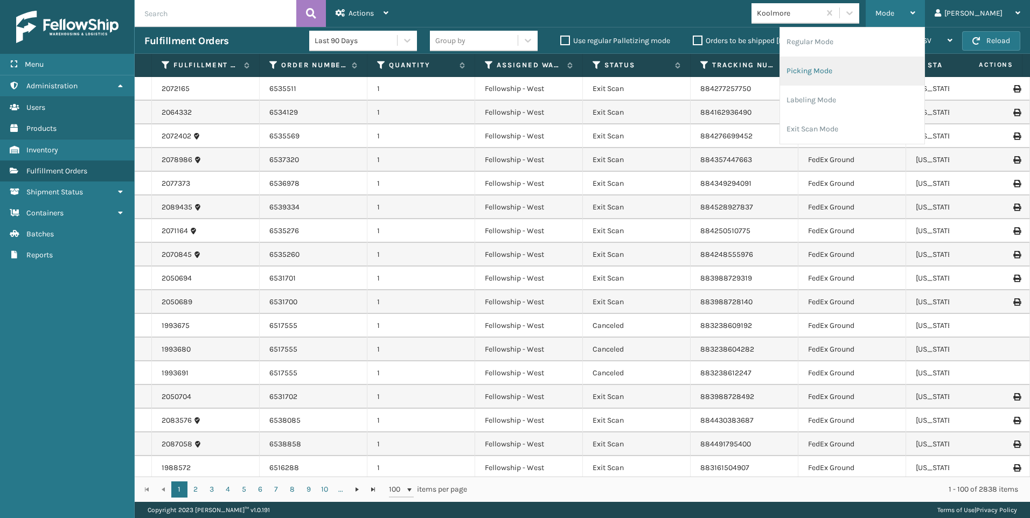
click at [876, 77] on li "Picking Mode" at bounding box center [852, 71] width 144 height 29
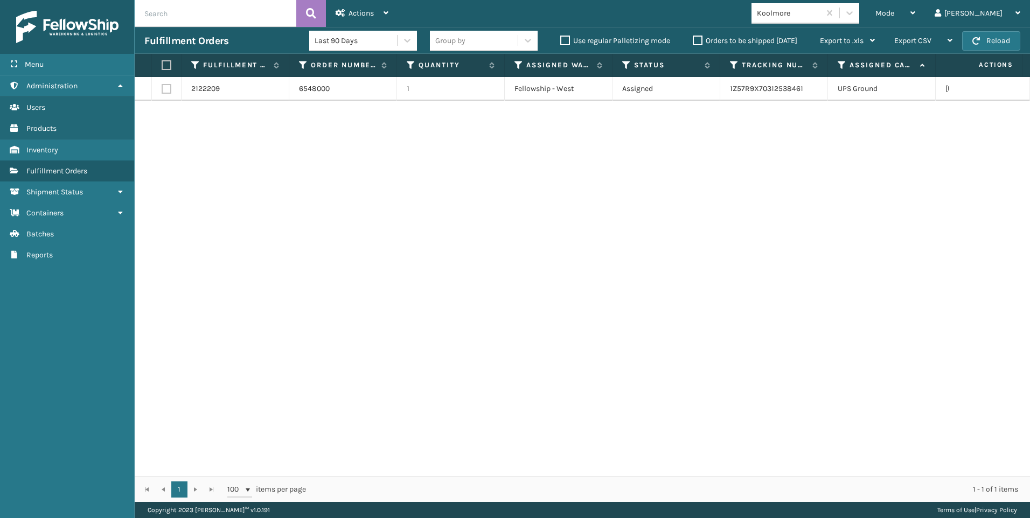
click at [821, 11] on div "Koolmore" at bounding box center [789, 13] width 64 height 11
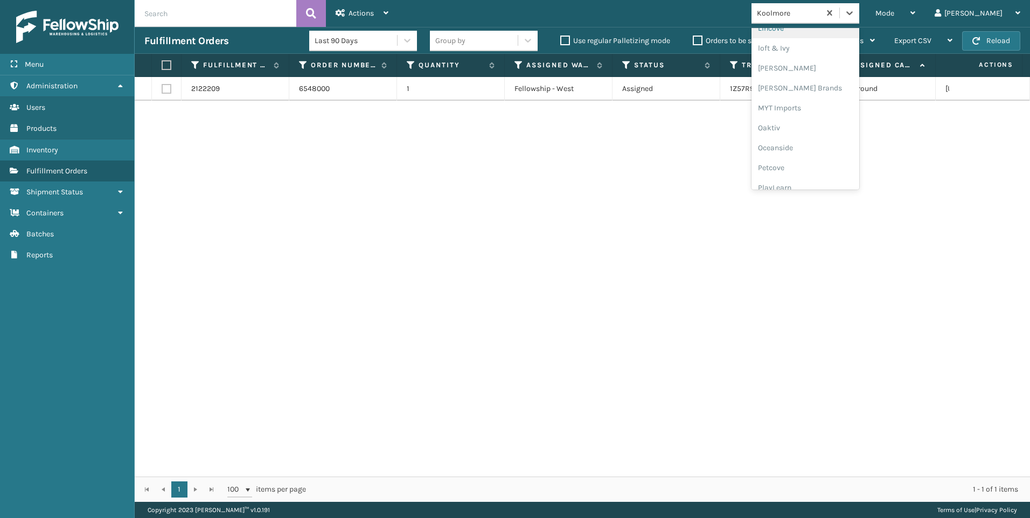
scroll to position [540, 0]
click at [845, 157] on div "SleepGeekz" at bounding box center [806, 158] width 108 height 20
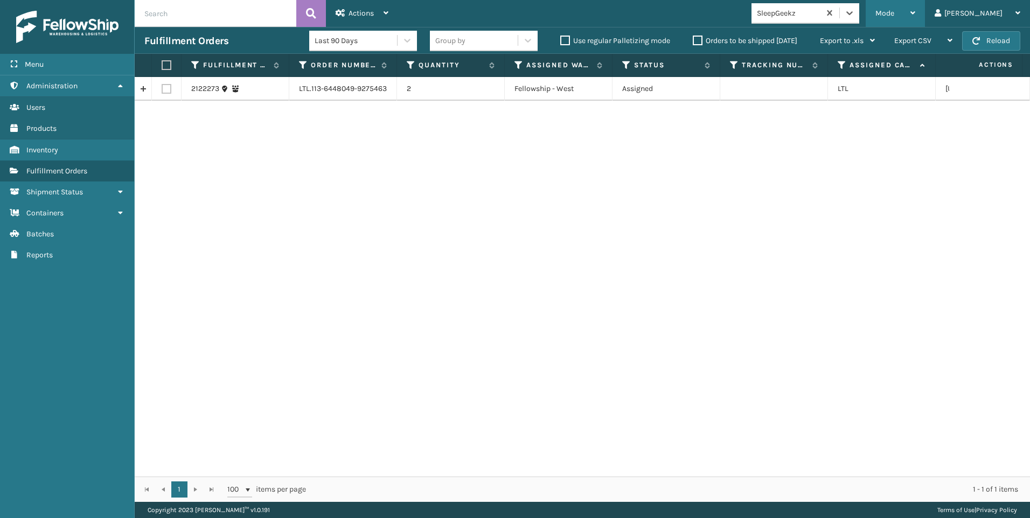
click at [894, 17] on span "Mode" at bounding box center [885, 13] width 19 height 9
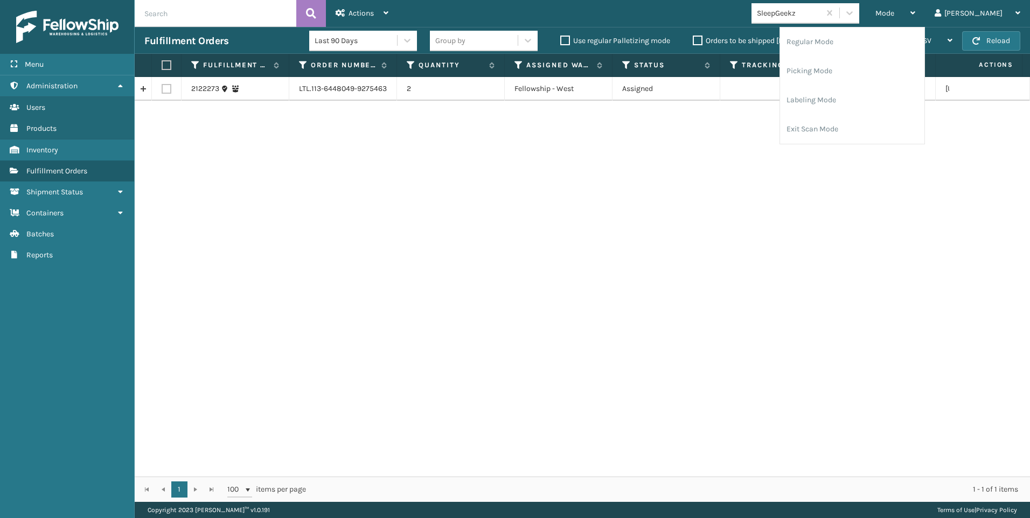
click at [544, 216] on div "2122273 LTL.113-6448049-9275463 2 Fellowship - West Assigned LTL Nevada" at bounding box center [583, 277] width 896 height 400
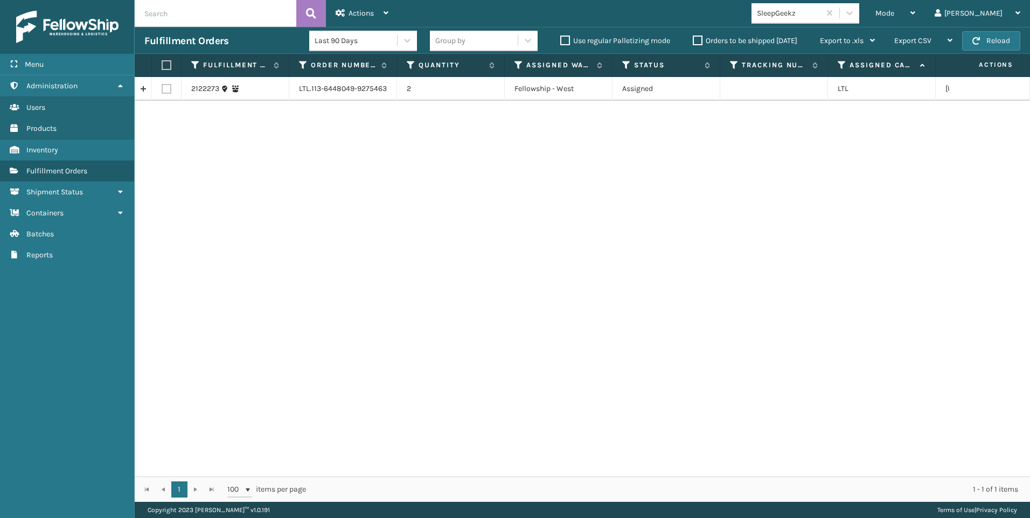
click at [168, 87] on label at bounding box center [167, 89] width 10 height 10
click at [162, 87] on input "checkbox" at bounding box center [162, 87] width 1 height 7
checkbox input "true"
click at [362, 6] on div "Actions" at bounding box center [362, 13] width 53 height 27
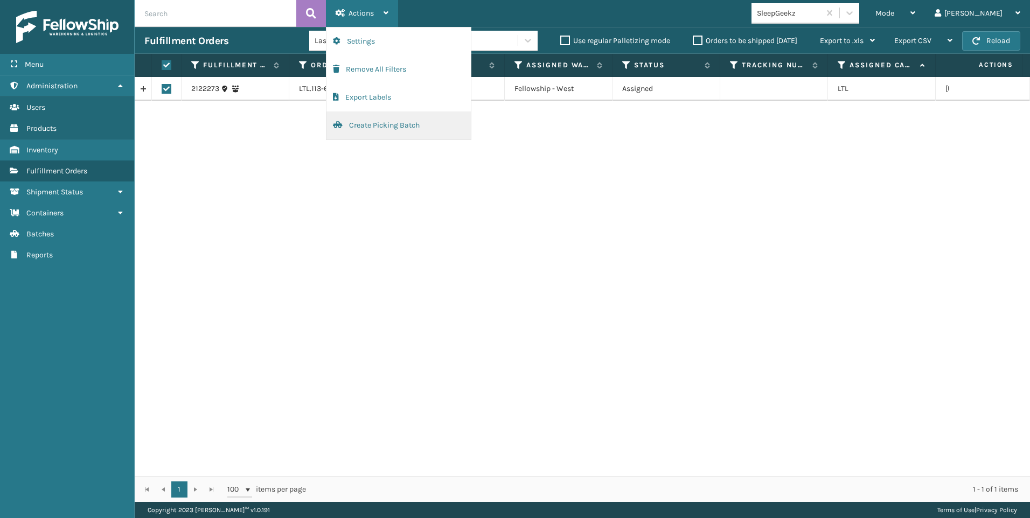
click at [375, 127] on button "Create Picking Batch" at bounding box center [399, 126] width 144 height 28
